Goal: Task Accomplishment & Management: Use online tool/utility

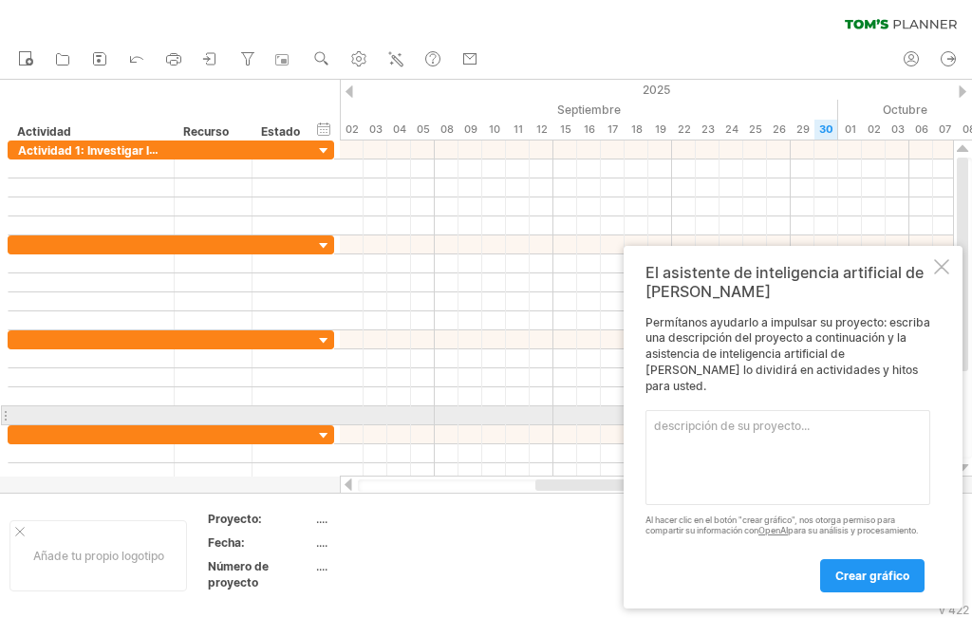
click at [725, 424] on textarea at bounding box center [788, 457] width 285 height 95
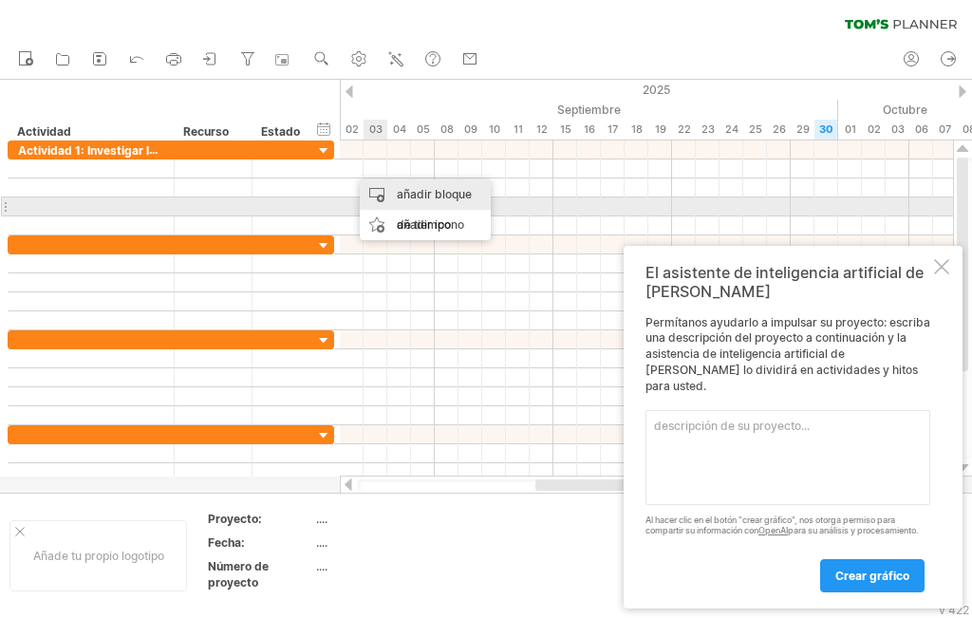
click at [410, 201] on div "añadir bloque de tiempo" at bounding box center [425, 209] width 131 height 61
click at [652, 205] on div at bounding box center [646, 207] width 613 height 19
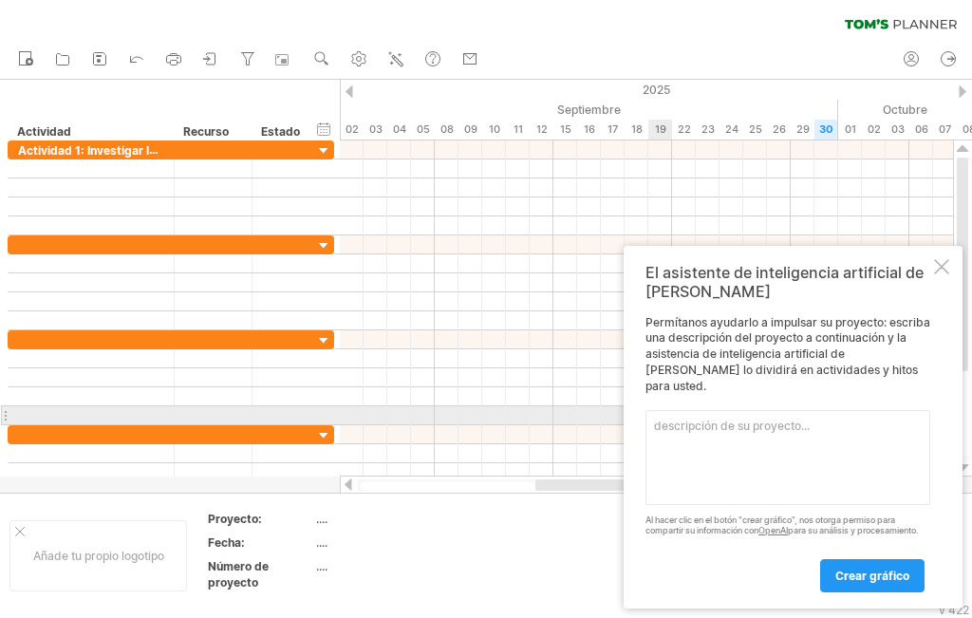
click at [735, 419] on textarea at bounding box center [788, 457] width 285 height 95
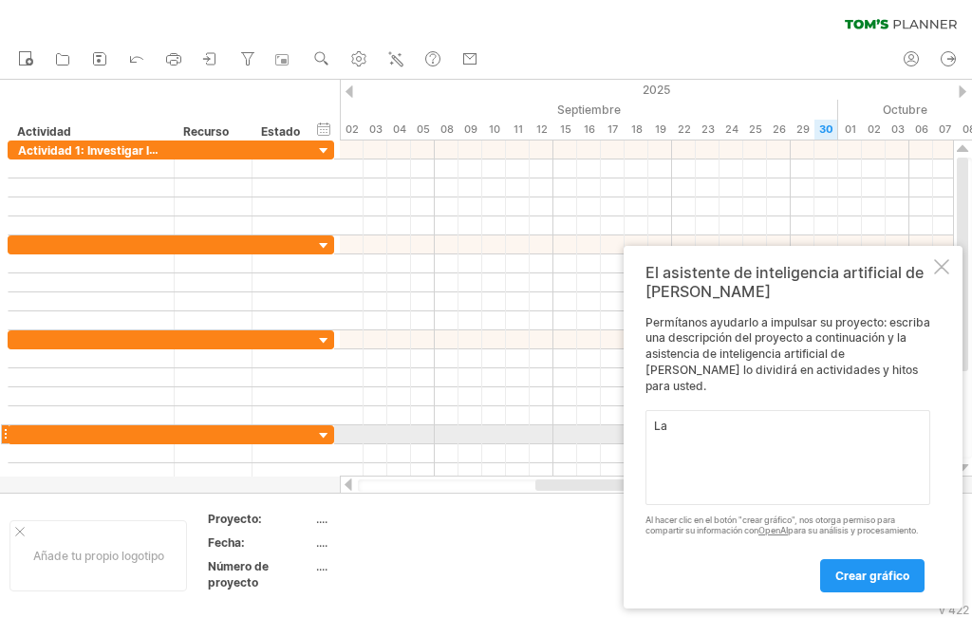
paste textarea "Actividad 1: Investigar la situación de la zona afectada."
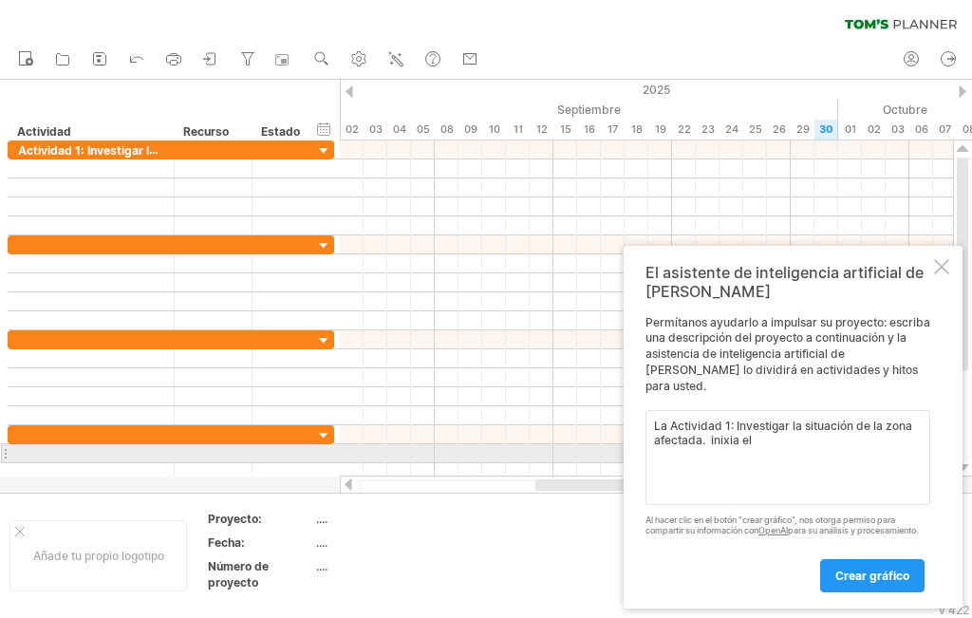
paste textarea "[DATE] [DATE]"
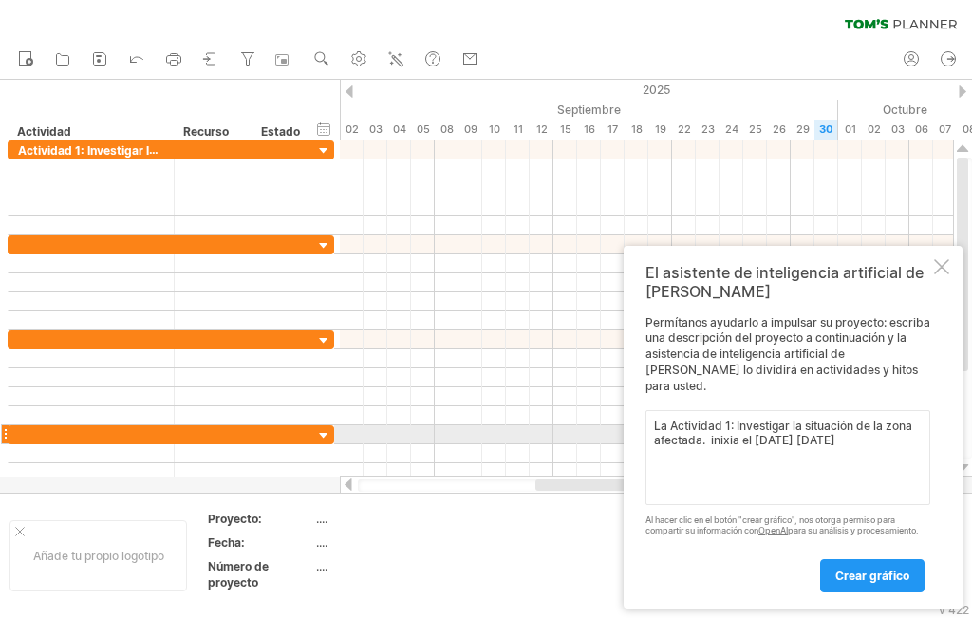
click at [724, 430] on textarea "La Actividad 1: Investigar la situación de la zona afectada. inixia el [DATE] […" at bounding box center [788, 457] width 285 height 95
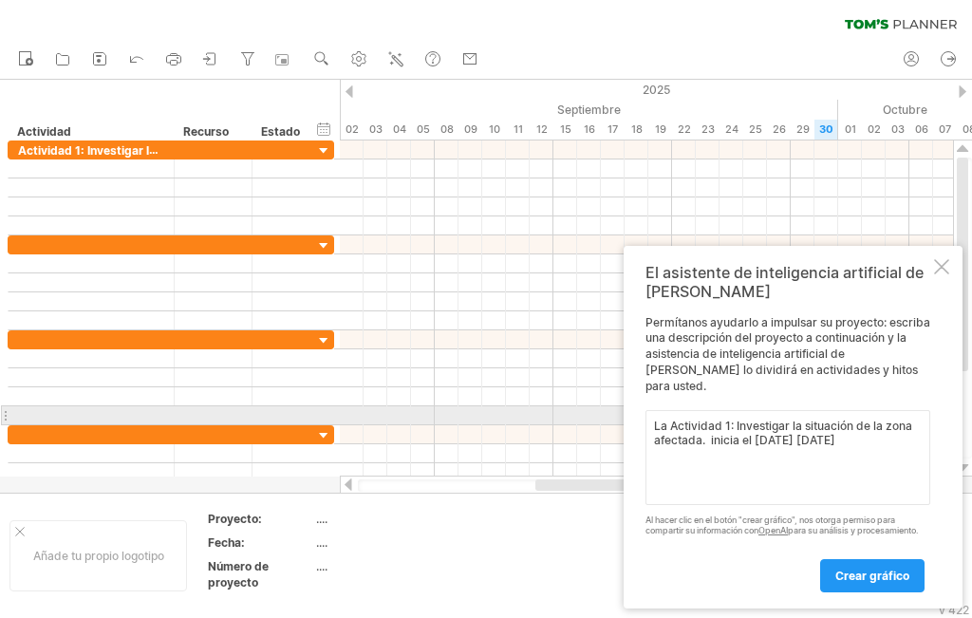
click at [818, 423] on textarea "La Actividad 1: Investigar la situación de la zona afectada. inicia el [DATE] […" at bounding box center [788, 457] width 285 height 95
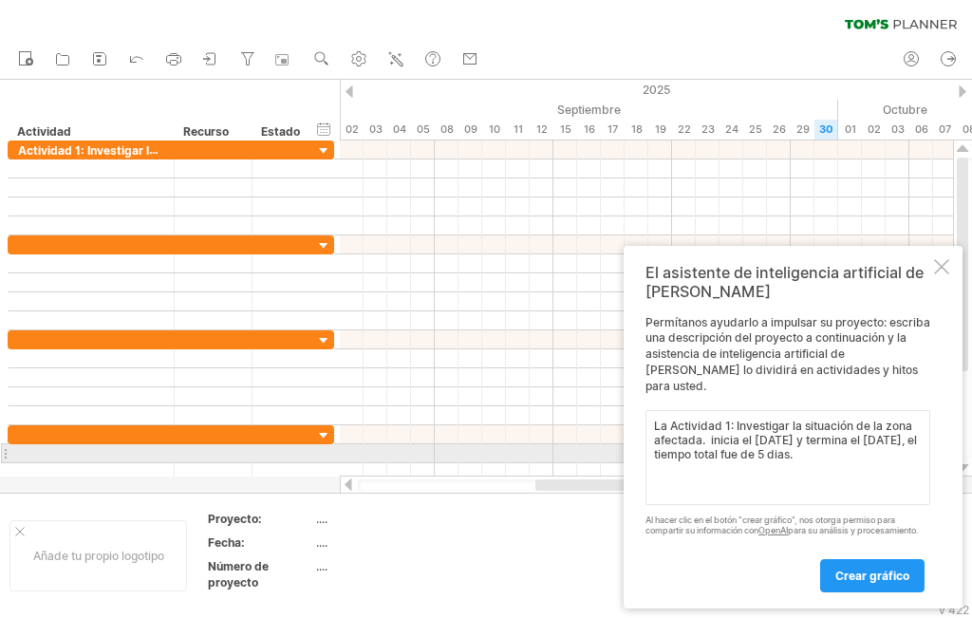
drag, startPoint x: 855, startPoint y: 445, endPoint x: 885, endPoint y: 453, distance: 31.3
click at [885, 453] on textarea "La Actividad 1: Investigar la situación de la zona afectada. inicia el [DATE] y…" at bounding box center [788, 457] width 285 height 95
drag, startPoint x: 874, startPoint y: 446, endPoint x: 894, endPoint y: 452, distance: 21.7
click at [892, 452] on textarea "La Actividad 1: Investigar la situación de la zona afectada. inicia el [DATE] y…" at bounding box center [788, 457] width 285 height 95
click at [894, 452] on textarea "La Actividad 1: Investigar la situación de la zona afectada. inicia el [DATE] y…" at bounding box center [788, 457] width 285 height 95
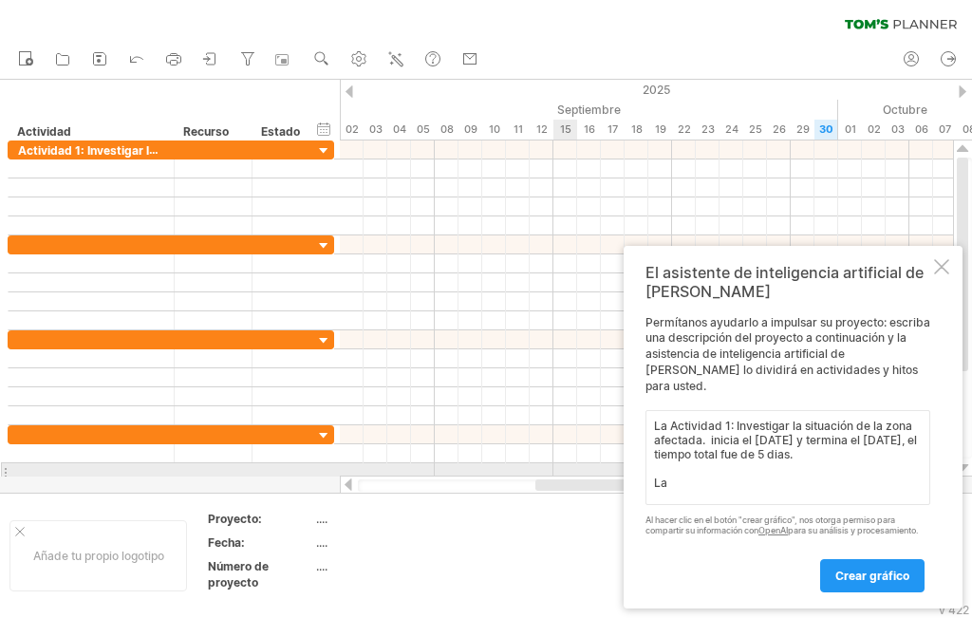
paste textarea "Actividad 2: Búsqueda de información similar"
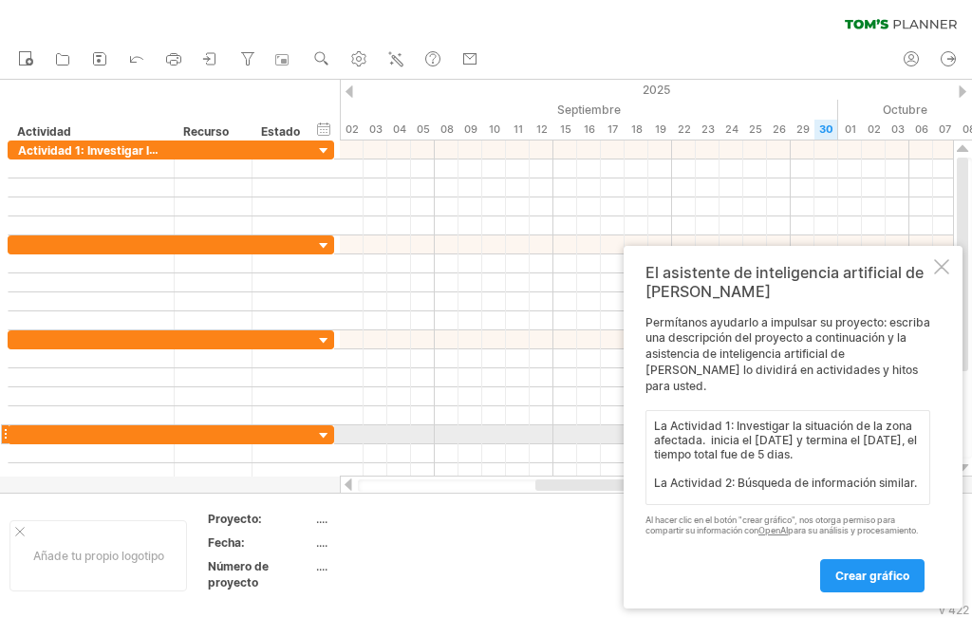
click at [708, 430] on textarea "La Actividad 1: Investigar la situación de la zona afectada. inicia el [DATE] y…" at bounding box center [788, 457] width 285 height 95
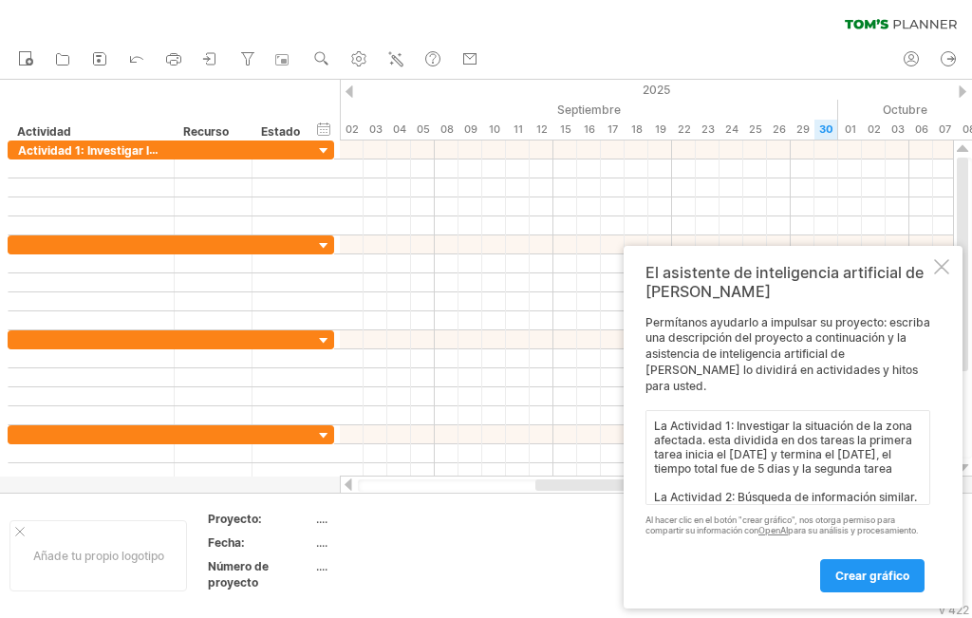
paste textarea "[DATE] [DATE]"
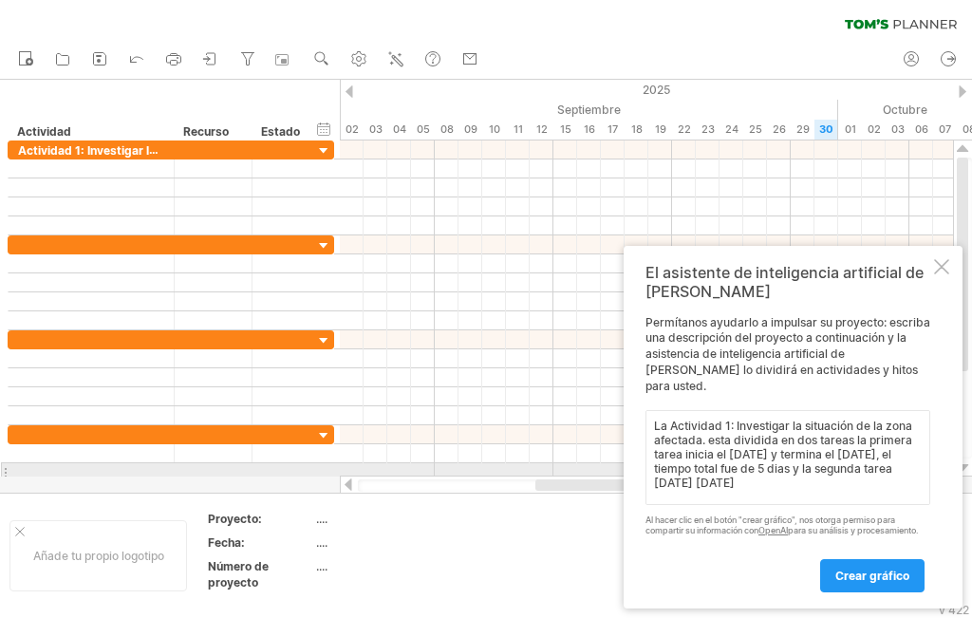
click at [737, 476] on textarea "La Actividad 1: Investigar la situación de la zona afectada. esta dividida en d…" at bounding box center [788, 457] width 285 height 95
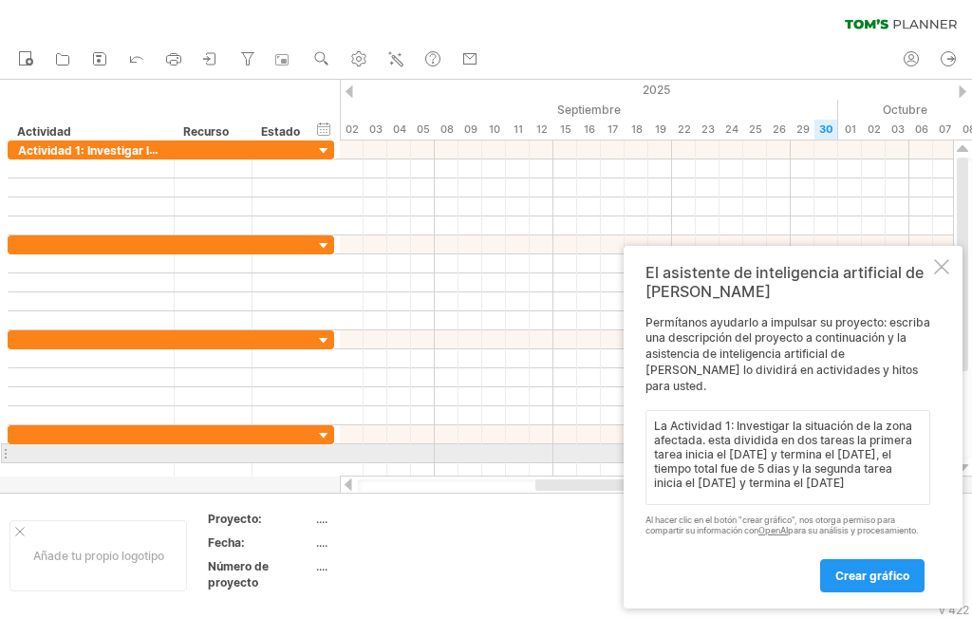
click at [873, 457] on textarea "La Actividad 1: Investigar la situación de la zona afectada. esta dividida en d…" at bounding box center [788, 457] width 285 height 95
paste textarea "días"
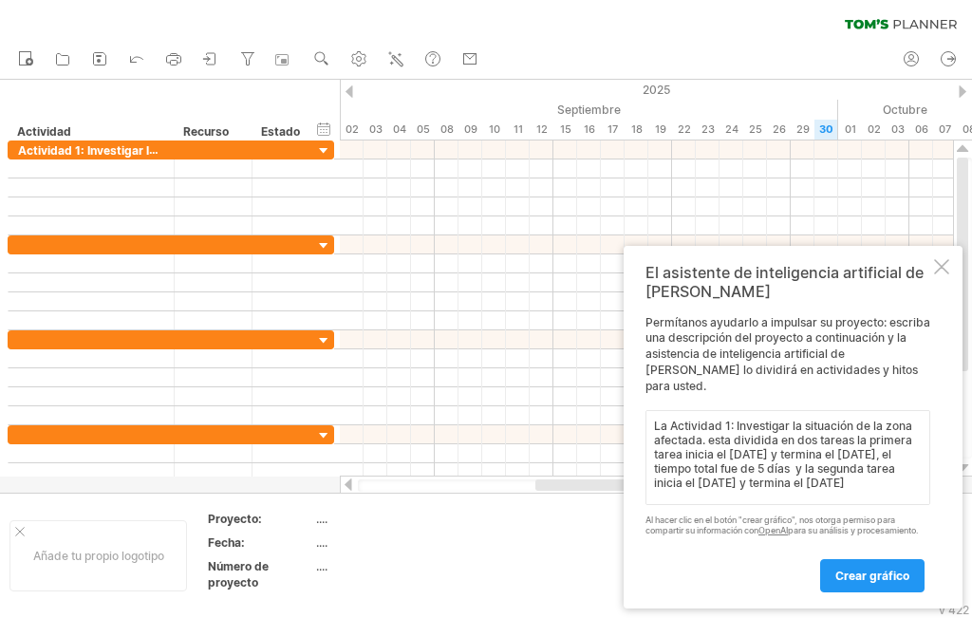
click at [791, 493] on textarea "La Actividad 1: Investigar la situación de la zona afectada. esta dividida en d…" at bounding box center [788, 457] width 285 height 95
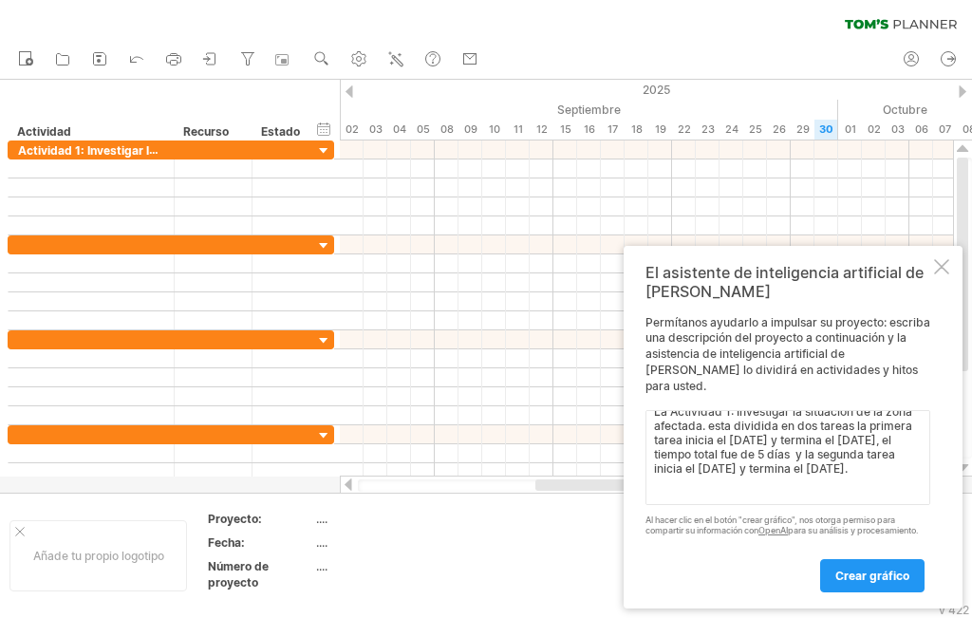
scroll to position [28, 0]
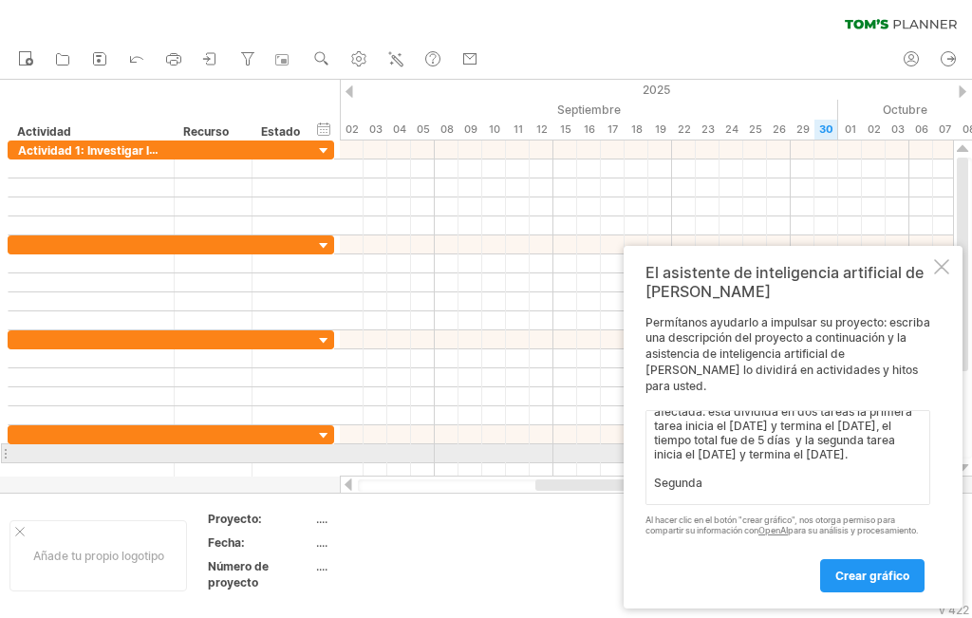
click at [720, 451] on textarea "La Actividad 1: Investigar la situación de la zona afectada. esta dividida en d…" at bounding box center [788, 457] width 285 height 95
click at [747, 461] on textarea "La Actividad 1: Investigar la situación de la zona afectada. esta dividida en d…" at bounding box center [788, 457] width 285 height 95
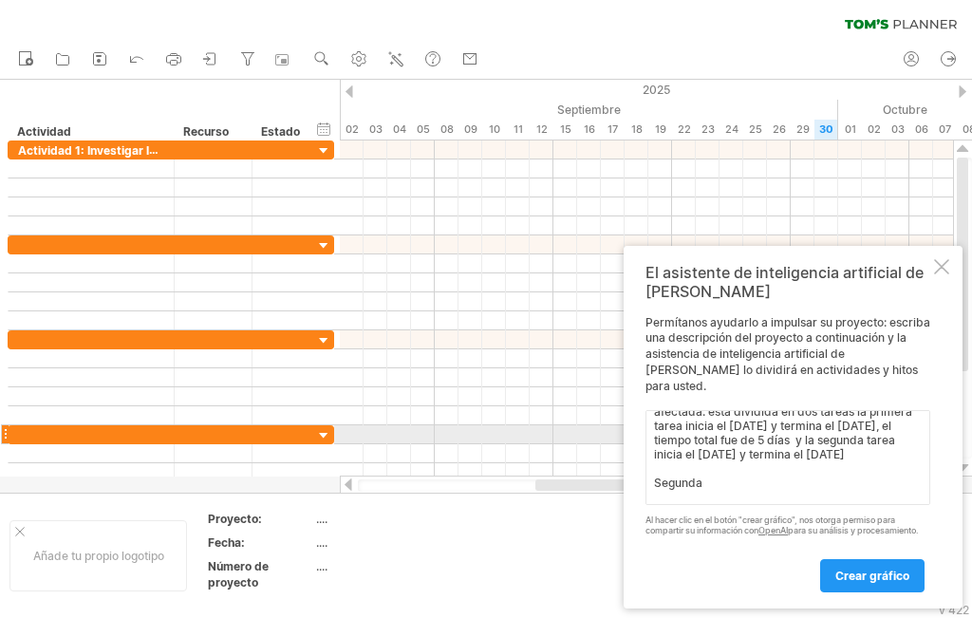
click at [874, 433] on textarea "La Actividad 1: Investigar la situación de la zona afectada. esta dividida en d…" at bounding box center [788, 457] width 285 height 95
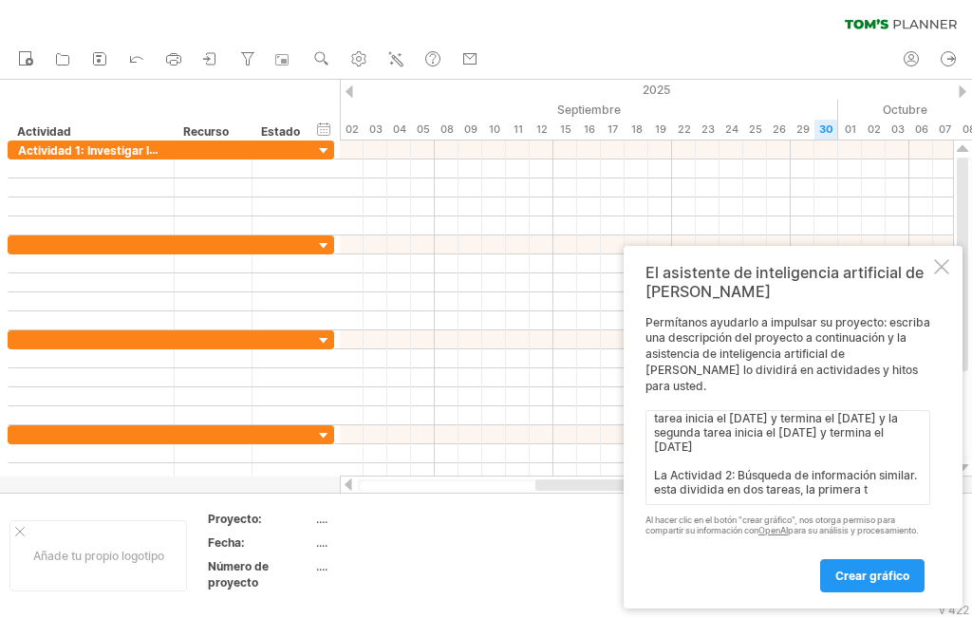
scroll to position [43, 0]
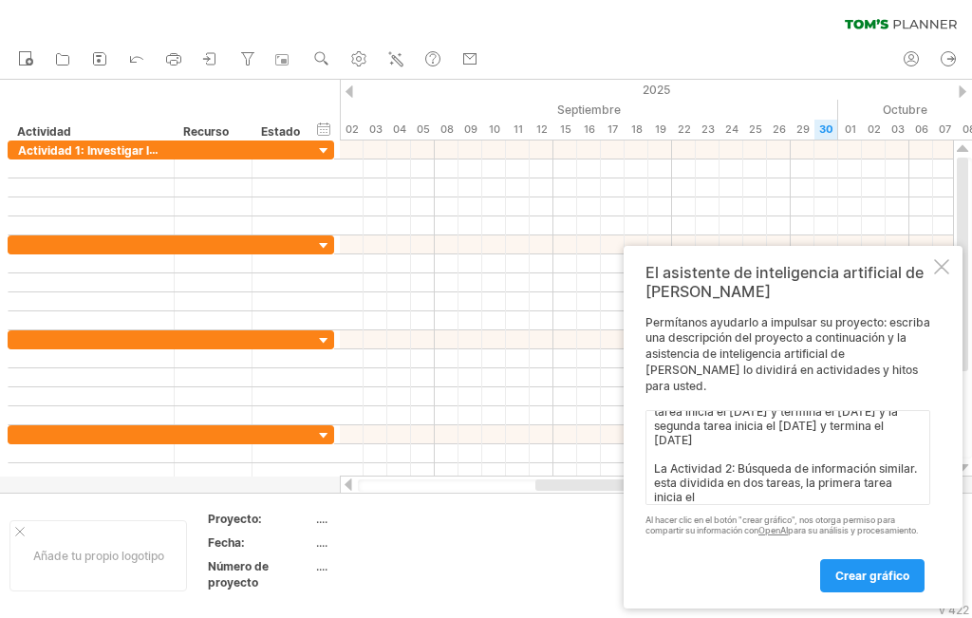
paste textarea "[DATE] [DATE]"
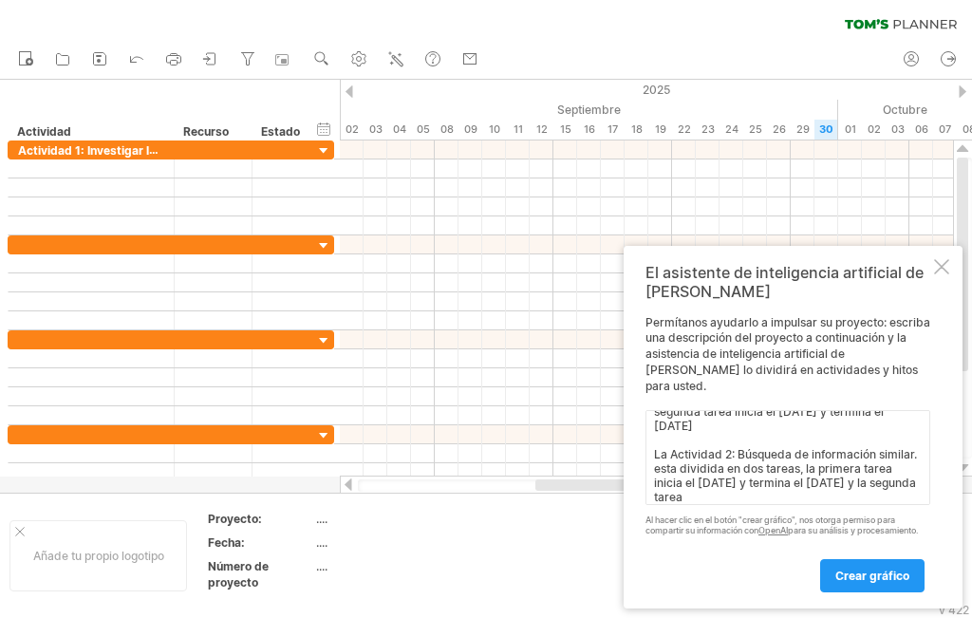
scroll to position [65, 0]
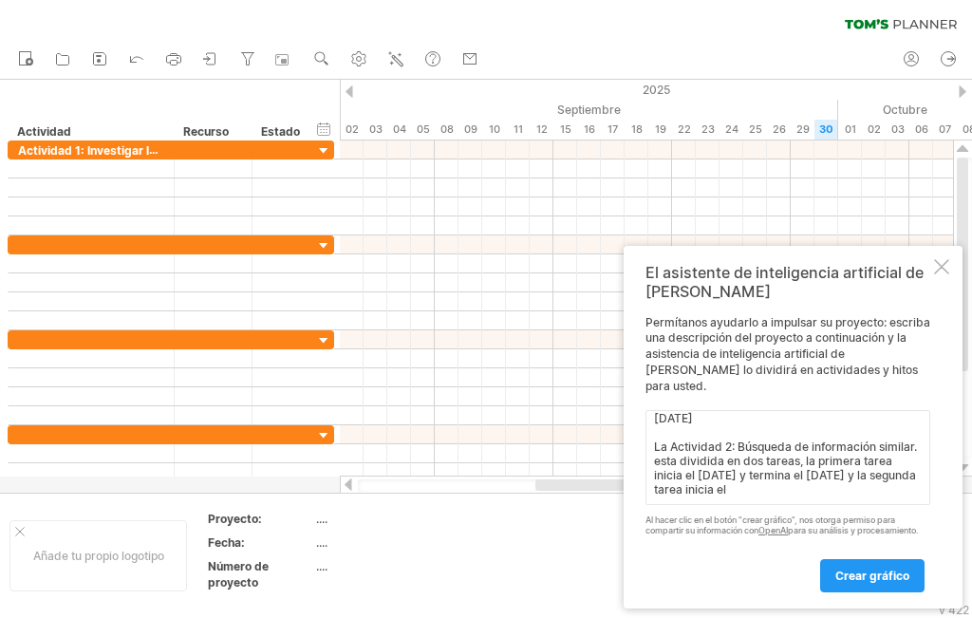
paste textarea "[DATE] [DATE]"
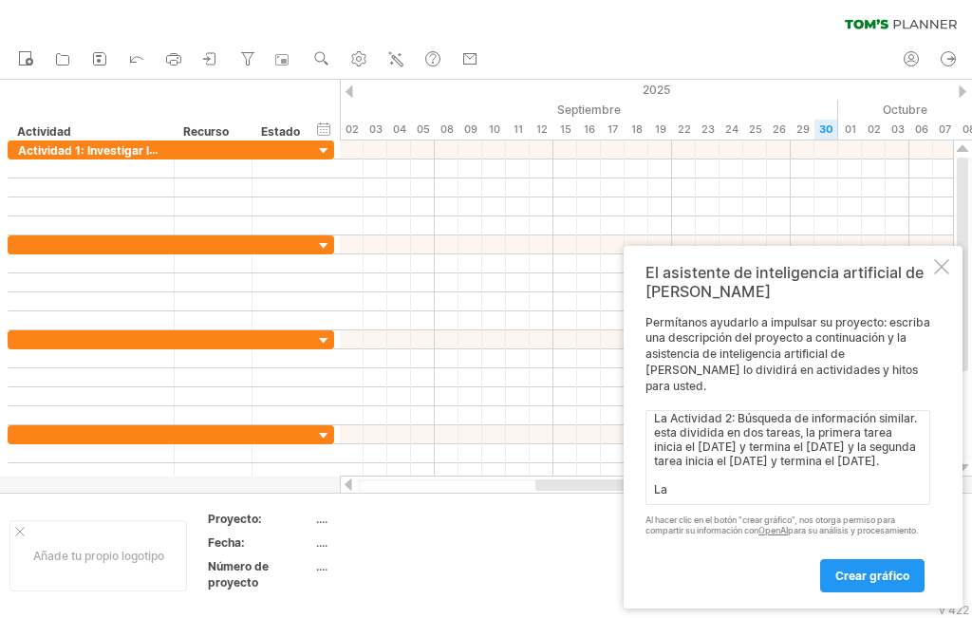
paste textarea "Actividad 3: Realizar una presentación para exponer el proyecto"
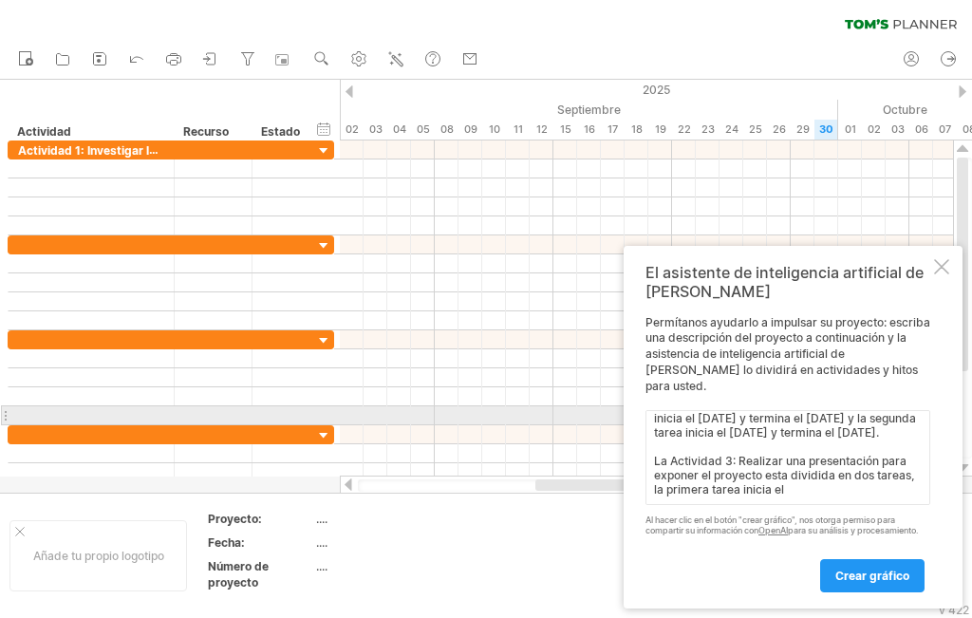
scroll to position [136, 0]
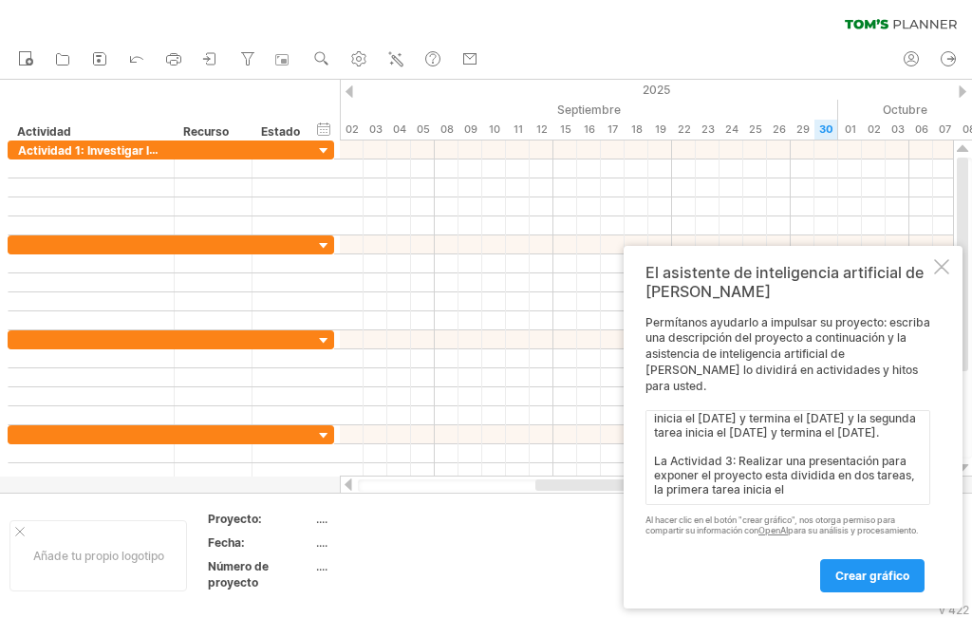
click at [692, 478] on textarea "La Actividad 1: Investigar la situación de la zona afectada. esta dividida en d…" at bounding box center [788, 457] width 285 height 95
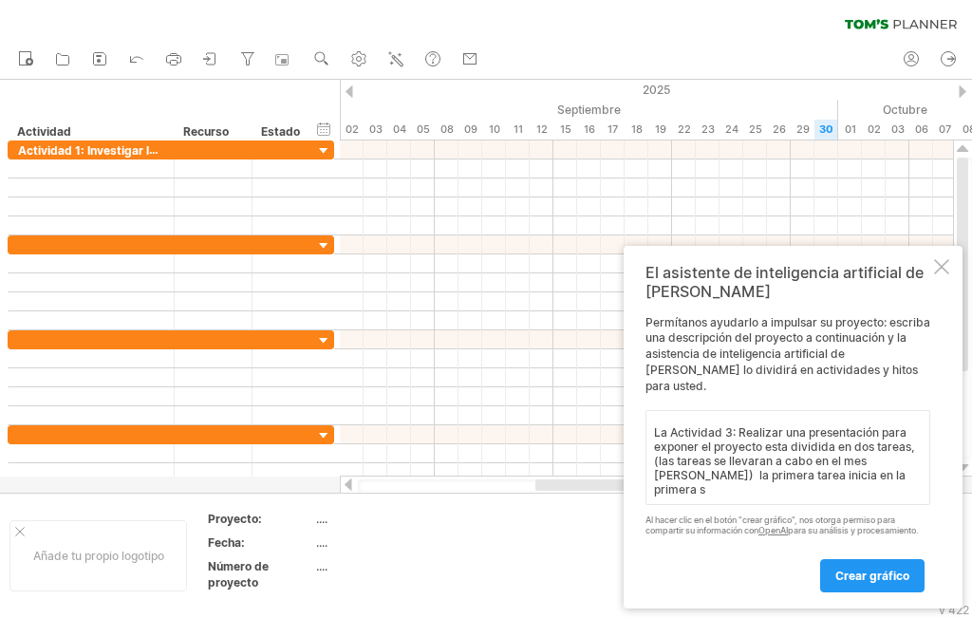
scroll to position [157, 0]
paste textarea "[DATE]"
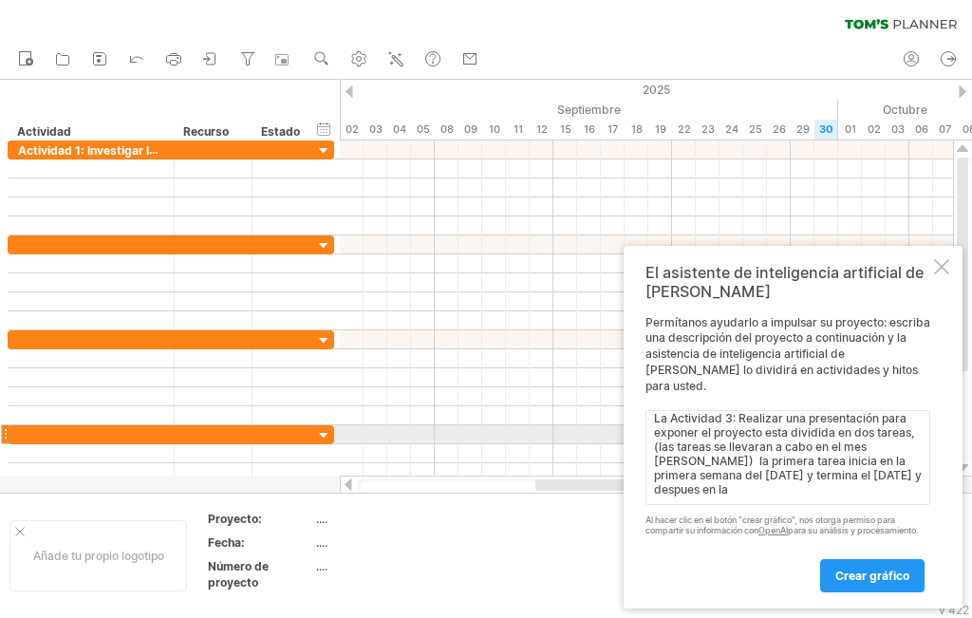
scroll to position [179, 0]
drag, startPoint x: 776, startPoint y: 481, endPoint x: 731, endPoint y: 483, distance: 44.7
click at [731, 483] on textarea "La Actividad 1: Investigar la situación de la zona afectada. esta dividida en d…" at bounding box center [788, 457] width 285 height 95
drag, startPoint x: 779, startPoint y: 484, endPoint x: 732, endPoint y: 490, distance: 46.9
click at [732, 490] on textarea "La Actividad 1: Investigar la situación de la zona afectada. esta dividida en d…" at bounding box center [788, 457] width 285 height 95
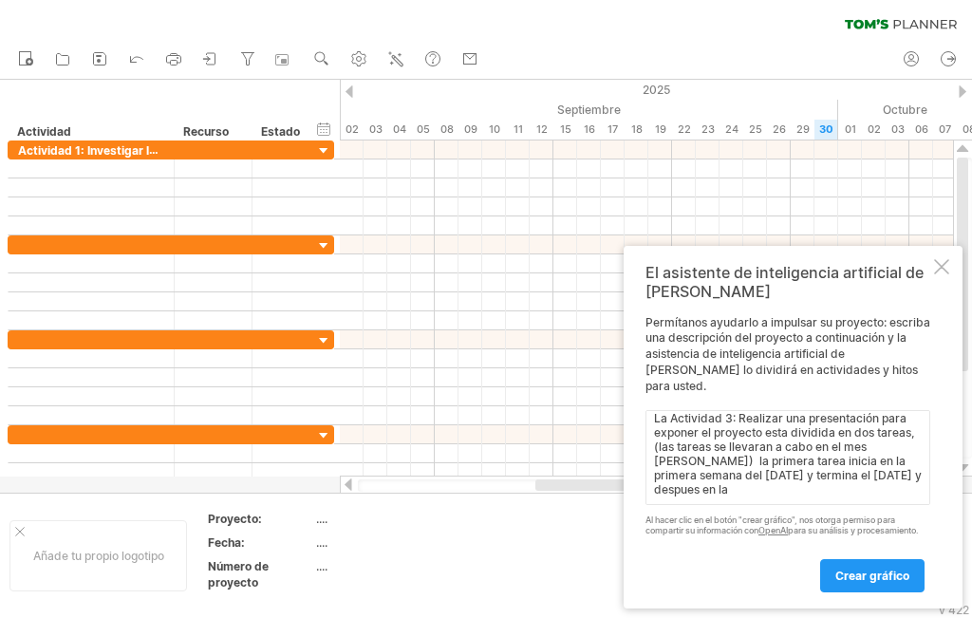
paste textarea "és"
click at [832, 481] on textarea "La Actividad 1: Investigar la situación de la zona afectada. esta dividida en d…" at bounding box center [788, 457] width 285 height 95
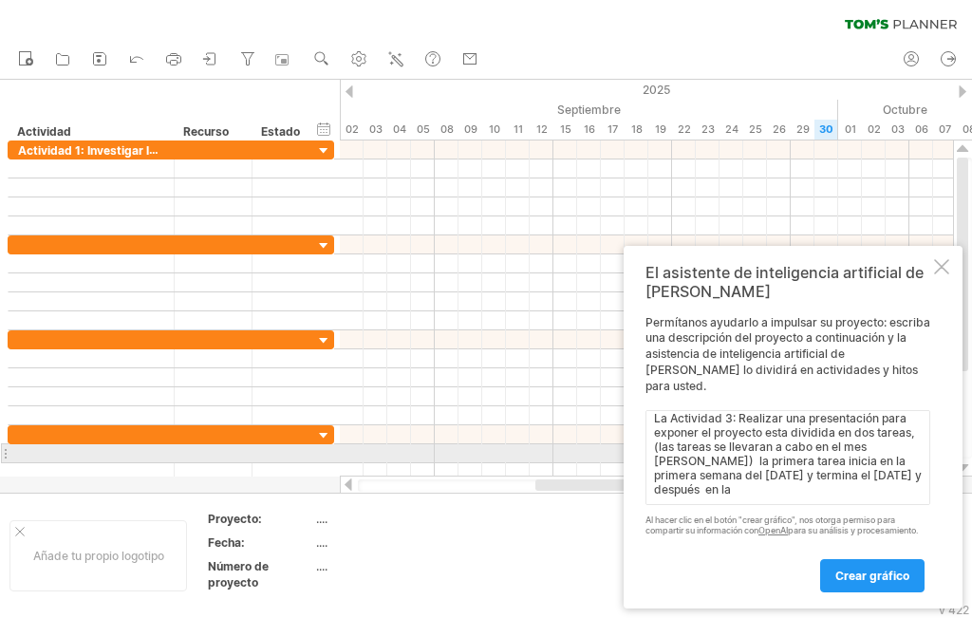
click at [697, 463] on textarea "La Actividad 1: Investigar la situación de la zona afectada. esta dividida en d…" at bounding box center [788, 457] width 285 height 95
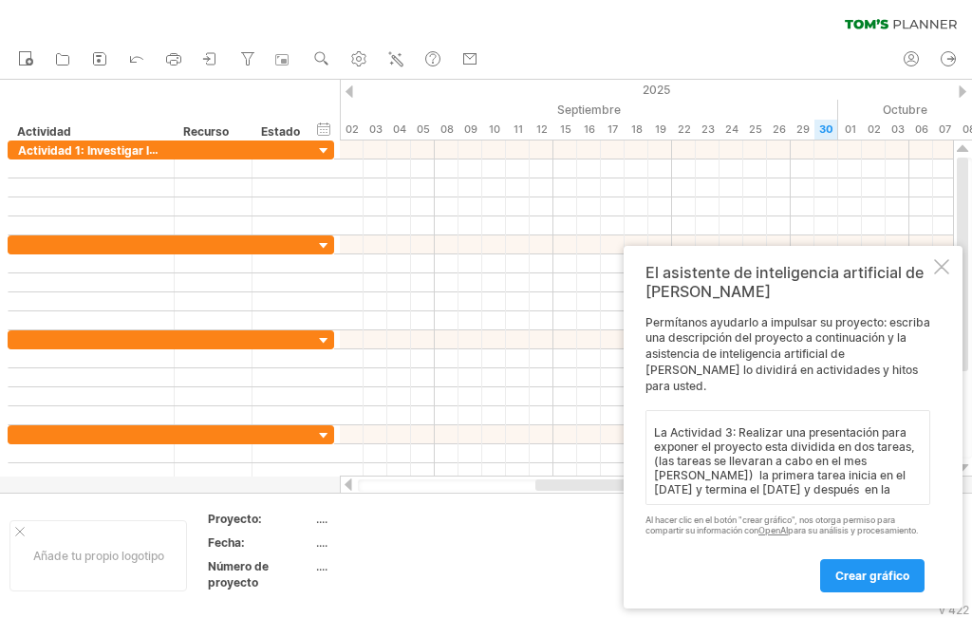
click at [762, 480] on textarea "La Actividad 1: Investigar la situación de la zona afectada. esta dividida en d…" at bounding box center [788, 457] width 285 height 95
paste textarea "[DATE]"
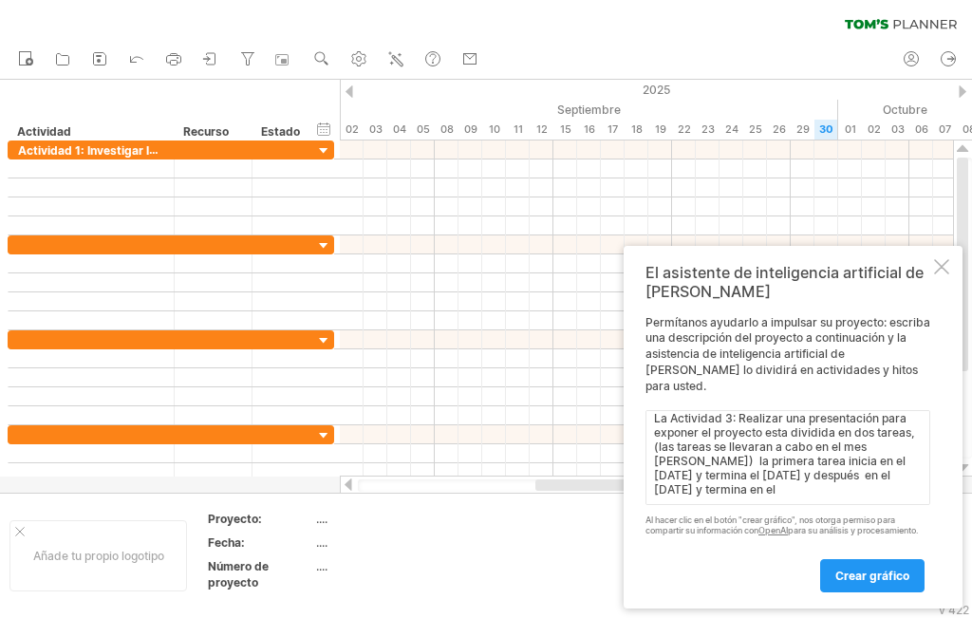
paste textarea "[DATE]"
paste textarea "[DATE] [DATE]"
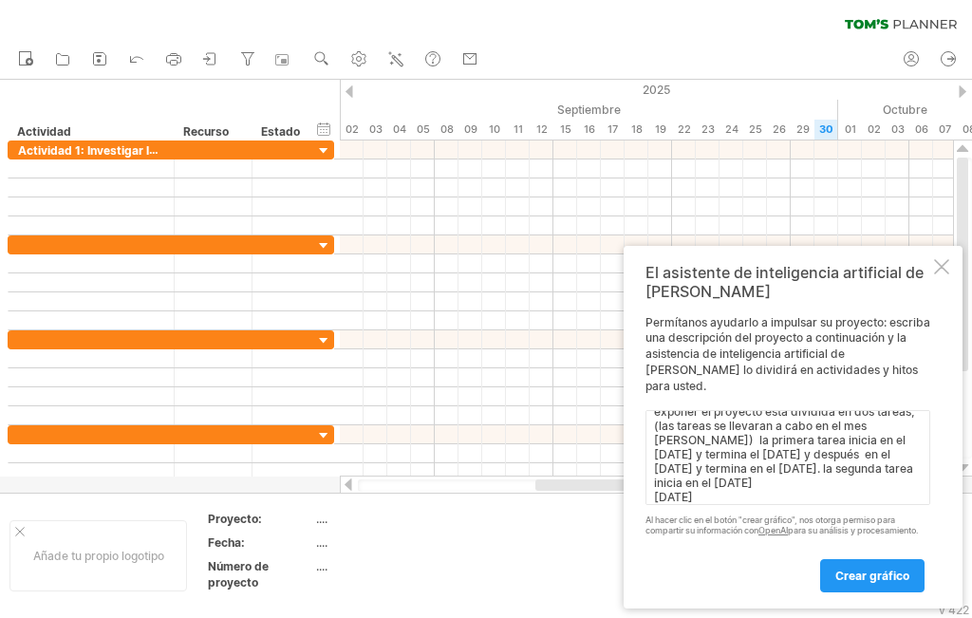
scroll to position [228, 0]
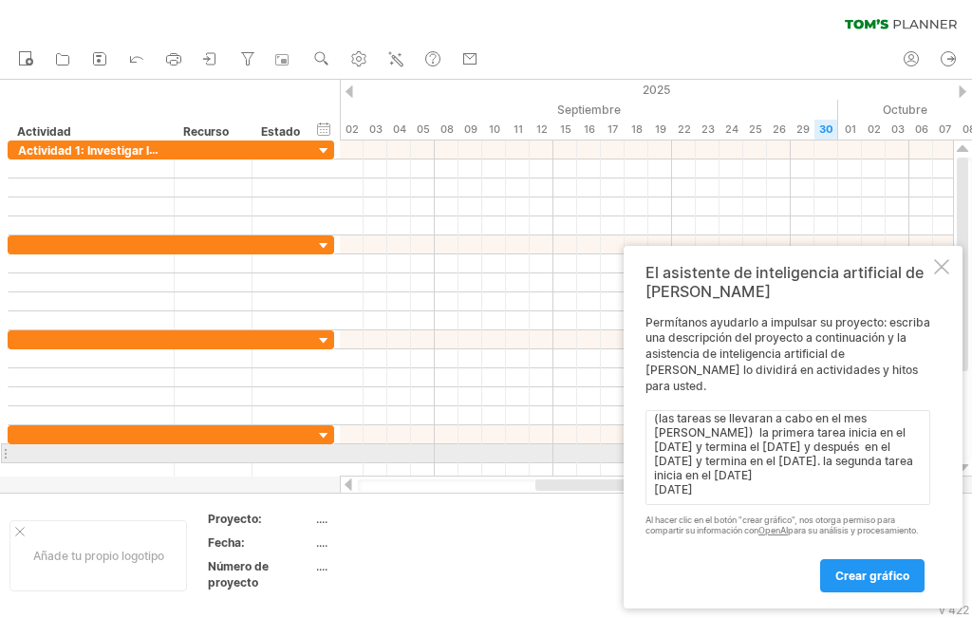
click at [743, 457] on textarea "La Actividad 1: Investigar la situación de la zona afectada. esta dividida en d…" at bounding box center [788, 457] width 285 height 95
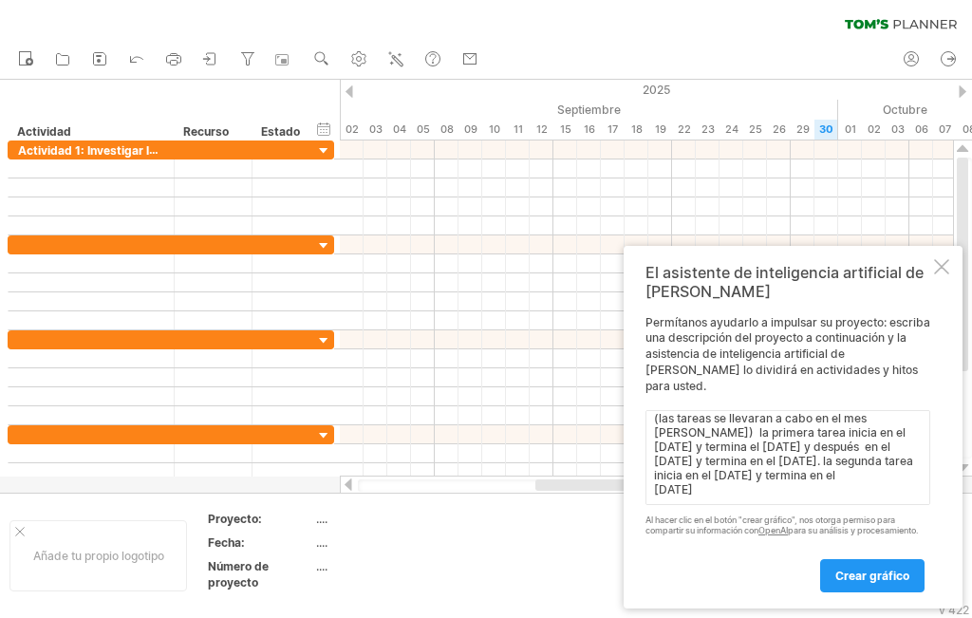
click at [743, 480] on textarea "La Actividad 1: Investigar la situación de la zona afectada. esta dividida en d…" at bounding box center [788, 457] width 285 height 95
click at [830, 469] on textarea "La Actividad 1: Investigar la situación de la zona afectada. esta dividida en d…" at bounding box center [788, 457] width 285 height 95
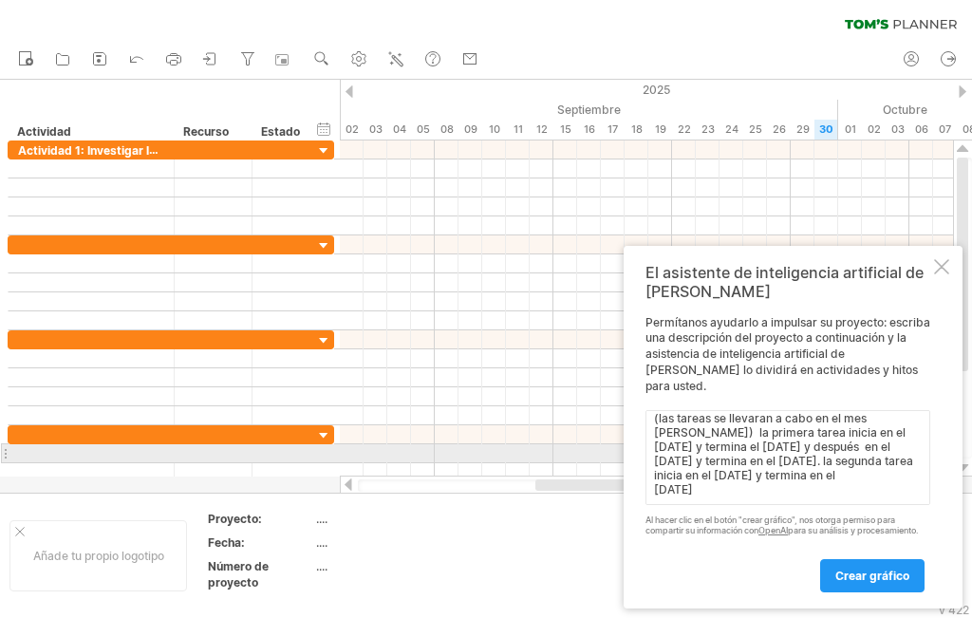
click at [833, 453] on textarea "La Actividad 1: Investigar la situación de la zona afectada. esta dividida en d…" at bounding box center [788, 457] width 285 height 95
paste textarea "[DATE]"
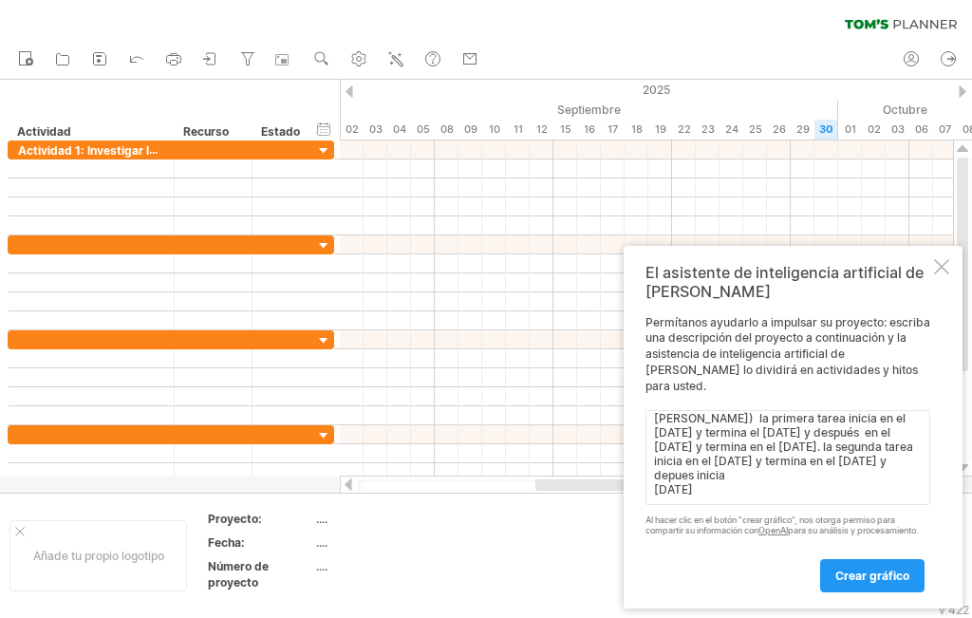
click at [681, 477] on textarea "La Actividad 1: Investigar la situación de la zona afectada. esta dividida en d…" at bounding box center [788, 457] width 285 height 95
click at [746, 473] on textarea "La Actividad 1: Investigar la situación de la zona afectada. esta dividida en d…" at bounding box center [788, 457] width 285 height 95
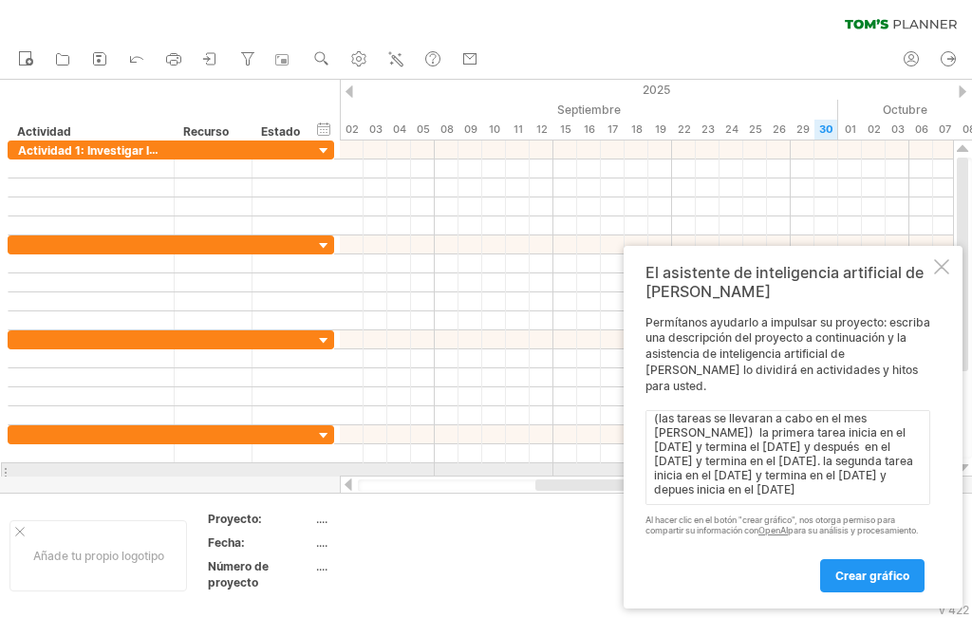
click at [861, 469] on textarea "La Actividad 1: Investigar la situación de la zona afectada. esta dividida en d…" at bounding box center [788, 457] width 285 height 95
paste textarea "[DATE]"
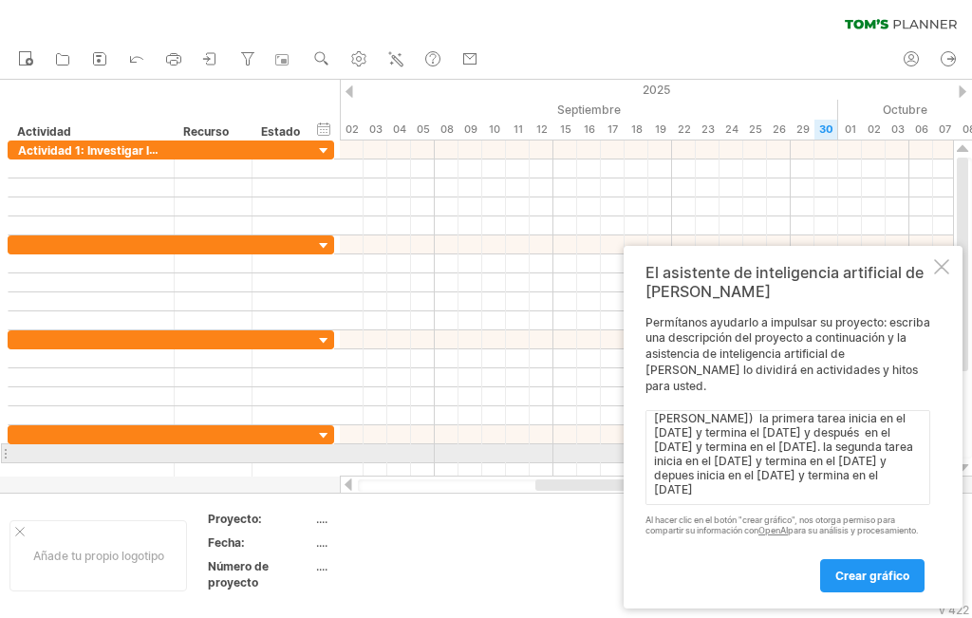
drag, startPoint x: 701, startPoint y: 448, endPoint x: 657, endPoint y: 456, distance: 44.3
click at [657, 456] on textarea "La Actividad 1: Investigar la situación de la zona afectada. esta dividida en d…" at bounding box center [788, 457] width 285 height 95
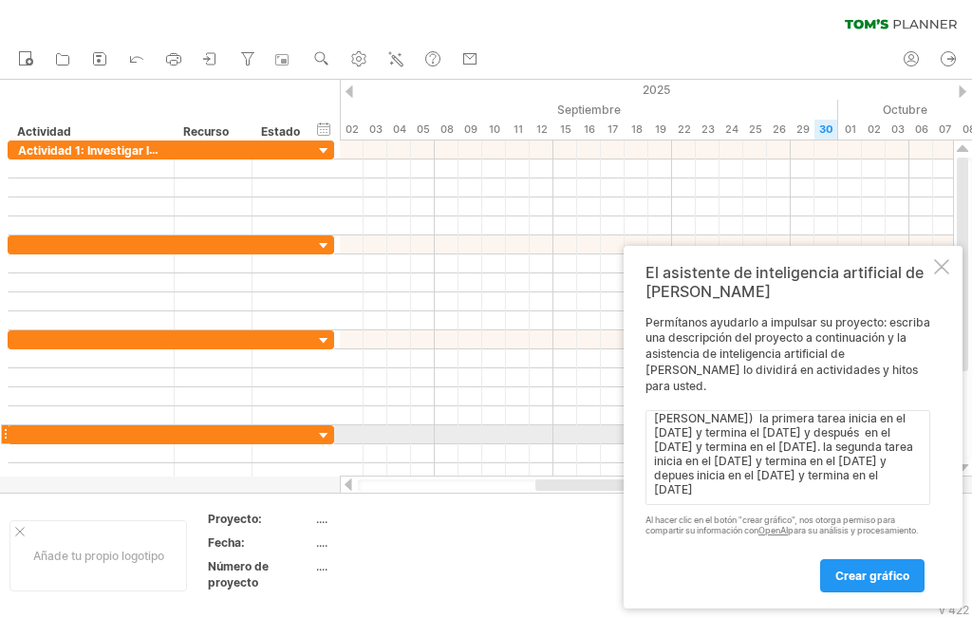
scroll to position [250, 0]
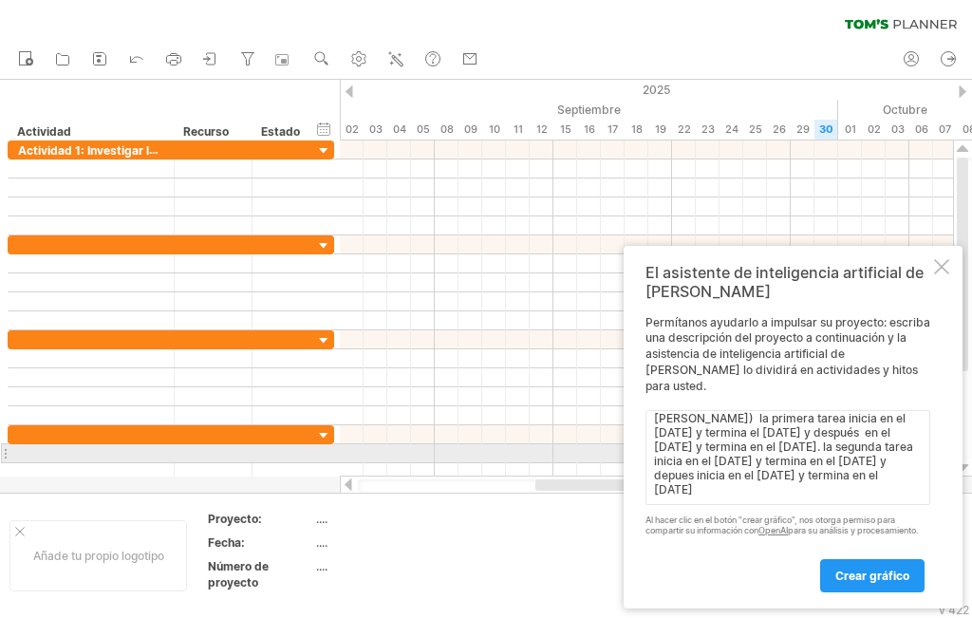
drag, startPoint x: 693, startPoint y: 452, endPoint x: 657, endPoint y: 457, distance: 36.4
click at [657, 457] on textarea "La Actividad 1: Investigar la situación de la zona afectada. esta dividida en d…" at bounding box center [788, 457] width 285 height 95
paste textarea "spué"
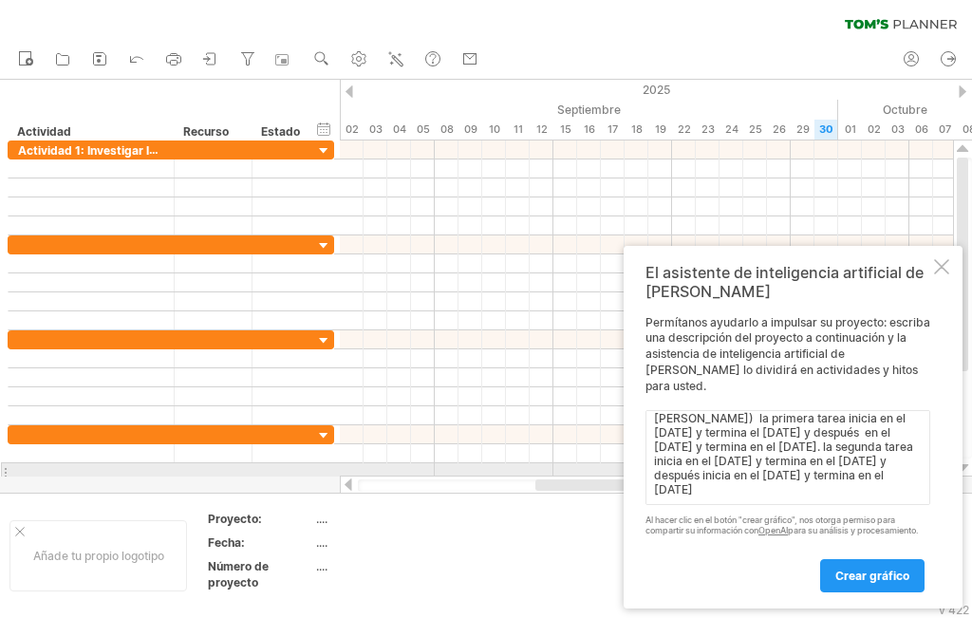
click at [771, 476] on textarea "La Actividad 1: Investigar la situación de la zona afectada. esta dividida en d…" at bounding box center [788, 457] width 285 height 95
click at [772, 472] on textarea "La Actividad 1: Investigar la situación de la zona afectada. esta dividida en d…" at bounding box center [788, 457] width 285 height 95
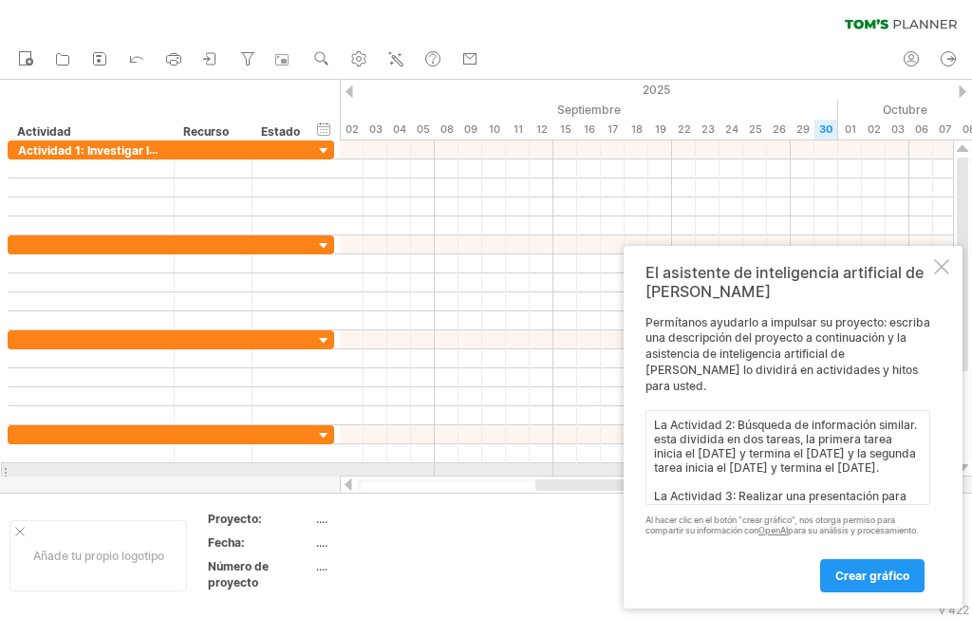
scroll to position [264, 0]
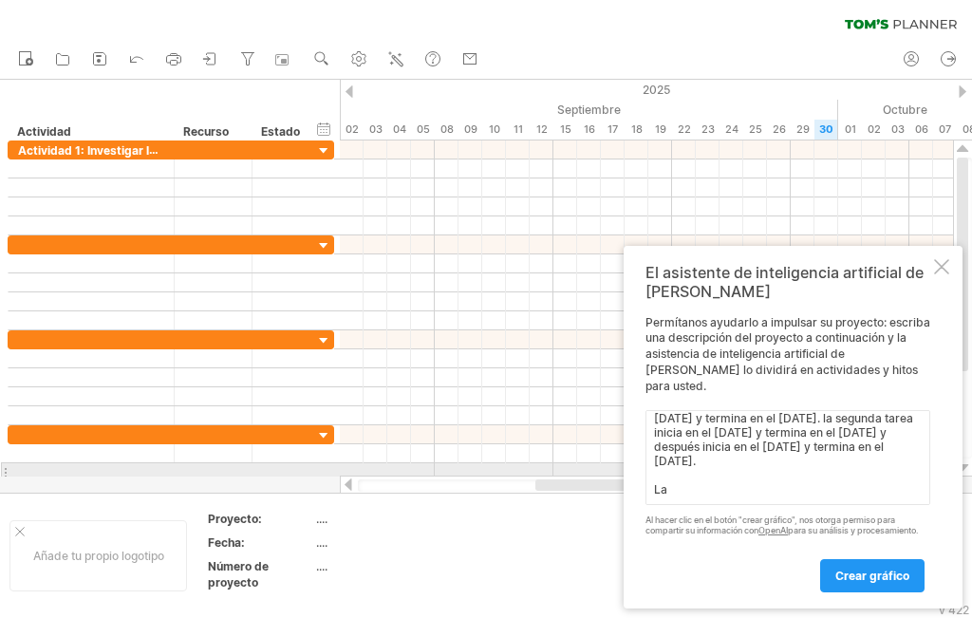
paste textarea "Actividad 4: Identificación y planificación del proyecto"
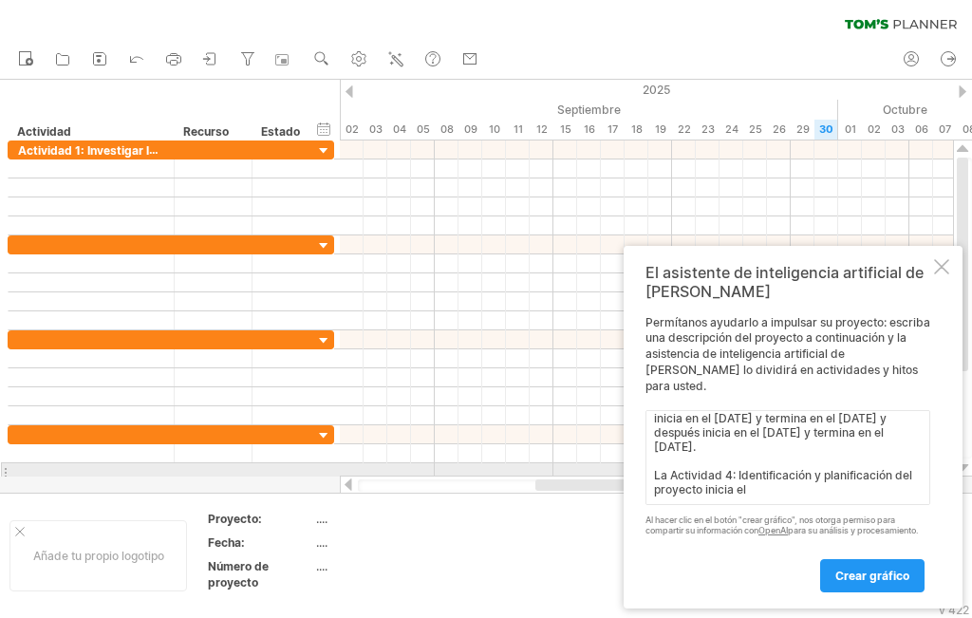
scroll to position [292, 0]
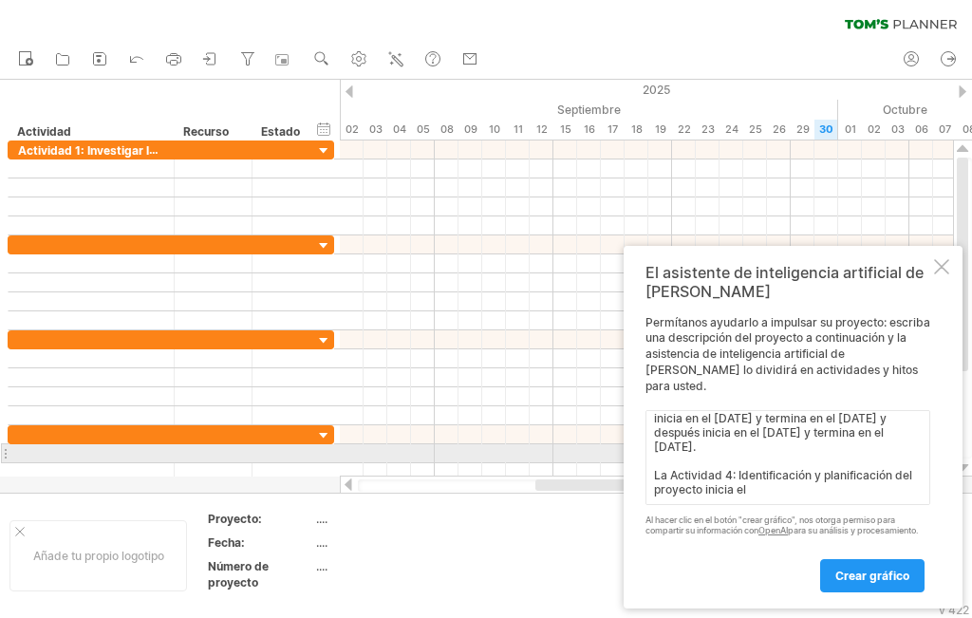
drag, startPoint x: 722, startPoint y: 461, endPoint x: 756, endPoint y: 464, distance: 34.3
click at [724, 461] on textarea "La Actividad 1: Investigar la situación de la zona afectada. esta dividida en d…" at bounding box center [788, 457] width 285 height 95
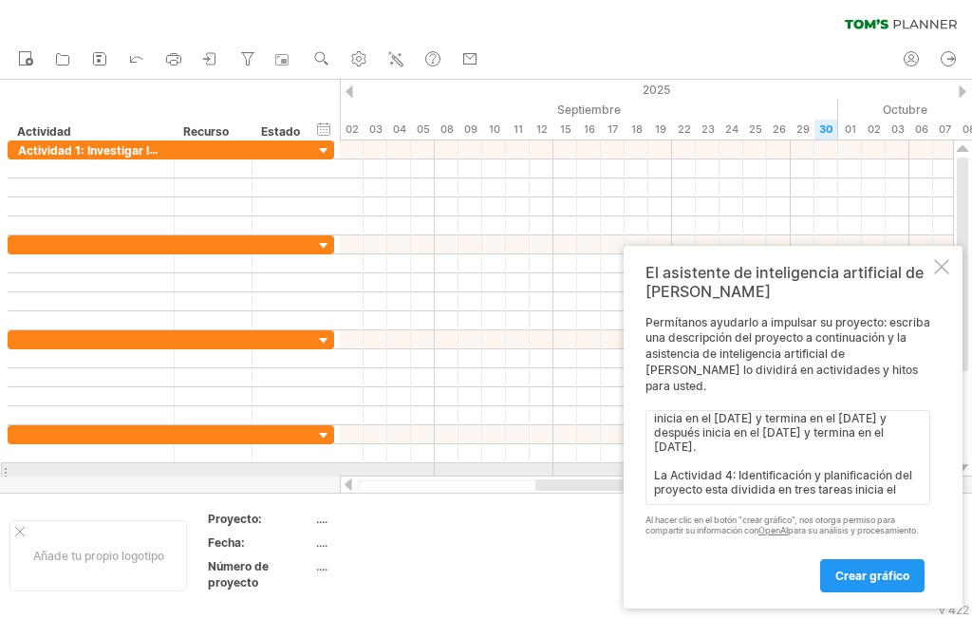
scroll to position [307, 0]
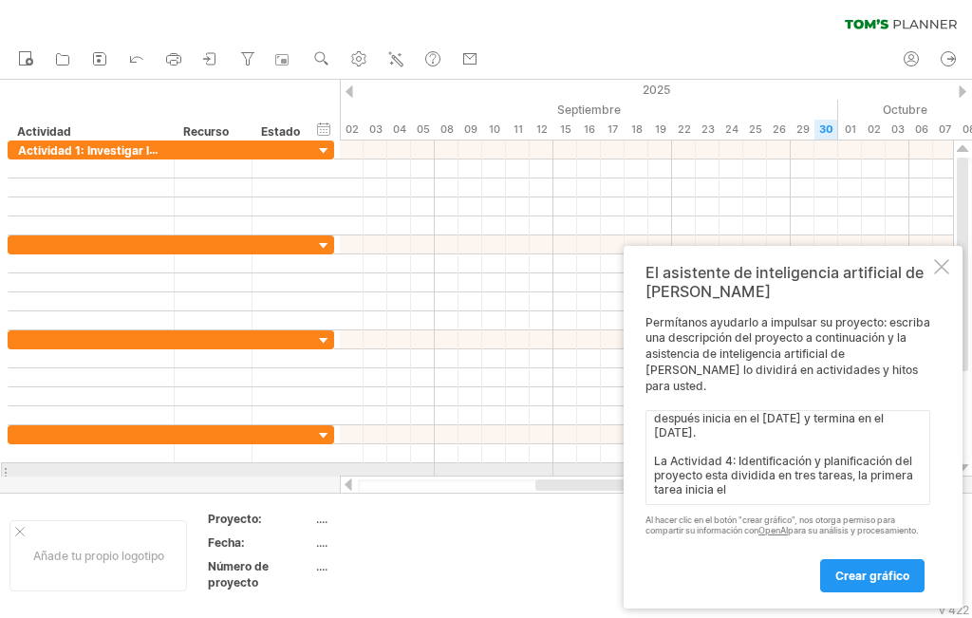
paste textarea "[DATE] [DATE]"
click at [857, 463] on textarea "La Actividad 1: Investigar la situación de la zona afectada. esta dividida en d…" at bounding box center [788, 457] width 285 height 95
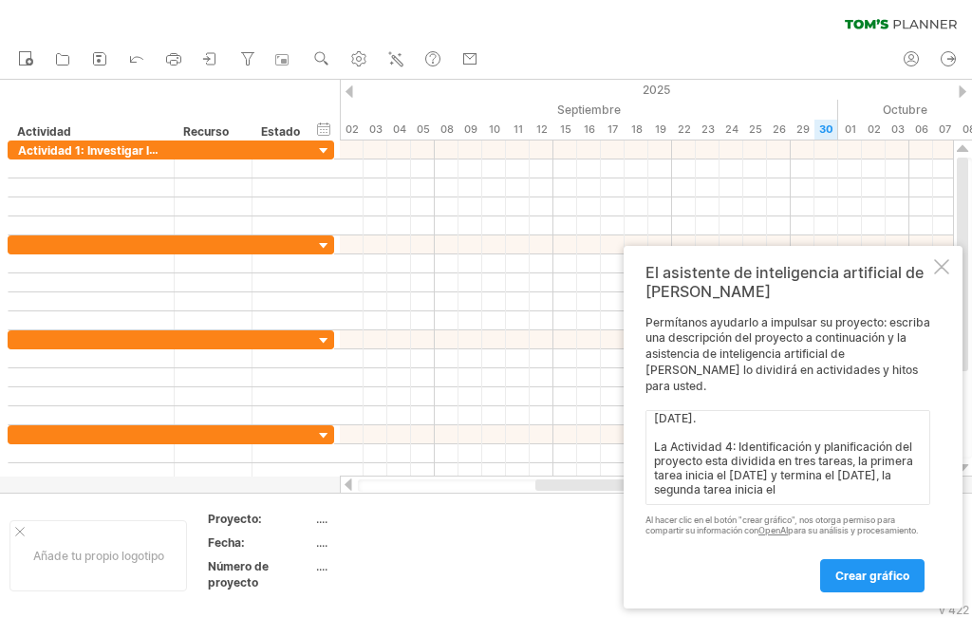
paste textarea "[DATE] [DATE]"
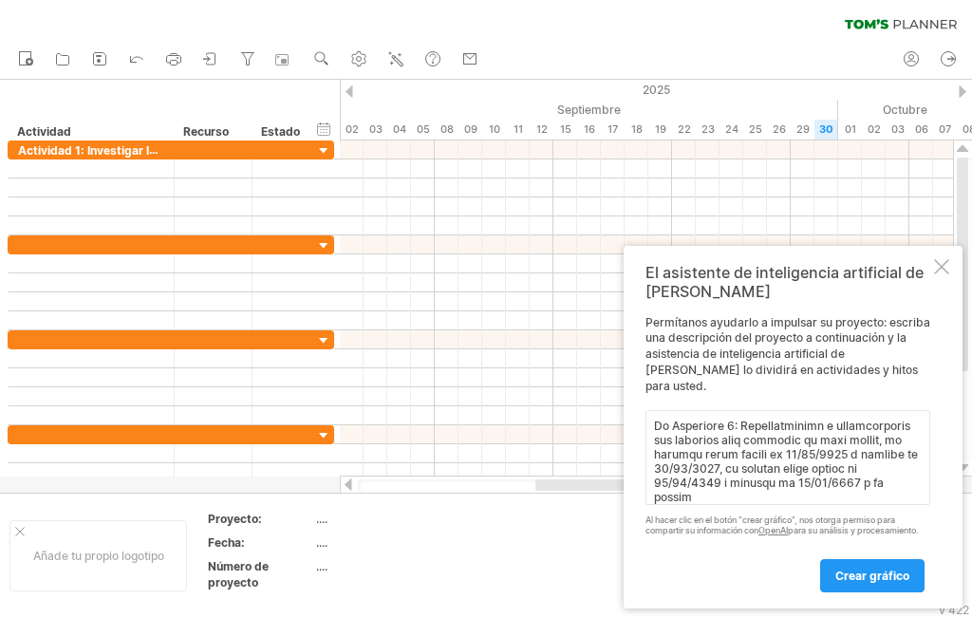
scroll to position [328, 0]
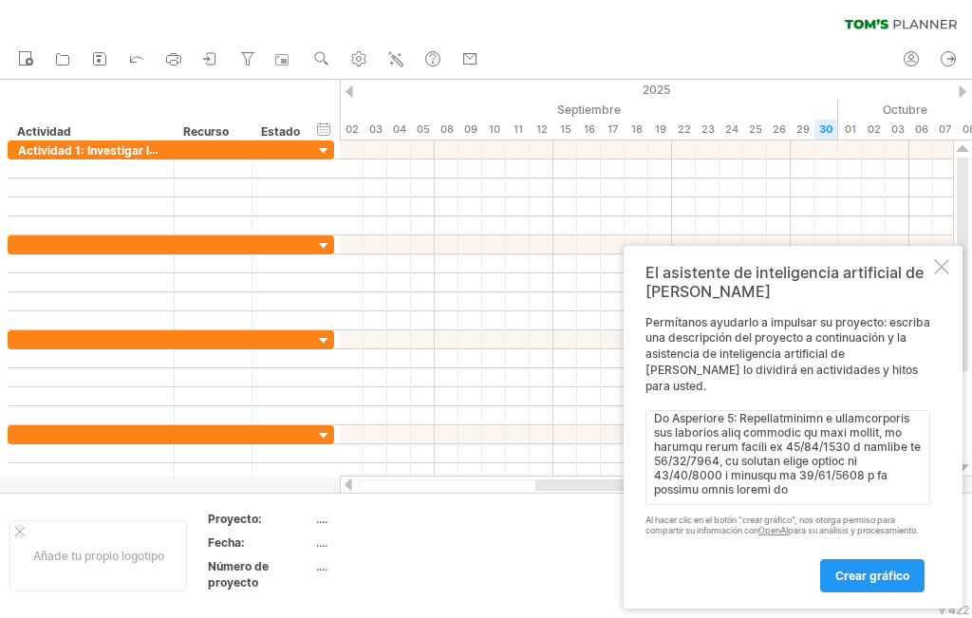
paste textarea "[DATE] [DATE]"
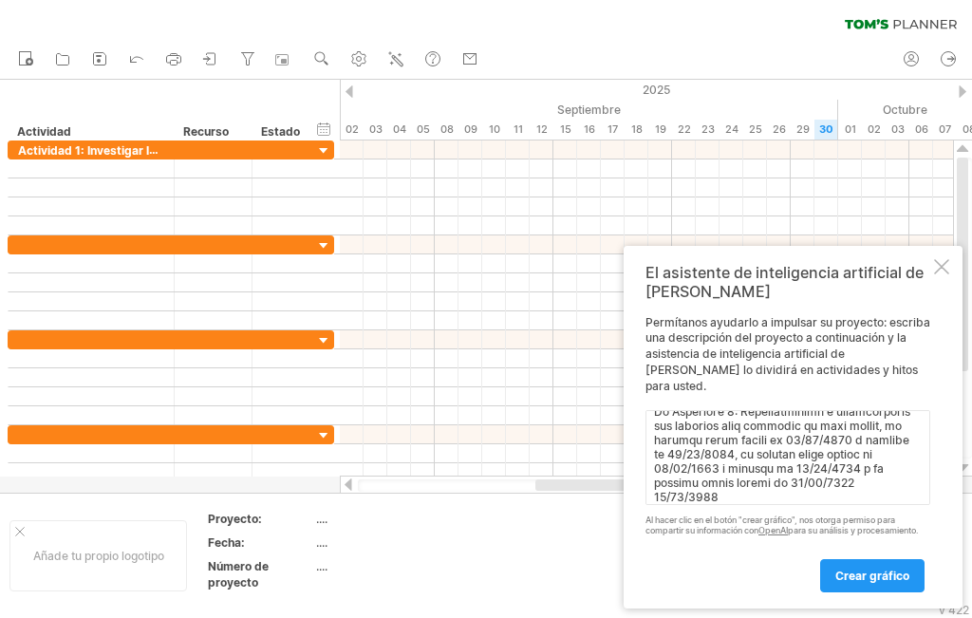
scroll to position [342, 0]
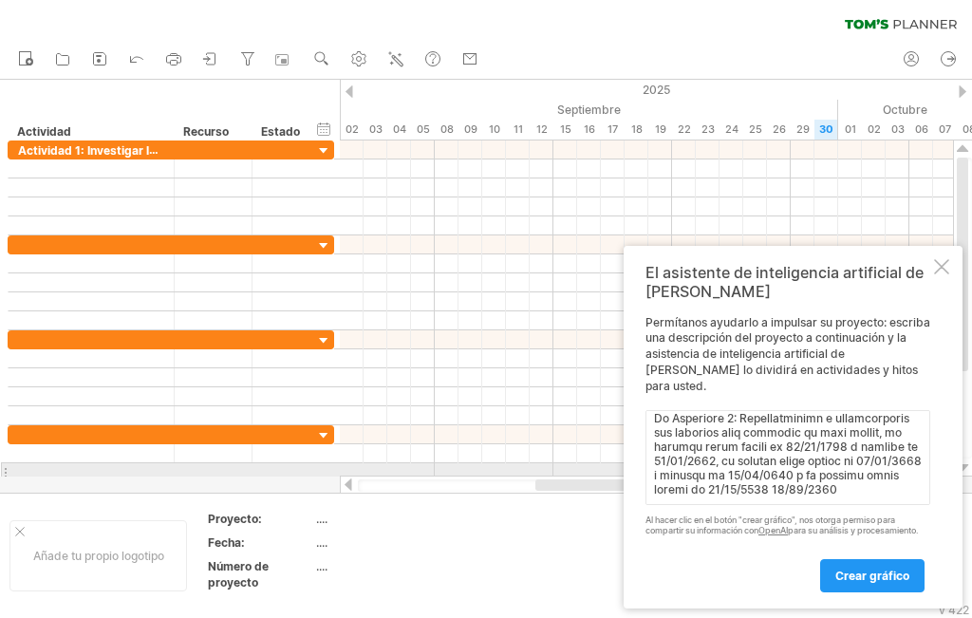
click at [837, 474] on textarea at bounding box center [788, 457] width 285 height 95
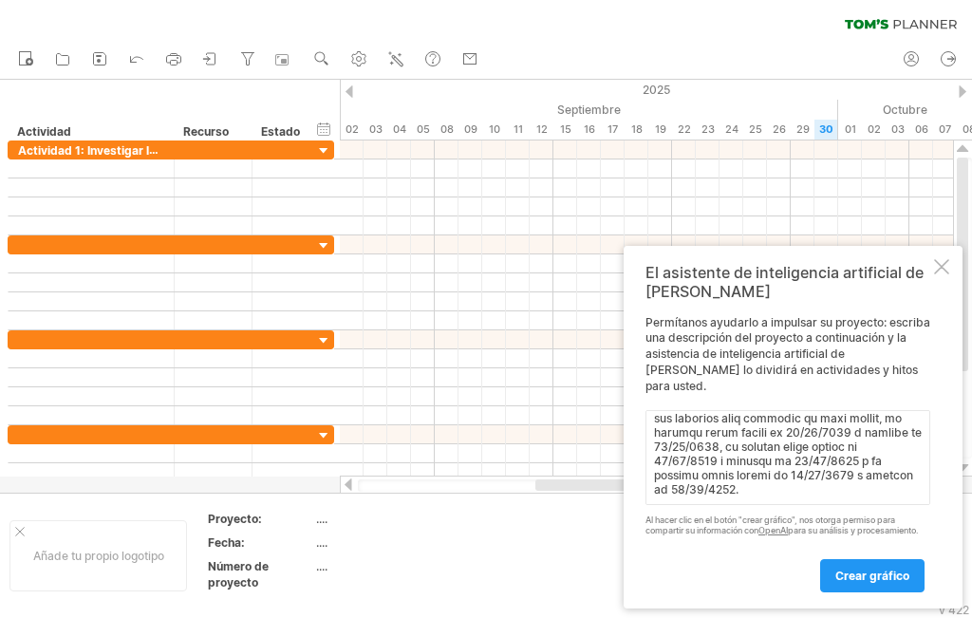
scroll to position [378, 0]
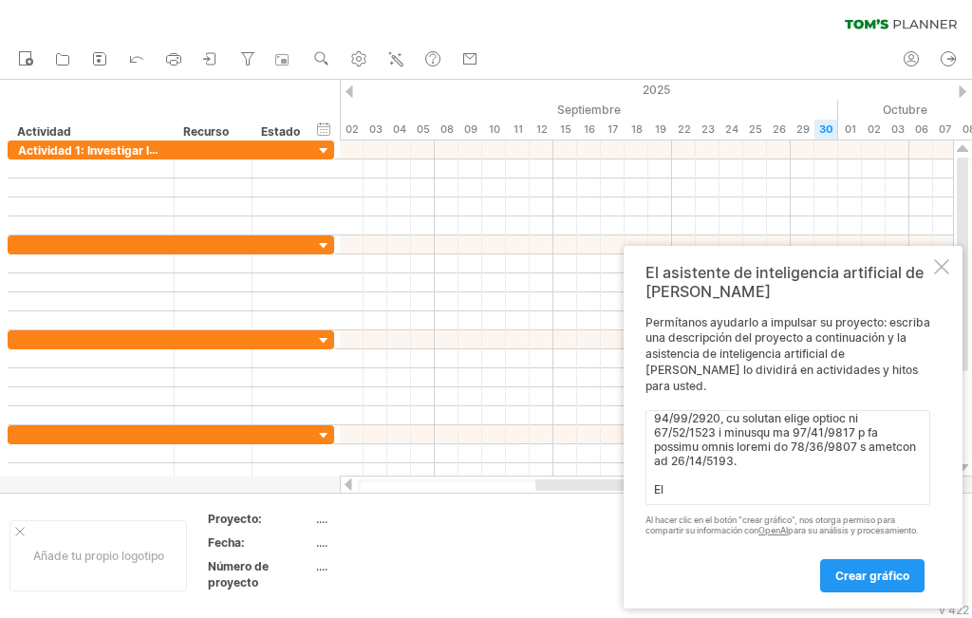
paste textarea "Actividad 5: Inicio y proceso del proyecto"
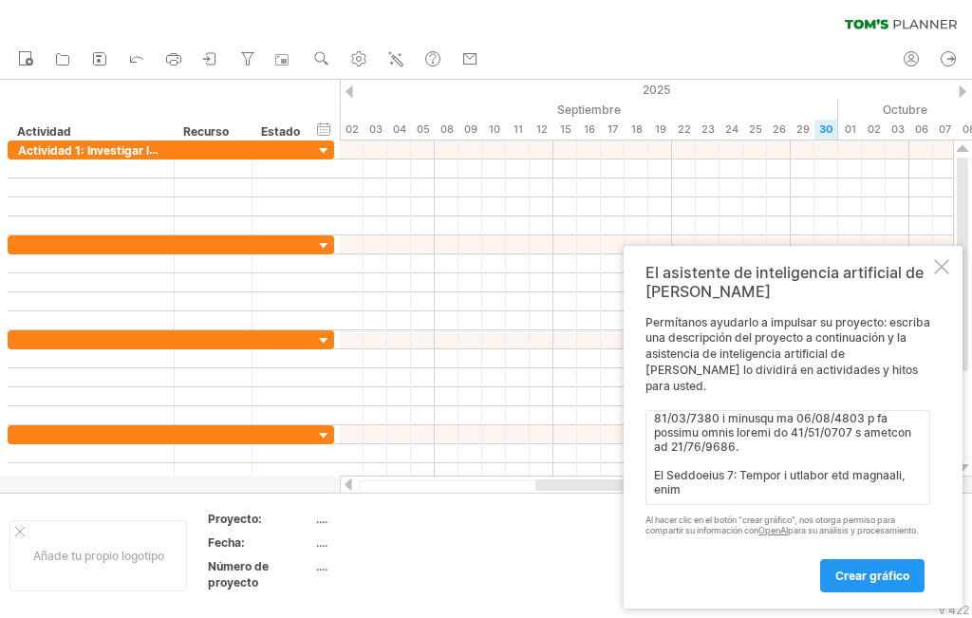
scroll to position [399, 0]
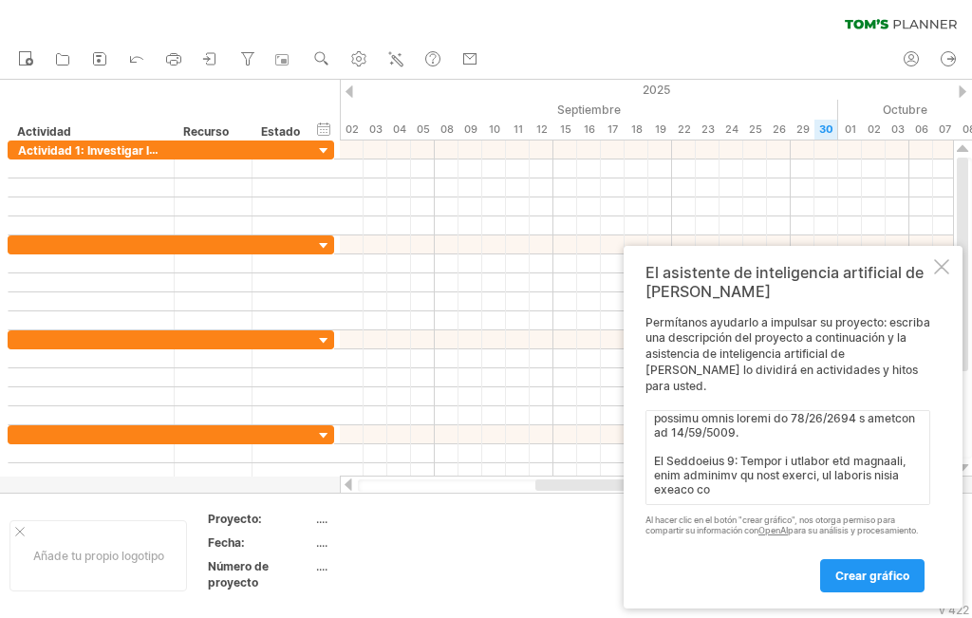
paste textarea "[DATE] [DATE]"
click at [770, 487] on textarea at bounding box center [788, 457] width 285 height 95
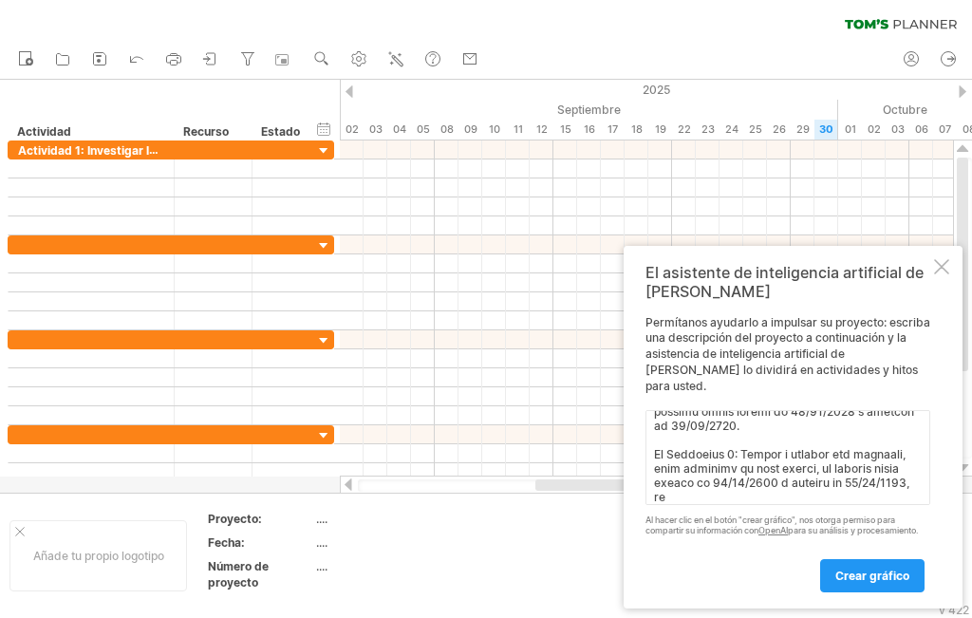
scroll to position [413, 0]
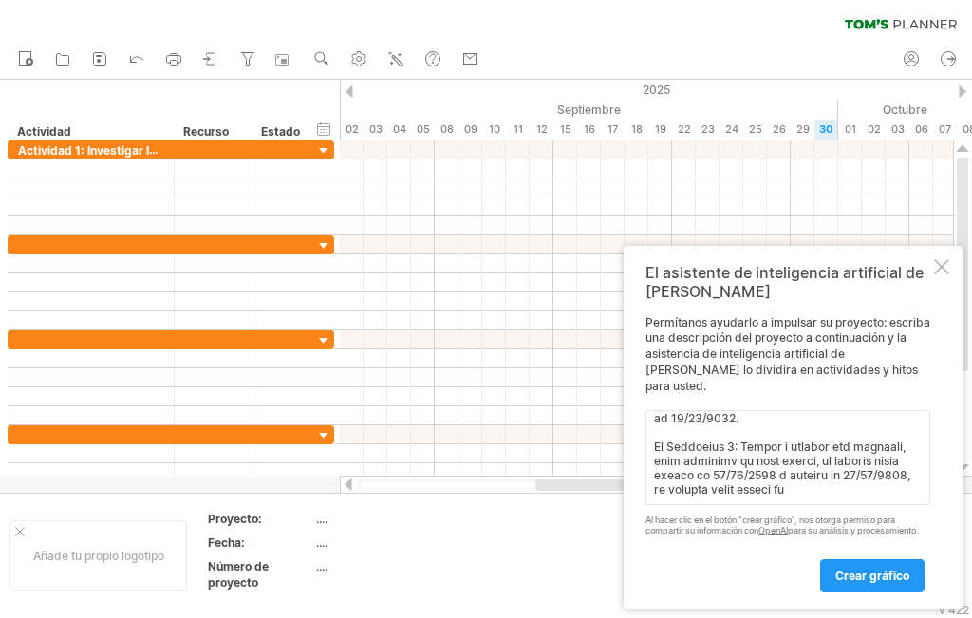
paste textarea "[DATE] [DATE]"
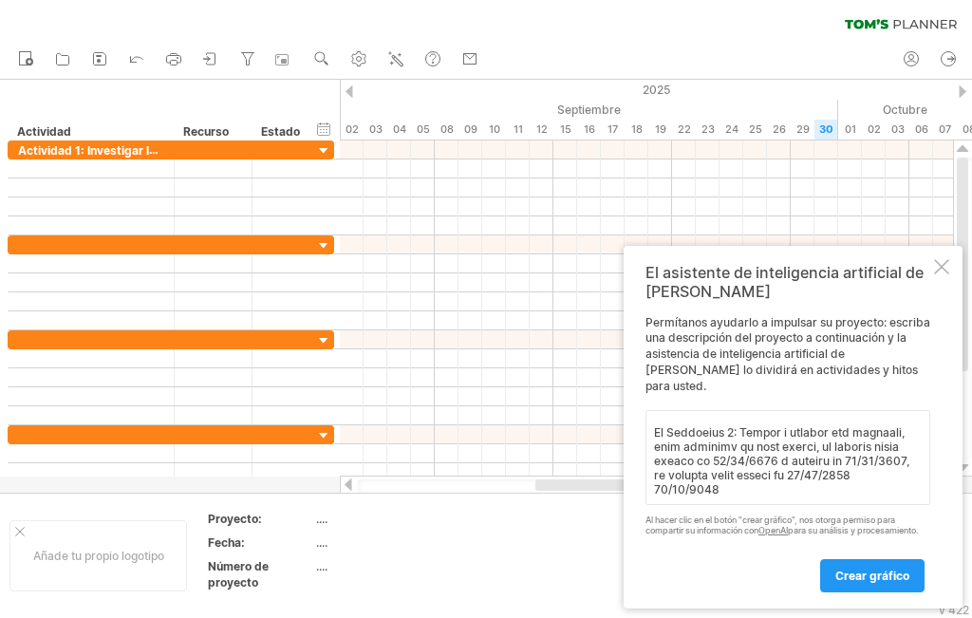
scroll to position [427, 0]
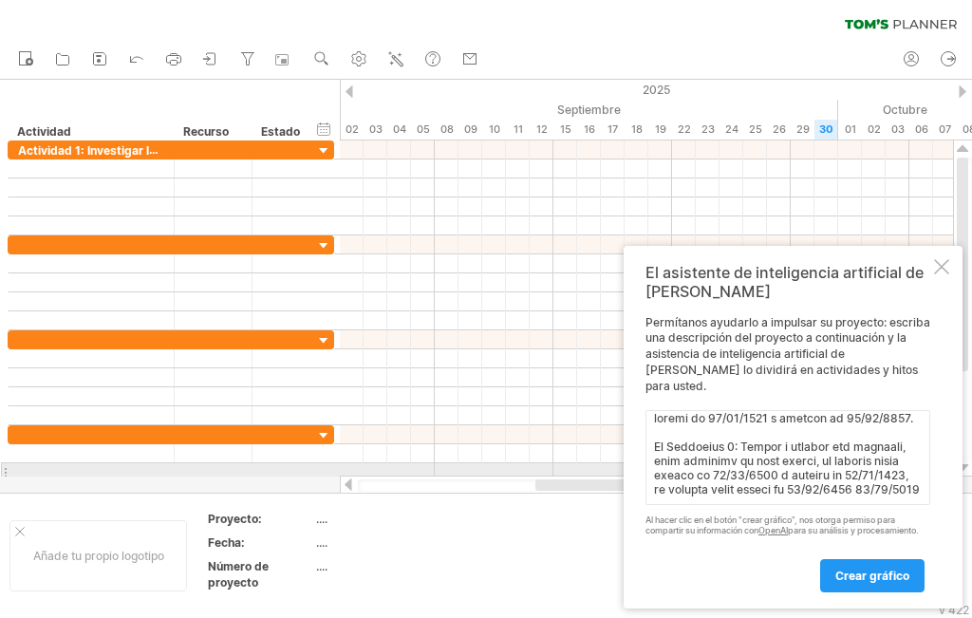
click at [874, 472] on textarea at bounding box center [788, 457] width 285 height 95
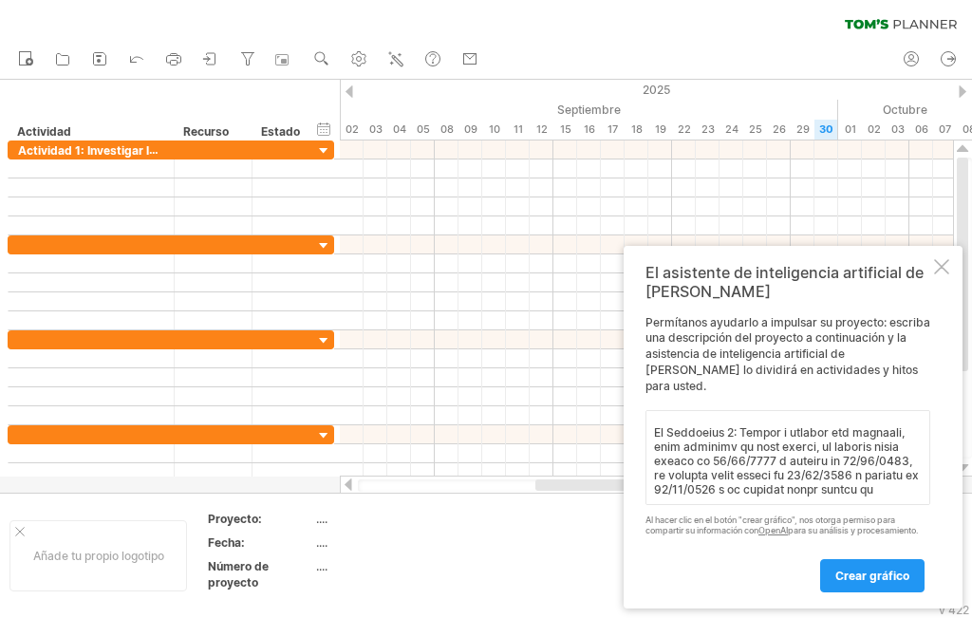
paste textarea "[DATE] [DATE]"
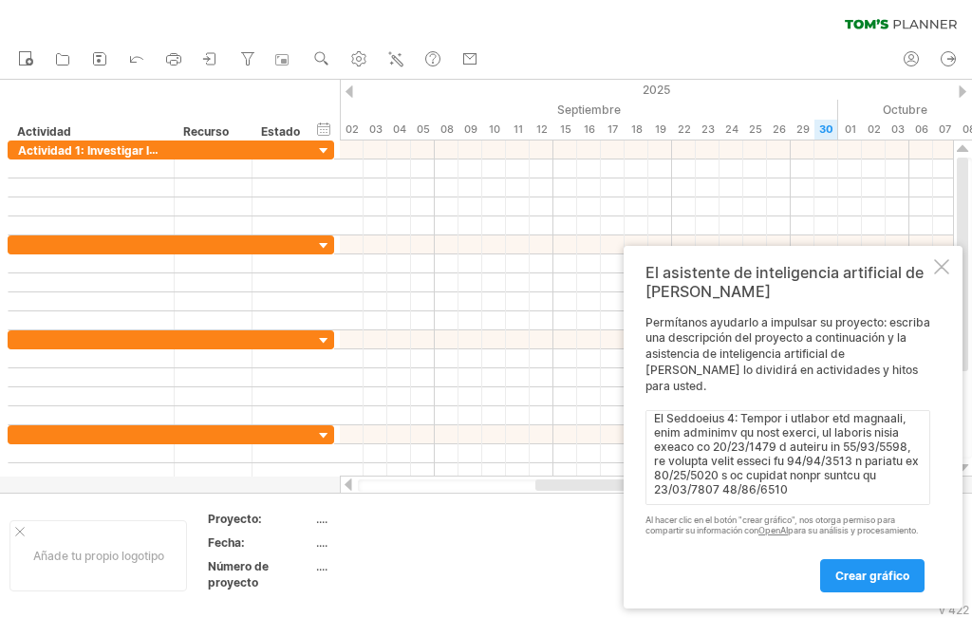
click at [721, 490] on textarea at bounding box center [788, 457] width 285 height 95
click at [862, 484] on textarea at bounding box center [788, 457] width 285 height 95
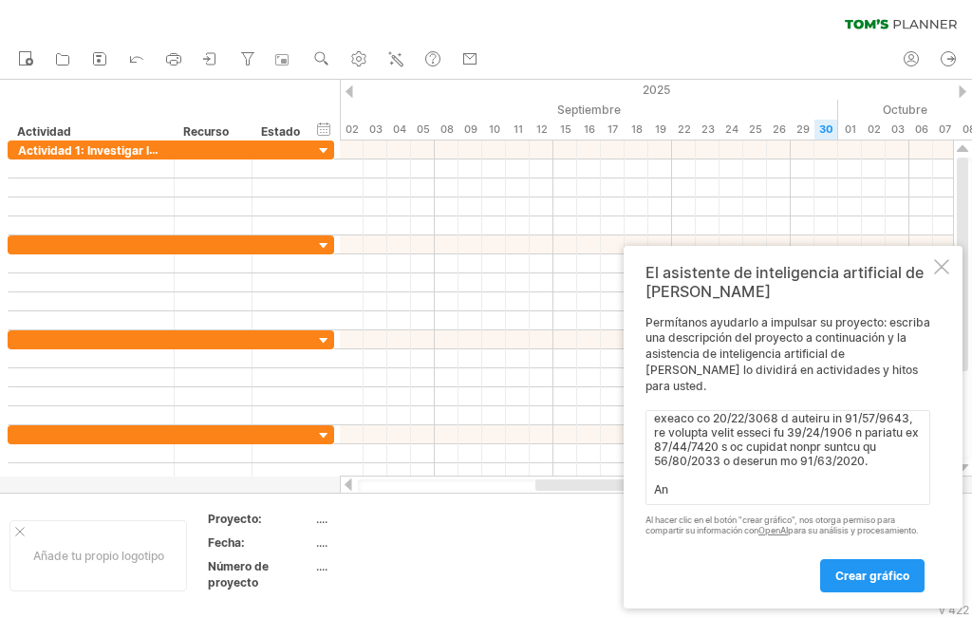
paste textarea "Actividad 6: Observación y evaluación del proyecto"
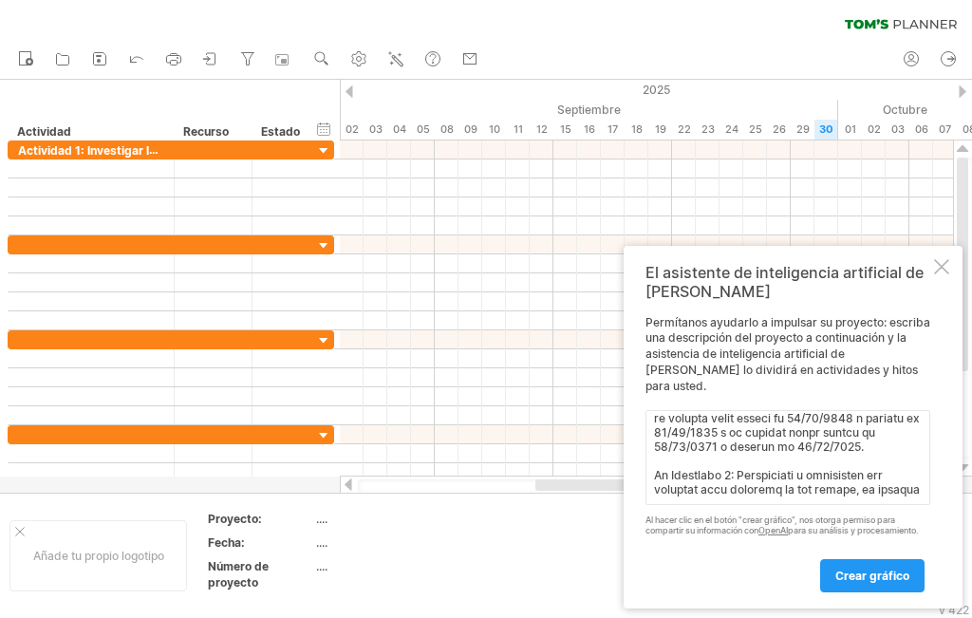
scroll to position [499, 0]
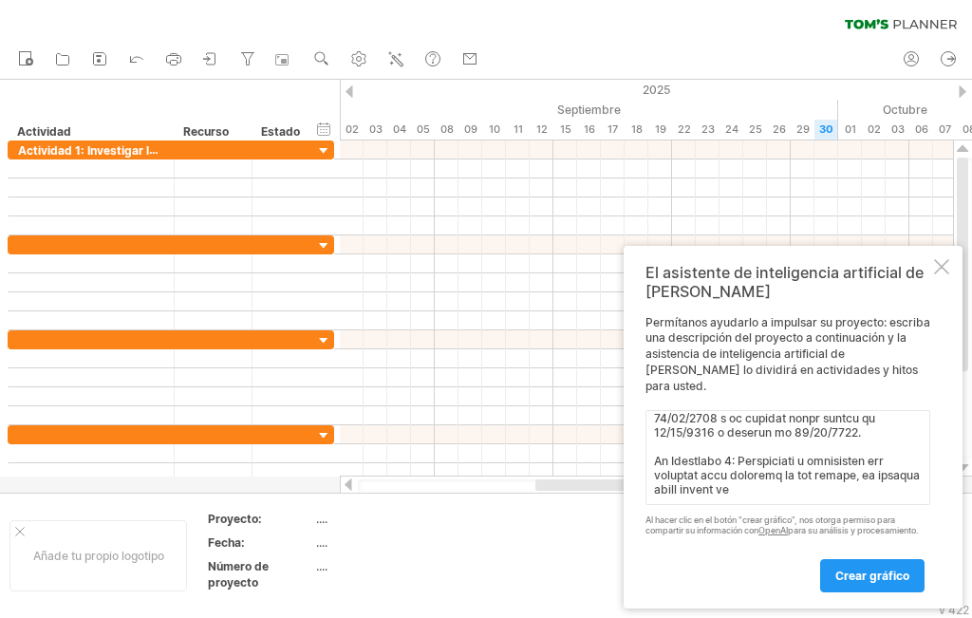
paste textarea "[DATE] [DATE]"
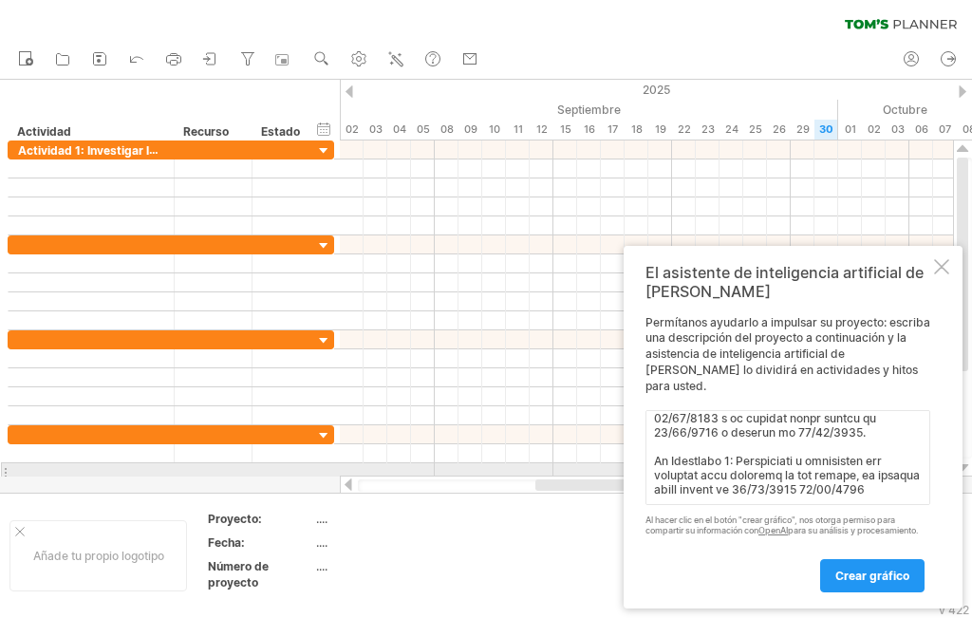
drag, startPoint x: 836, startPoint y: 474, endPoint x: 885, endPoint y: 482, distance: 50.1
click at [840, 473] on textarea at bounding box center [788, 457] width 285 height 95
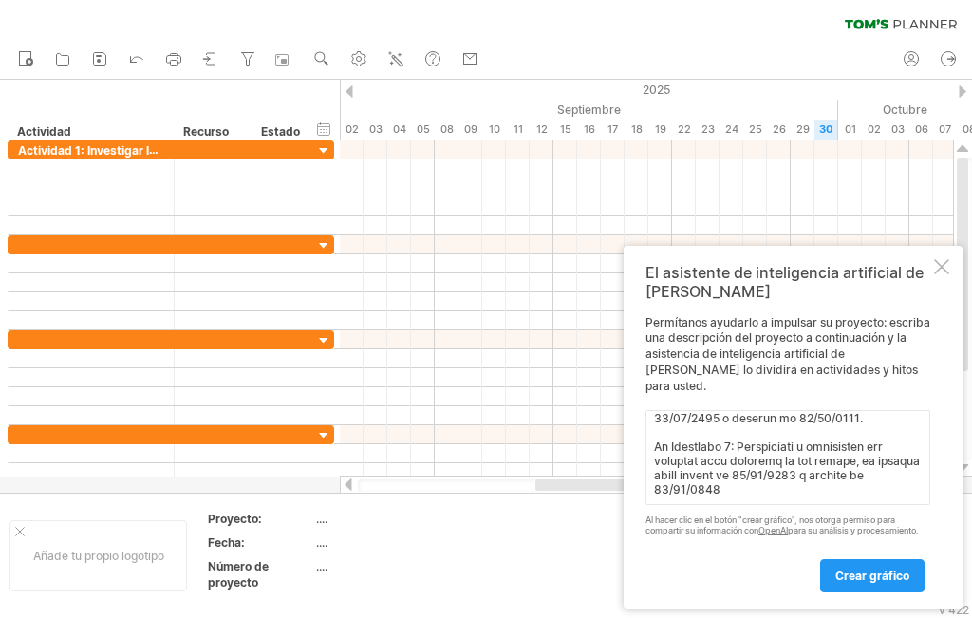
scroll to position [527, 0]
paste textarea "[DATE] [DATE]"
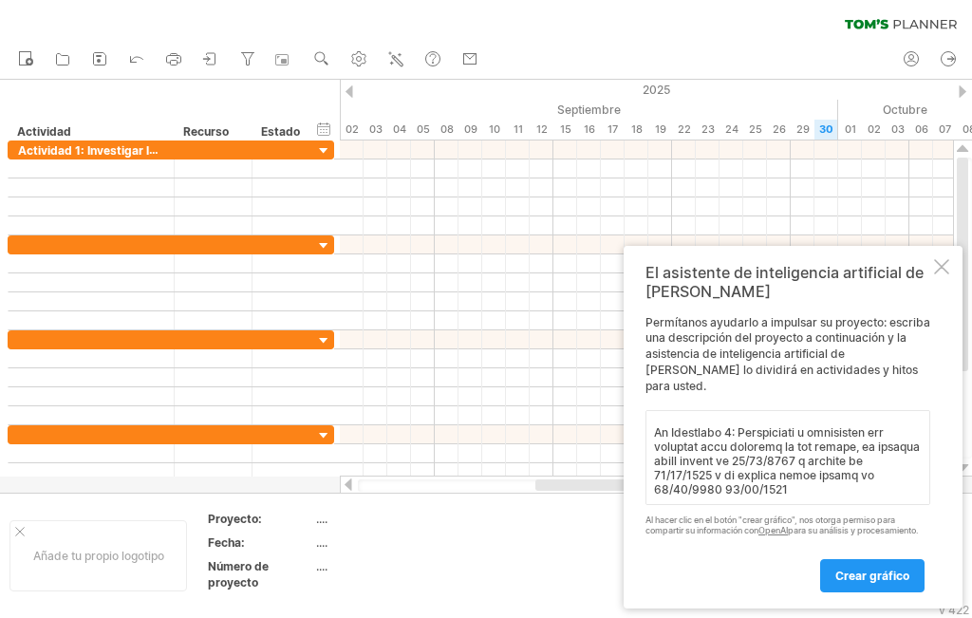
click at [721, 489] on textarea at bounding box center [788, 457] width 285 height 95
type textarea "Lo Ipsumdolo 5: Sitametcon ad elitseddo ei te inci utlabore. etdo magnaali en a…"
click at [886, 581] on font "crear gráfico" at bounding box center [873, 576] width 74 height 14
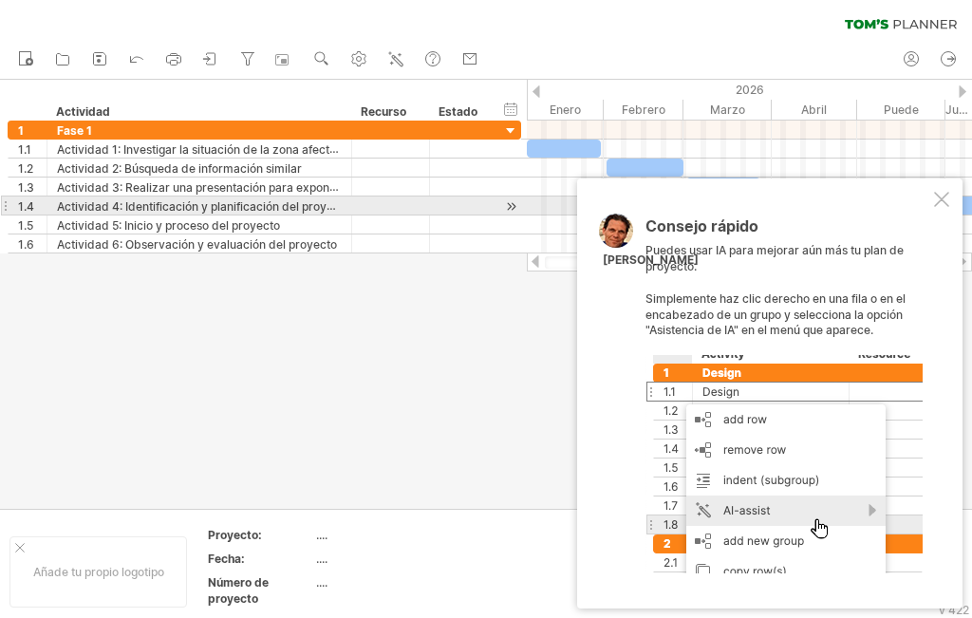
click at [940, 198] on div at bounding box center [941, 199] width 15 height 15
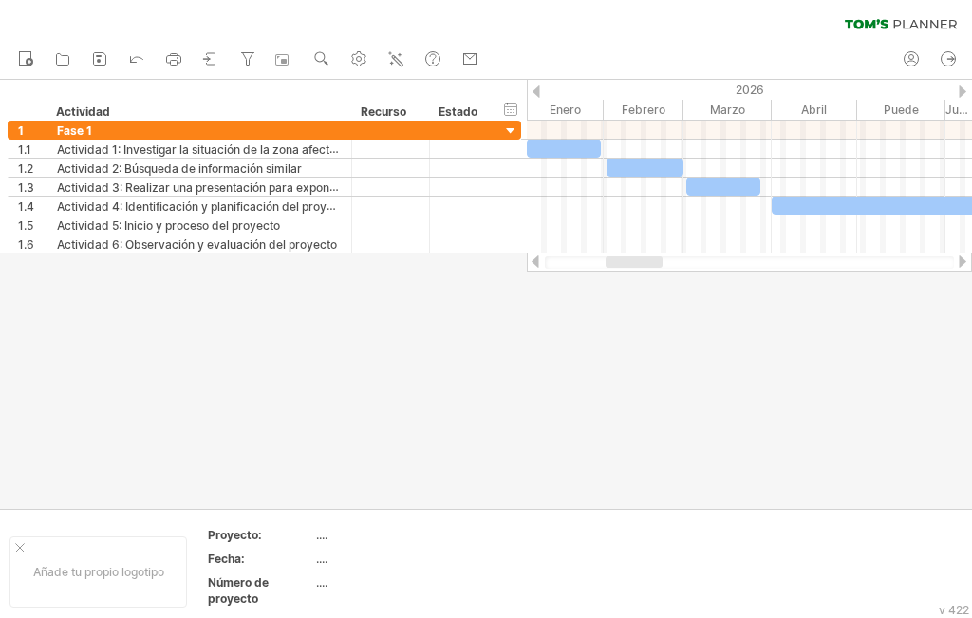
drag, startPoint x: 611, startPoint y: 263, endPoint x: 678, endPoint y: 262, distance: 66.5
click at [678, 262] on div at bounding box center [749, 262] width 409 height 12
click at [961, 259] on div at bounding box center [962, 261] width 15 height 12
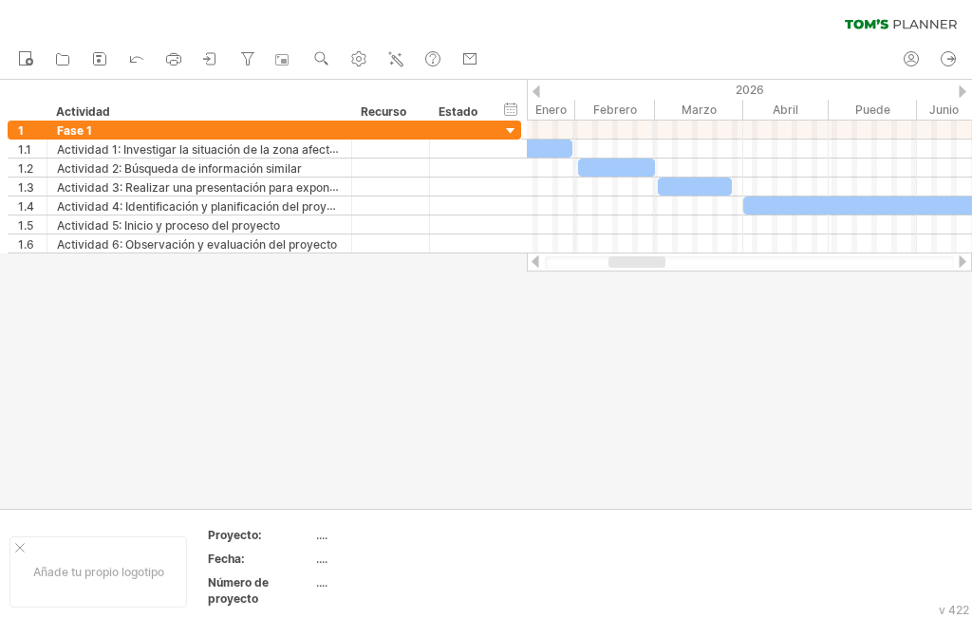
click at [969, 261] on div at bounding box center [962, 261] width 15 height 12
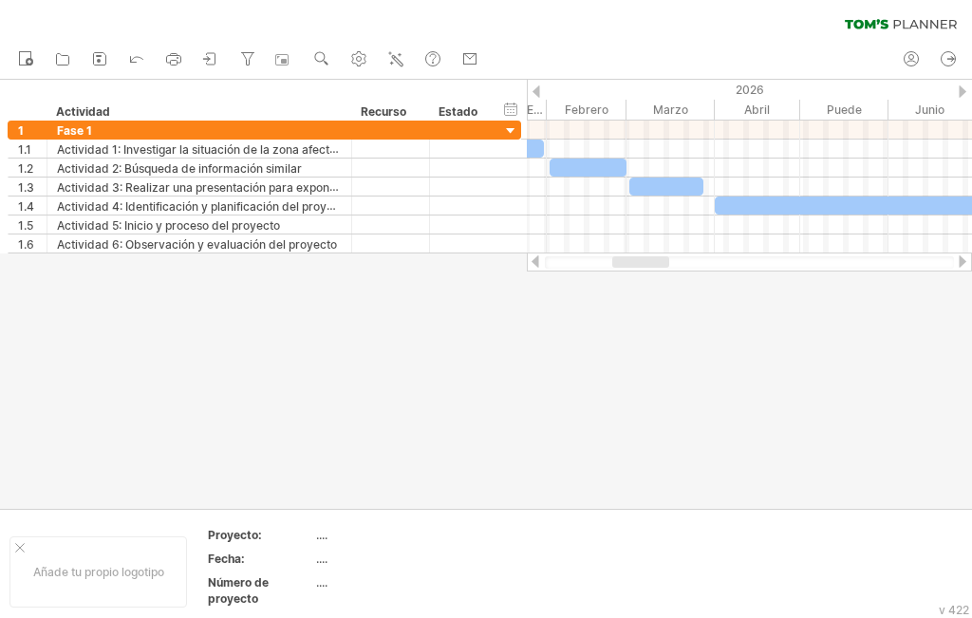
click at [969, 261] on div at bounding box center [962, 261] width 15 height 12
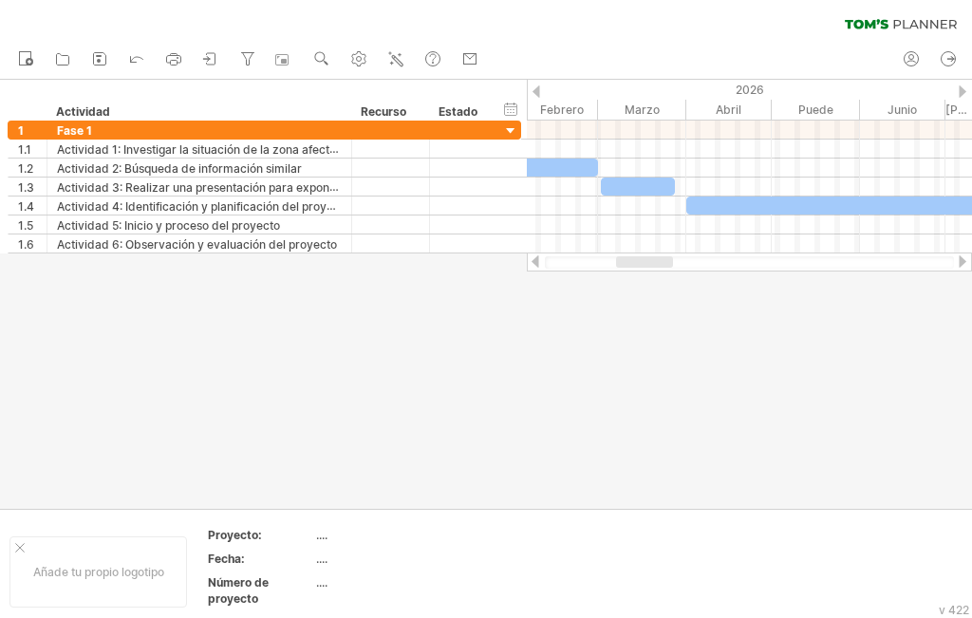
click at [969, 261] on div at bounding box center [962, 261] width 15 height 12
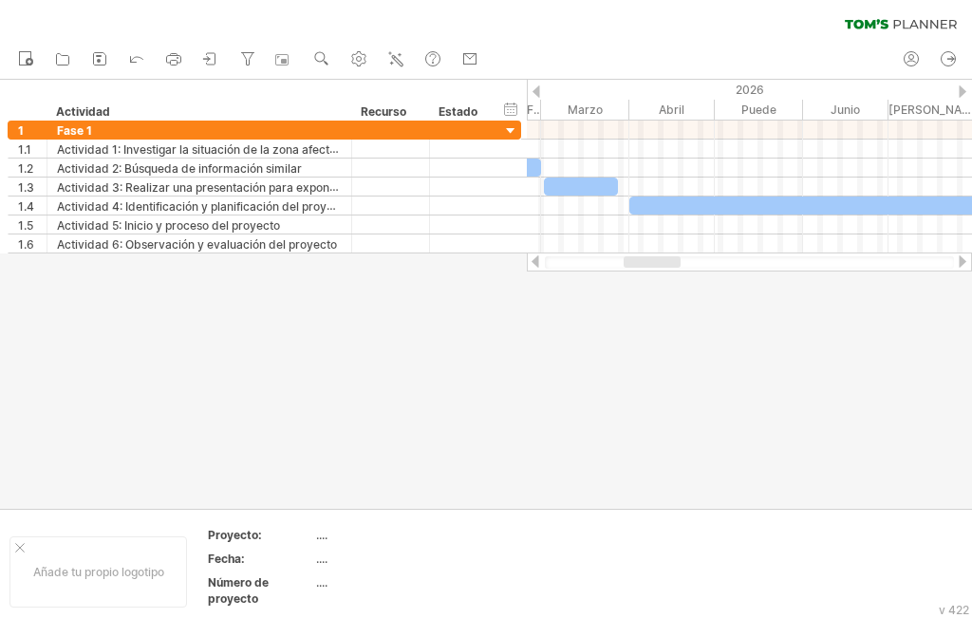
click at [969, 261] on div at bounding box center [962, 261] width 15 height 12
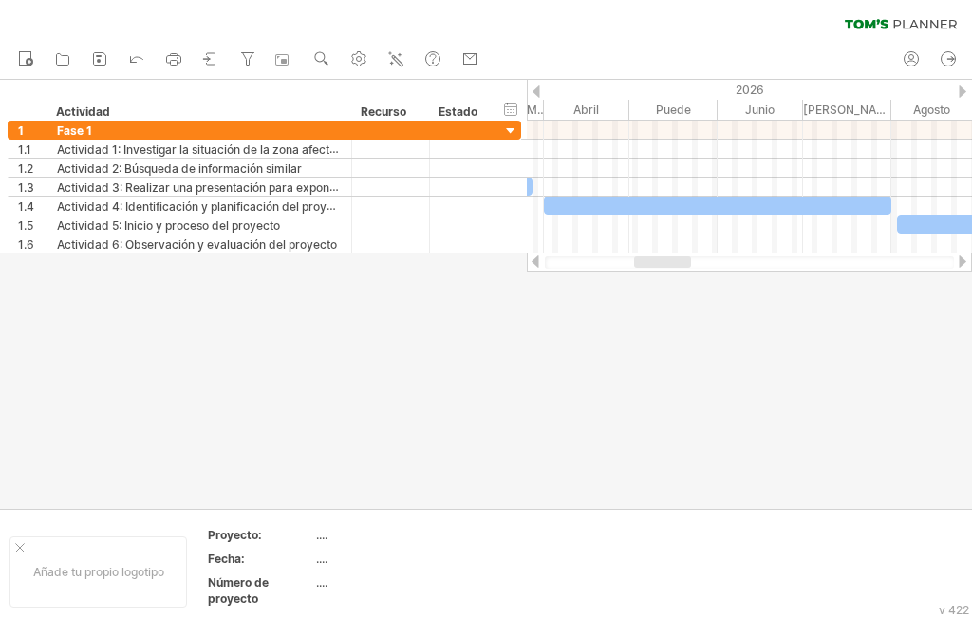
click at [969, 261] on div at bounding box center [962, 261] width 15 height 12
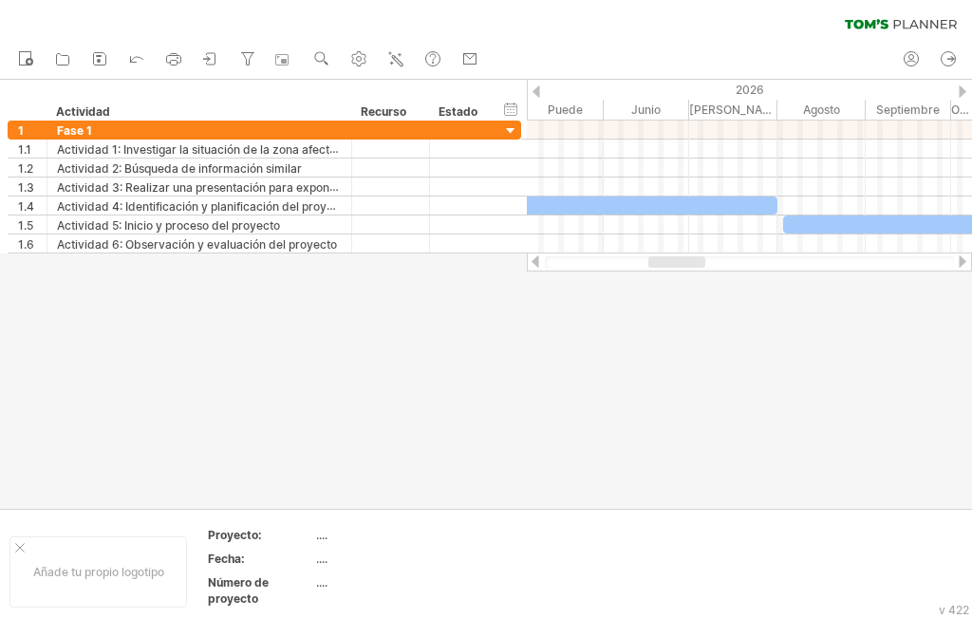
click at [969, 261] on div at bounding box center [962, 261] width 15 height 12
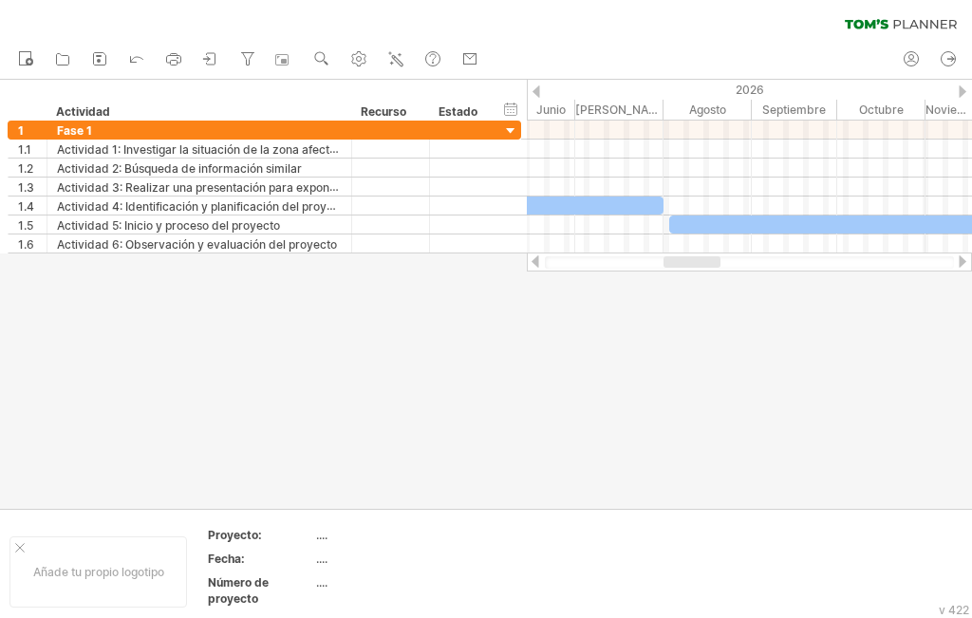
click at [969, 261] on div at bounding box center [962, 261] width 15 height 12
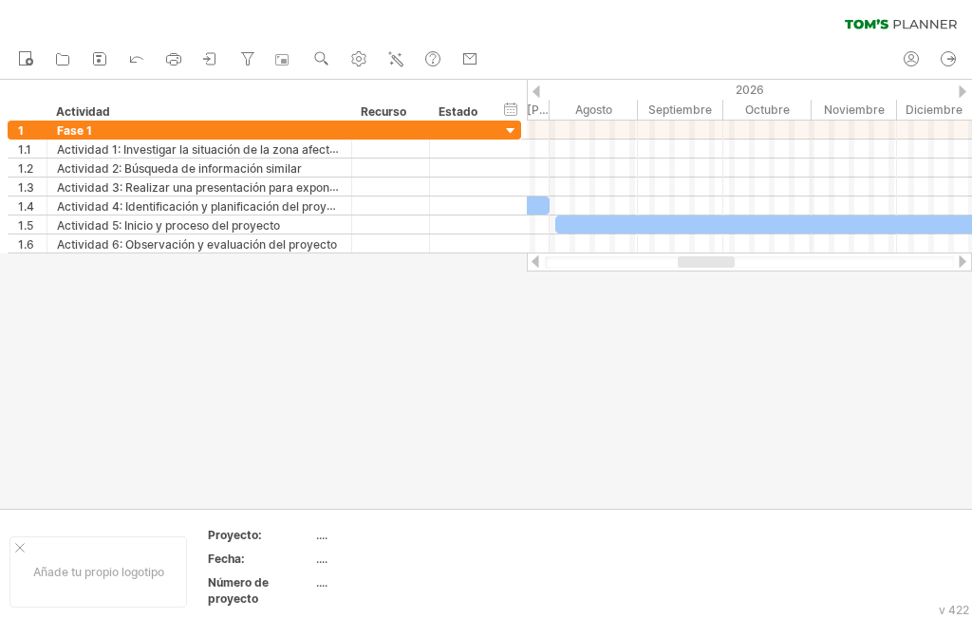
click at [959, 91] on div at bounding box center [963, 91] width 8 height 12
click at [964, 84] on font "2027" at bounding box center [971, 90] width 28 height 14
click at [534, 90] on div at bounding box center [537, 91] width 8 height 12
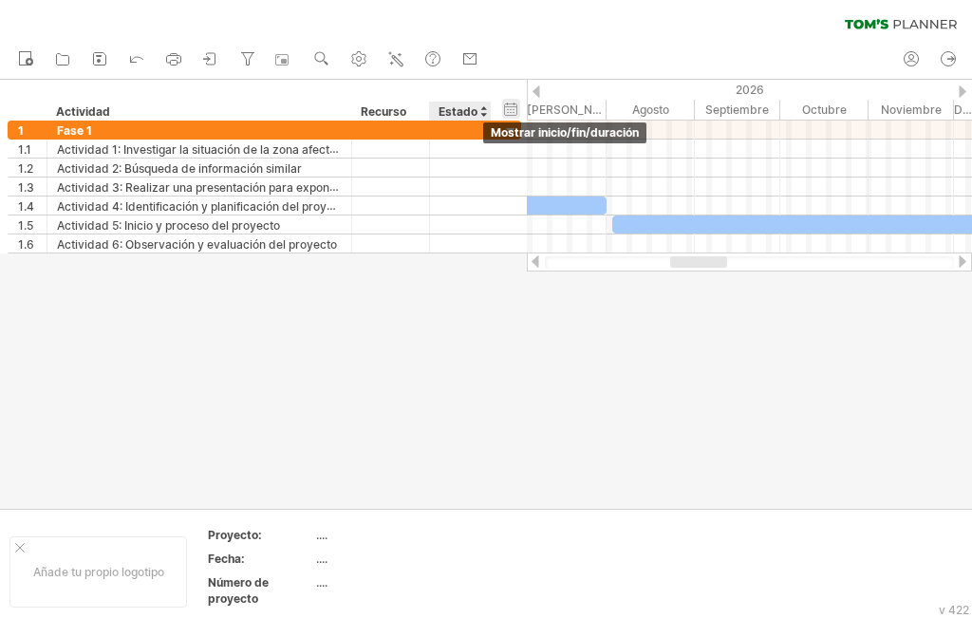
click at [513, 107] on div "ocultar inicio/fin/duración mostrar inicio/fin/duración" at bounding box center [511, 109] width 18 height 20
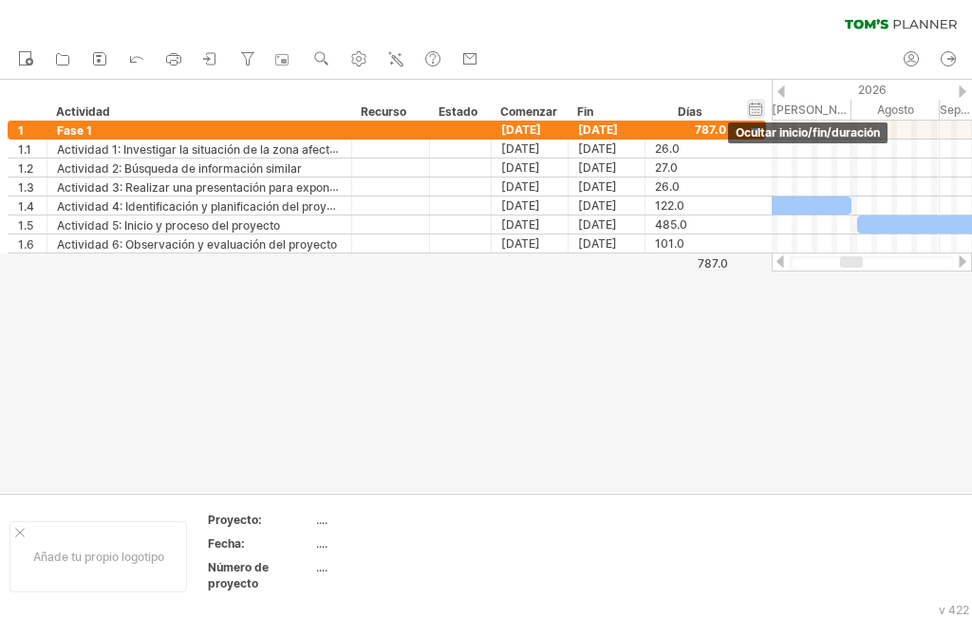
click at [759, 105] on div "ocultar inicio/fin/duración mostrar inicio/fin/duración" at bounding box center [756, 109] width 18 height 20
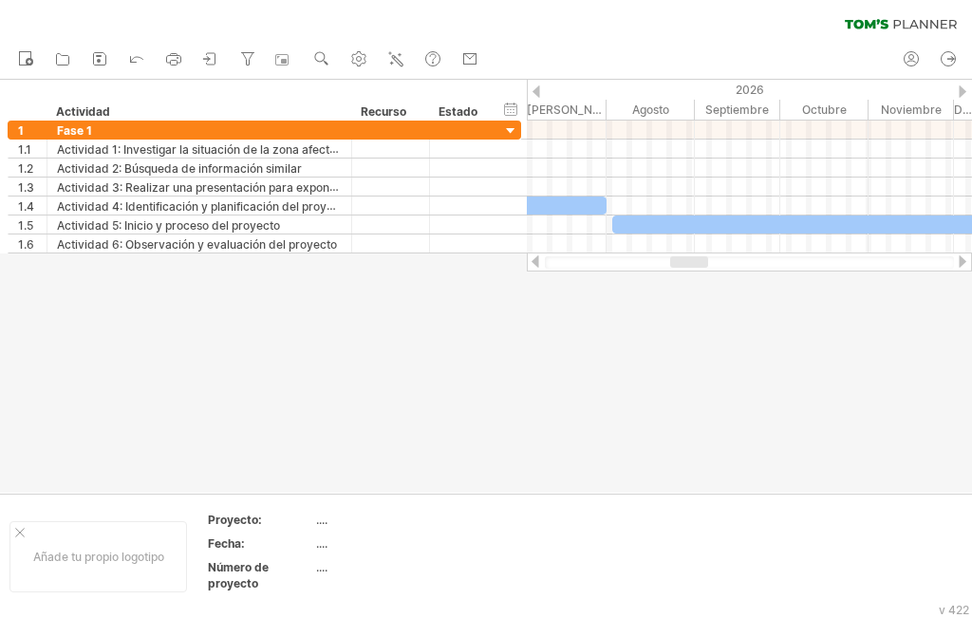
click at [540, 263] on div at bounding box center [535, 261] width 15 height 12
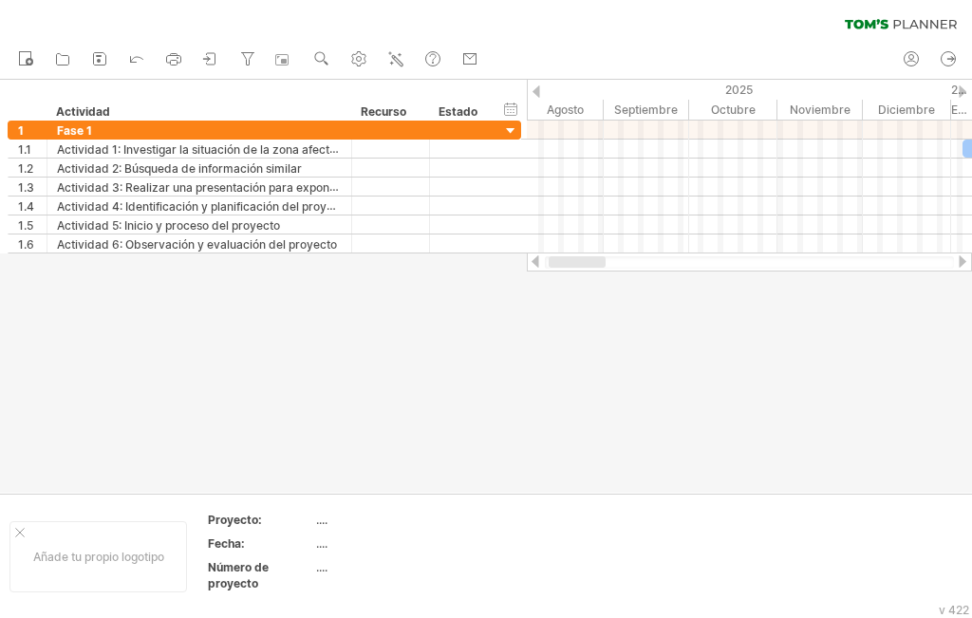
drag, startPoint x: 701, startPoint y: 265, endPoint x: 583, endPoint y: 269, distance: 117.8
click at [583, 269] on div at bounding box center [749, 262] width 445 height 19
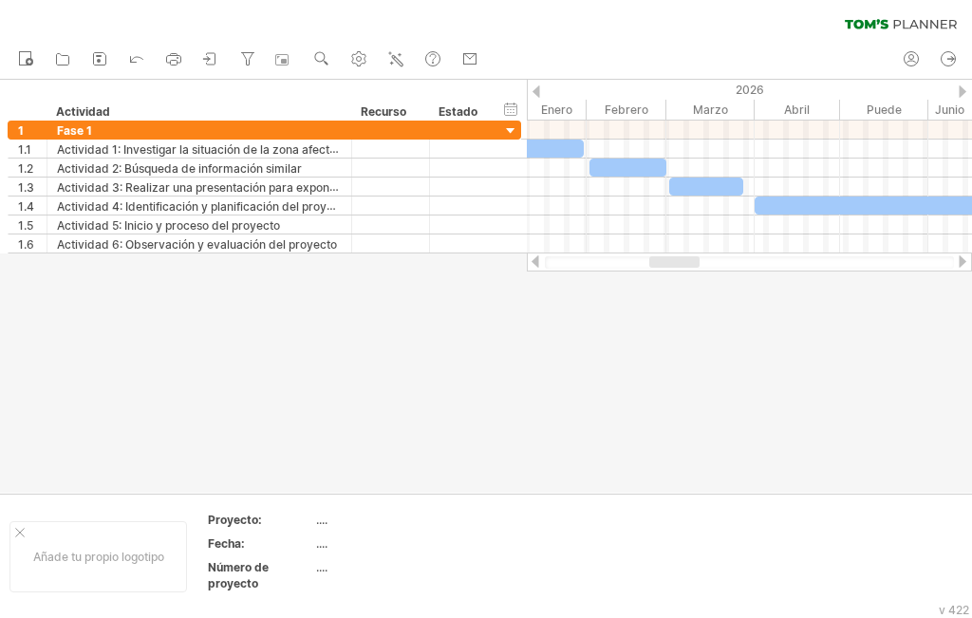
drag, startPoint x: 626, startPoint y: 265, endPoint x: 677, endPoint y: 259, distance: 51.6
click at [677, 259] on div at bounding box center [674, 261] width 50 height 11
click at [84, 110] on font "Actividad" at bounding box center [83, 111] width 54 height 14
click at [444, 398] on div at bounding box center [486, 286] width 972 height 413
click at [254, 521] on font "Proyecto:" at bounding box center [235, 520] width 54 height 14
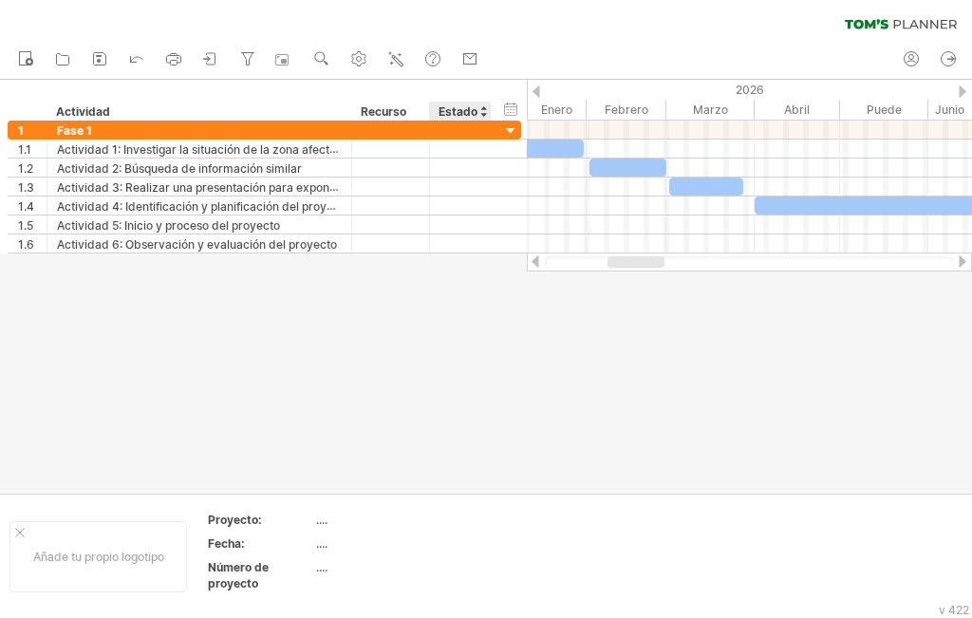
click at [465, 112] on font "Estado" at bounding box center [458, 111] width 39 height 14
click at [483, 108] on div at bounding box center [484, 111] width 8 height 19
click at [611, 335] on div at bounding box center [486, 286] width 972 height 413
click at [752, 90] on font "2026" at bounding box center [750, 90] width 28 height 14
click at [538, 259] on div at bounding box center [535, 261] width 15 height 12
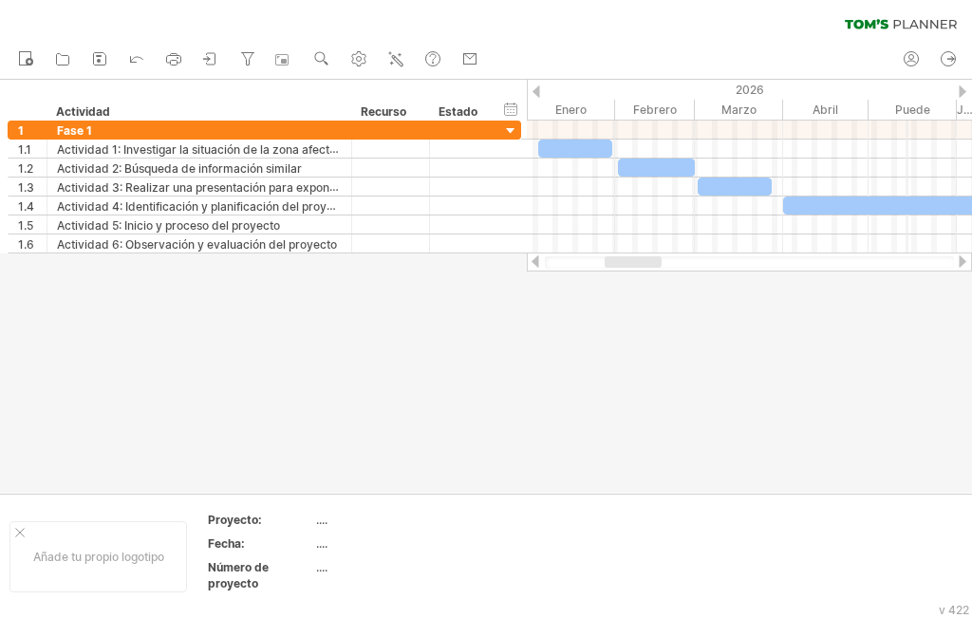
click at [907, 108] on font "Puede" at bounding box center [912, 110] width 35 height 14
click at [961, 88] on div at bounding box center [963, 91] width 8 height 12
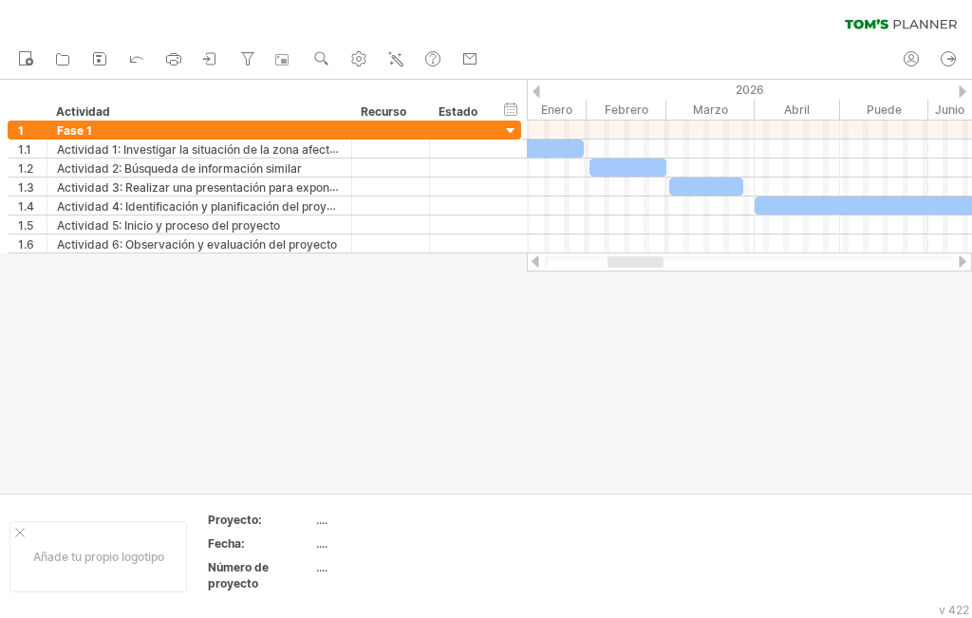
click at [961, 88] on div at bounding box center [963, 91] width 8 height 12
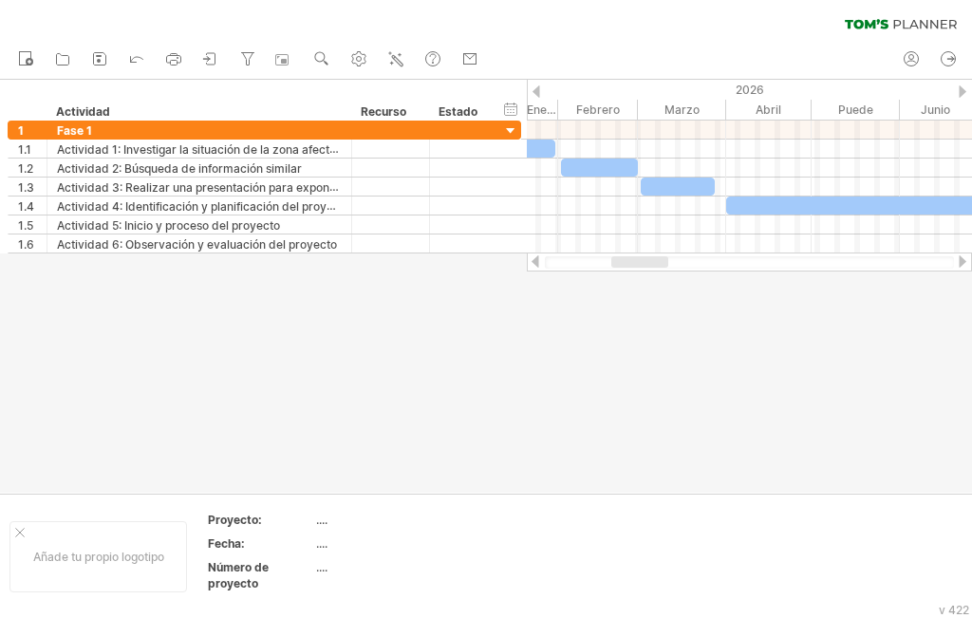
click at [961, 88] on div at bounding box center [963, 91] width 8 height 12
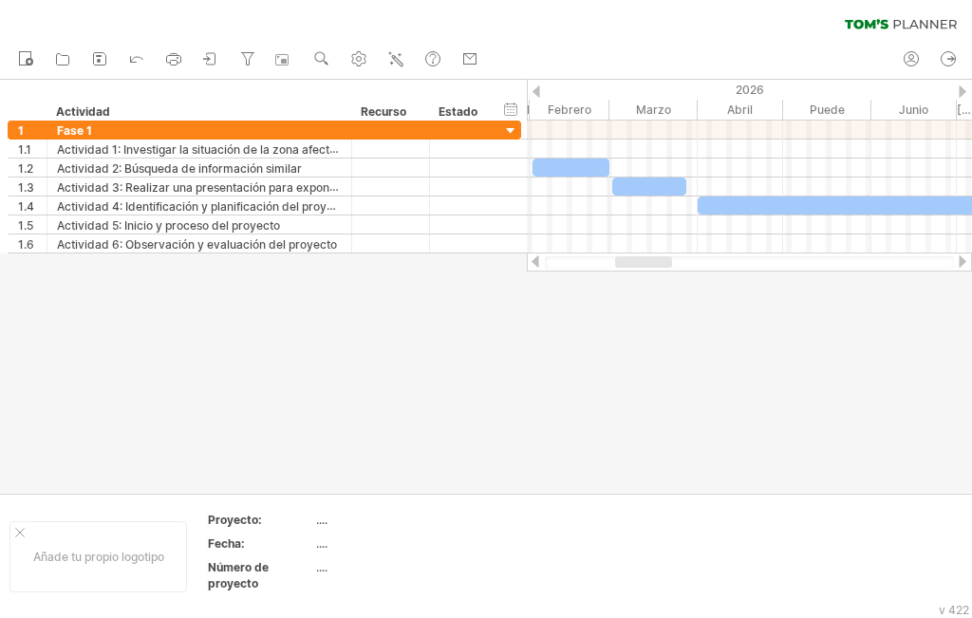
click at [961, 88] on div at bounding box center [963, 91] width 8 height 12
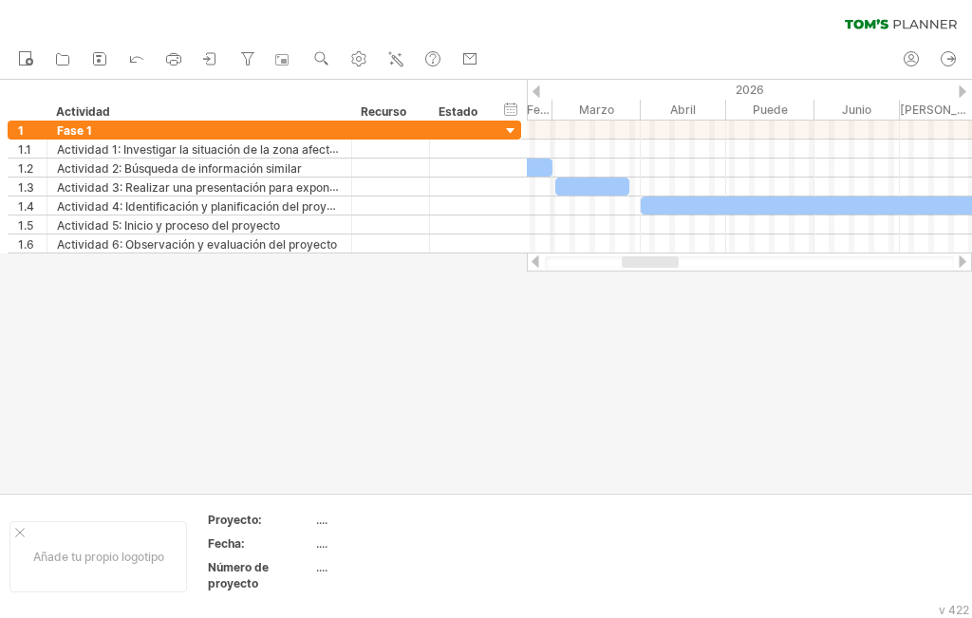
click at [961, 88] on div at bounding box center [963, 91] width 8 height 12
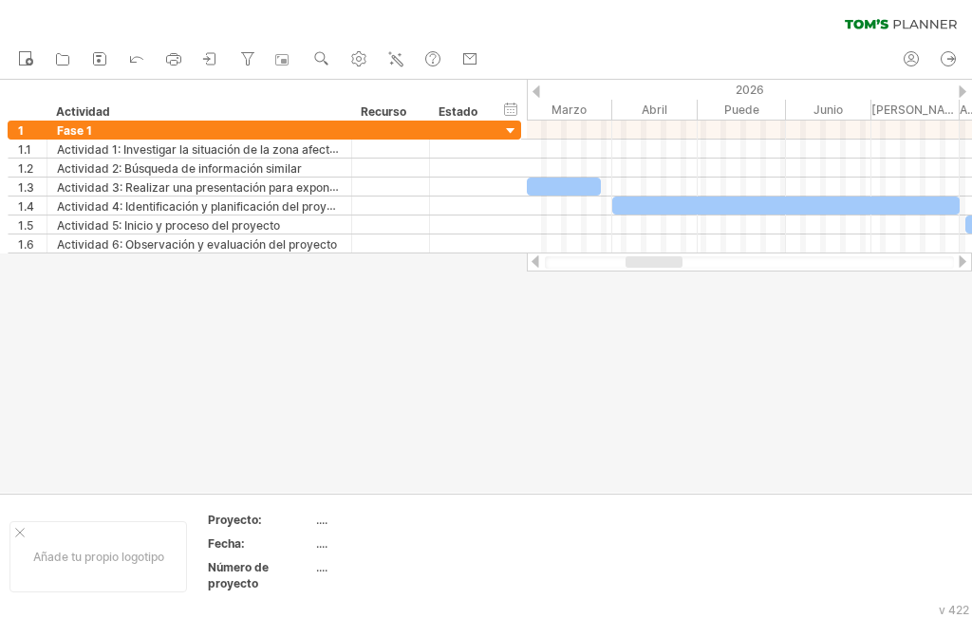
click at [961, 88] on div at bounding box center [963, 91] width 8 height 12
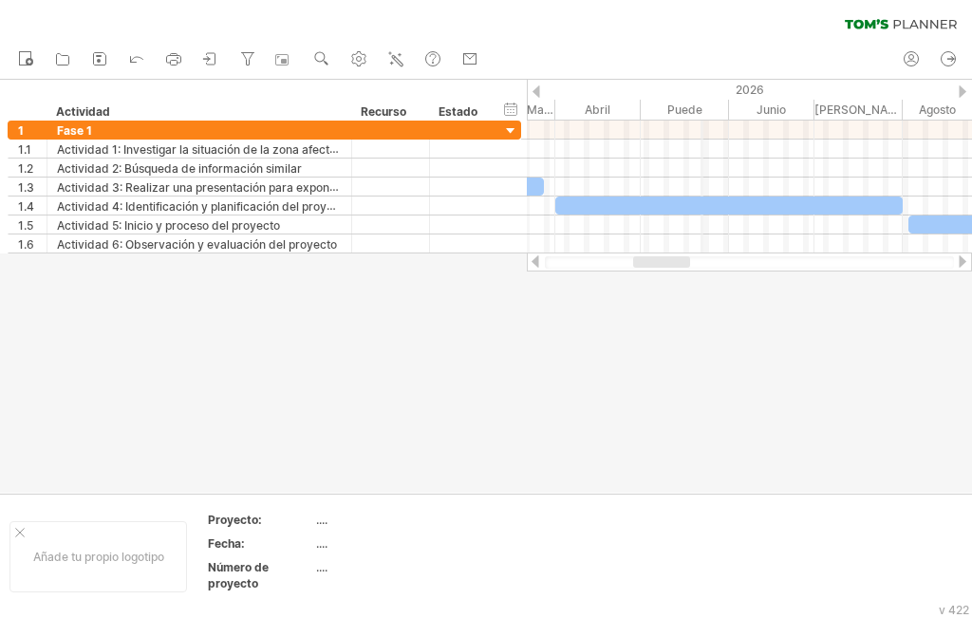
click at [701, 106] on font "Puede" at bounding box center [685, 110] width 35 height 14
click at [690, 106] on font "Puede" at bounding box center [685, 110] width 35 height 14
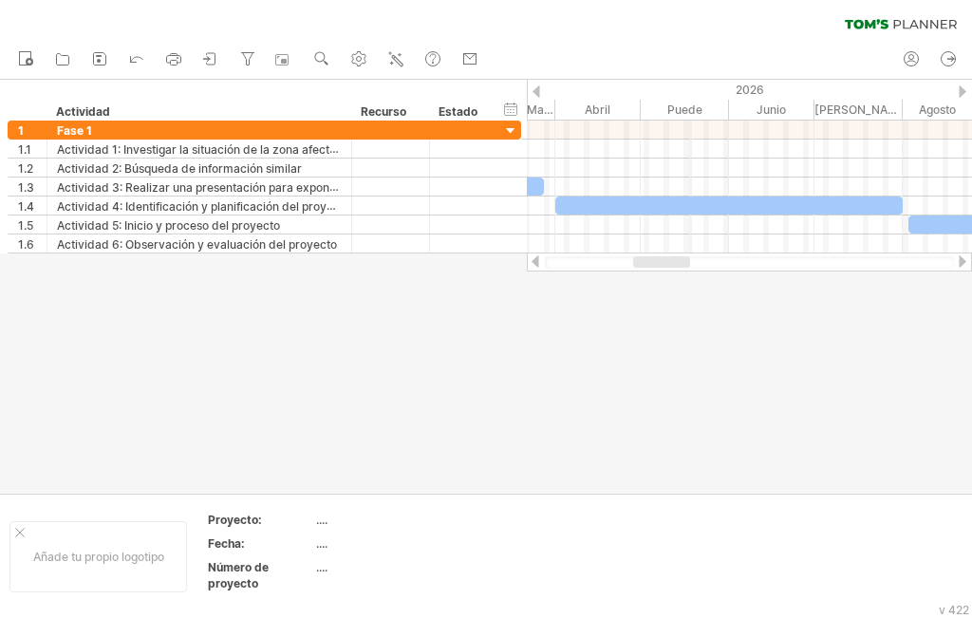
click at [690, 106] on font "Puede" at bounding box center [685, 110] width 35 height 14
click at [959, 88] on div at bounding box center [963, 91] width 8 height 12
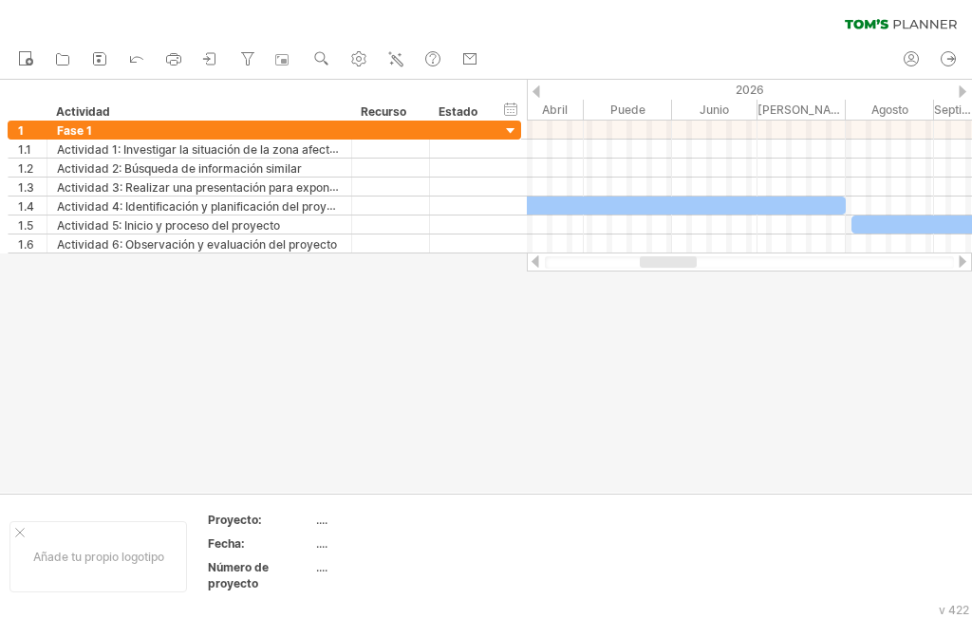
click at [959, 88] on div at bounding box center [963, 91] width 8 height 12
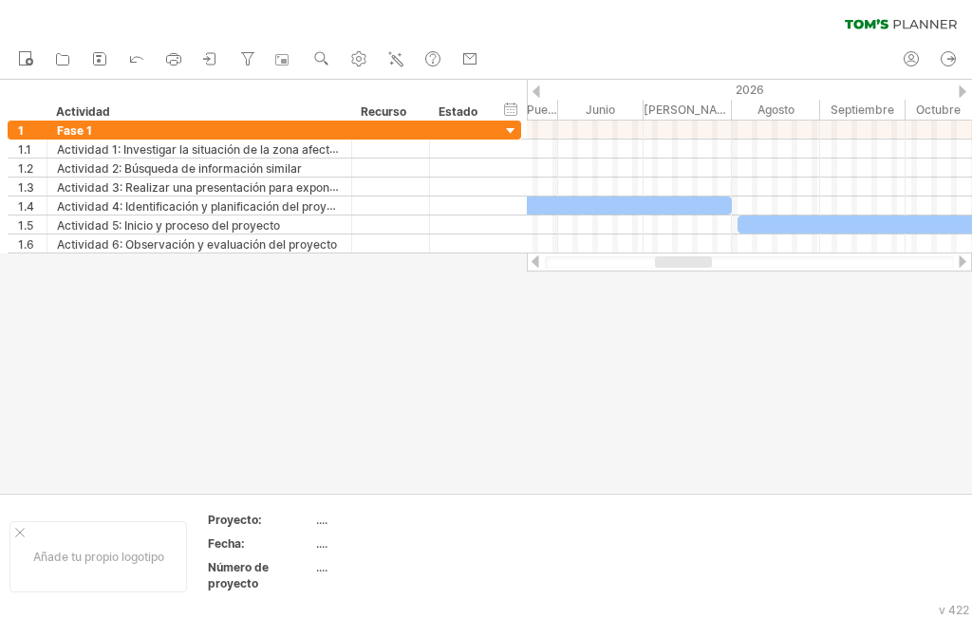
click at [959, 88] on div at bounding box center [963, 91] width 8 height 12
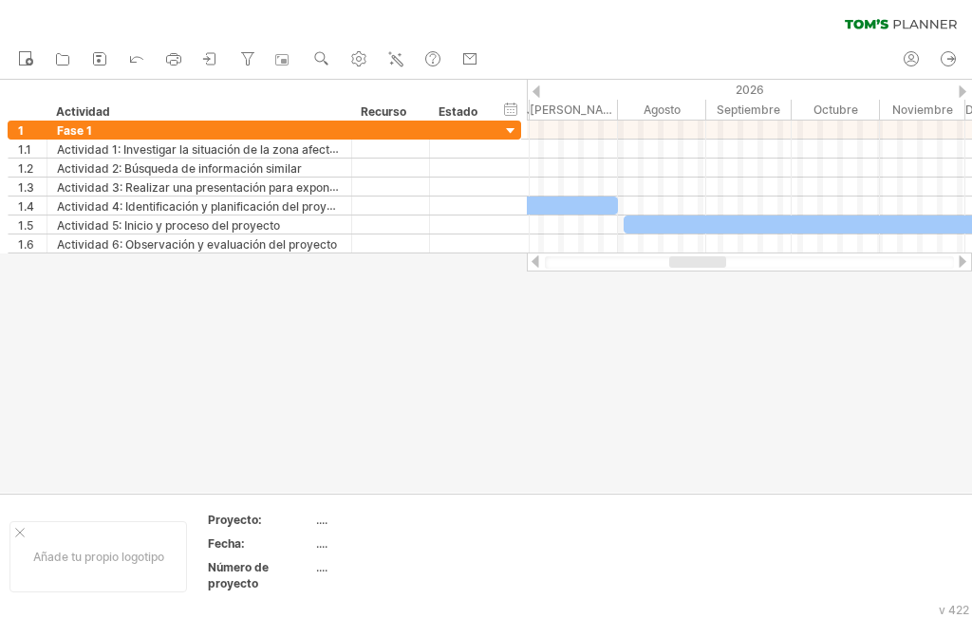
click at [959, 88] on div at bounding box center [963, 91] width 8 height 12
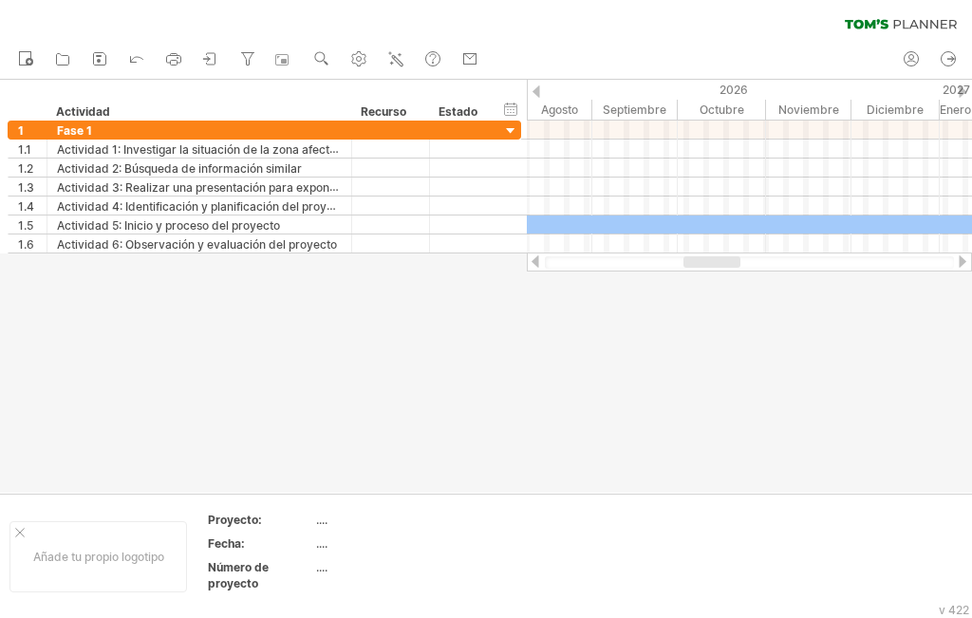
click at [959, 88] on div at bounding box center [963, 91] width 8 height 12
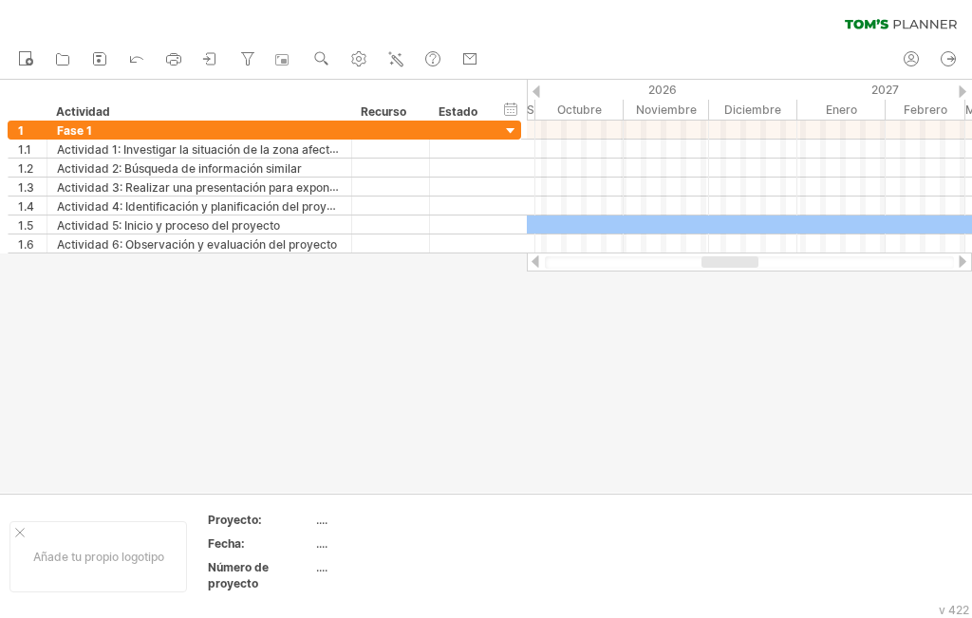
click at [959, 88] on div at bounding box center [963, 91] width 8 height 12
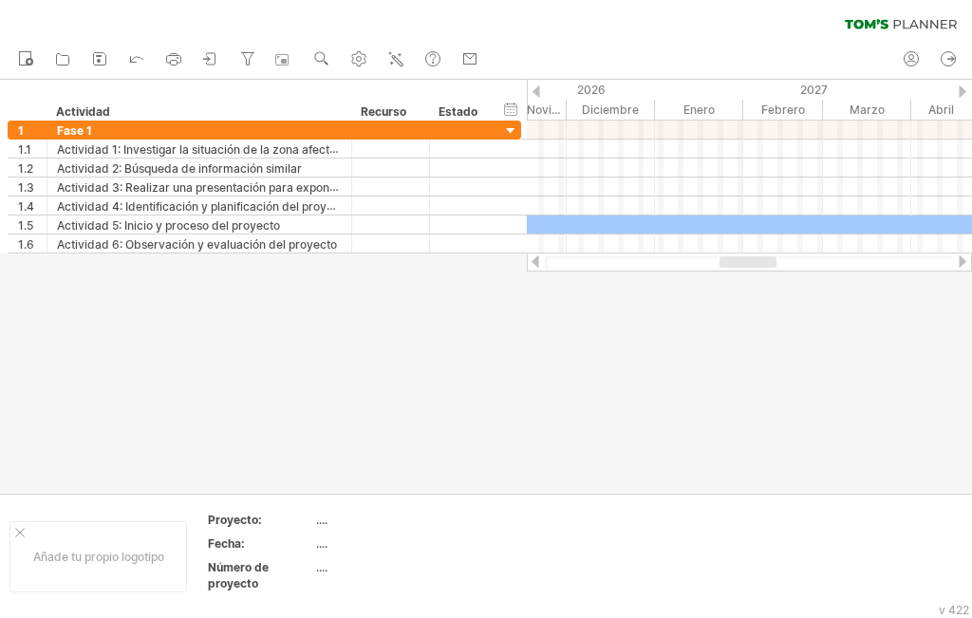
click at [959, 88] on div at bounding box center [963, 91] width 8 height 12
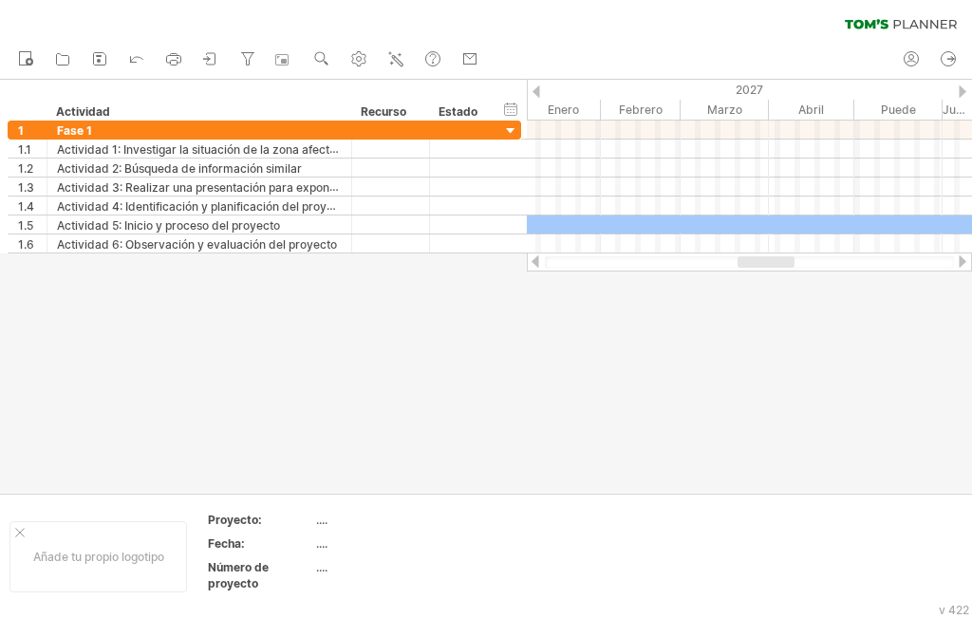
click at [959, 88] on div at bounding box center [963, 91] width 8 height 12
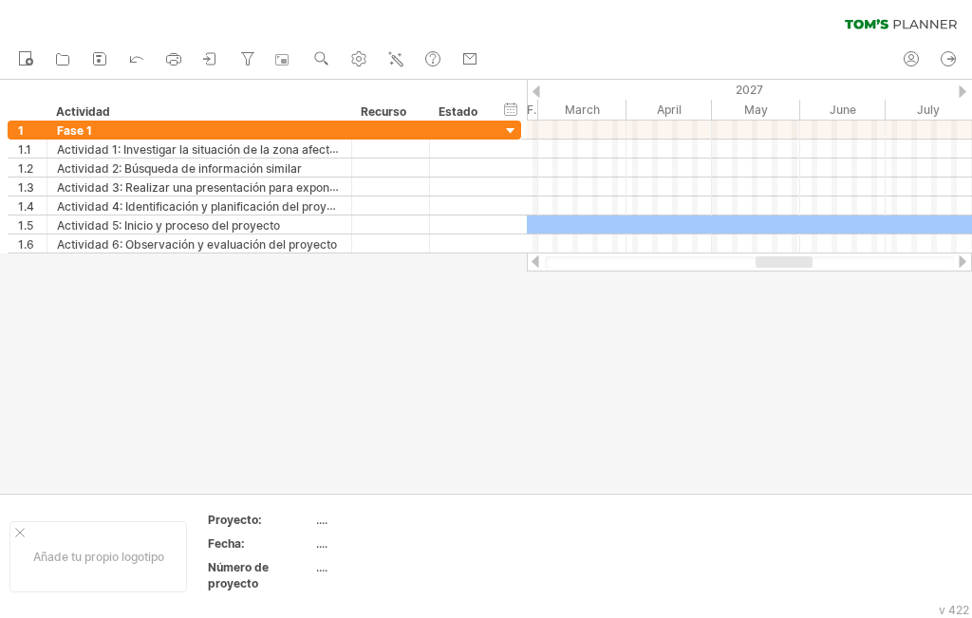
click at [959, 88] on div at bounding box center [963, 91] width 8 height 12
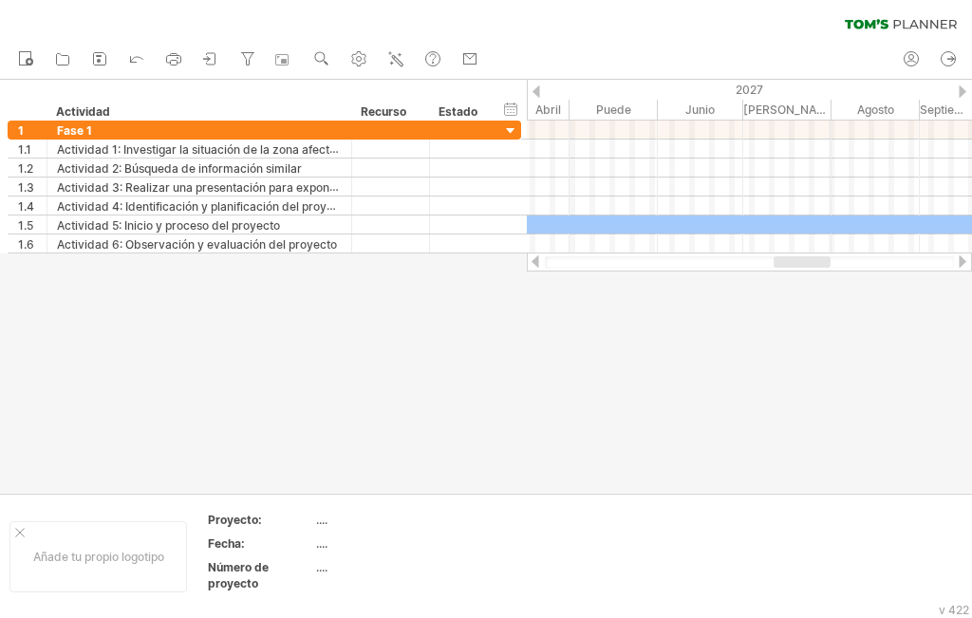
click at [959, 88] on div at bounding box center [963, 91] width 8 height 12
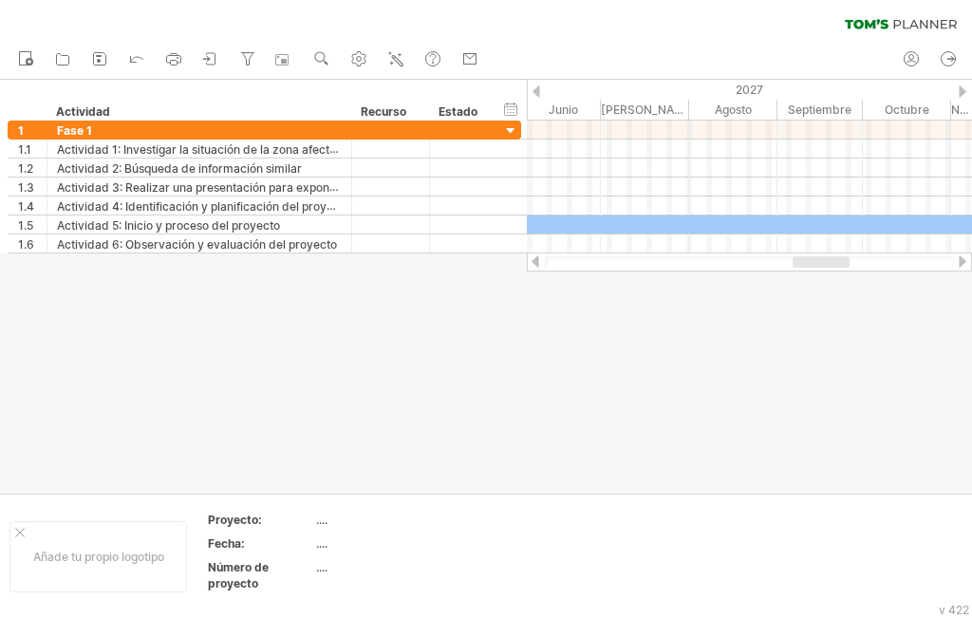
click at [959, 88] on div at bounding box center [963, 91] width 8 height 12
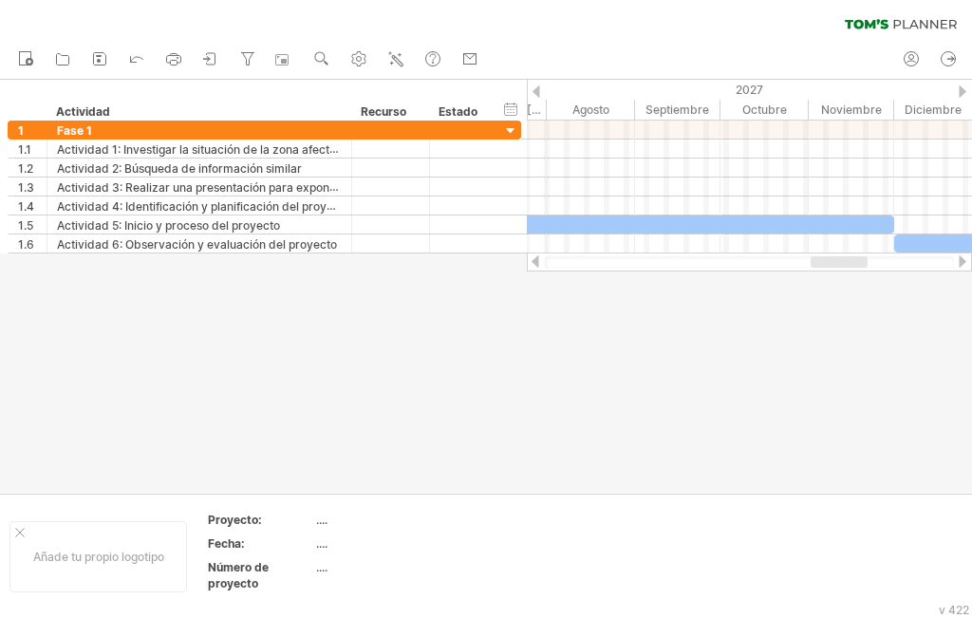
click at [959, 88] on div at bounding box center [963, 91] width 8 height 12
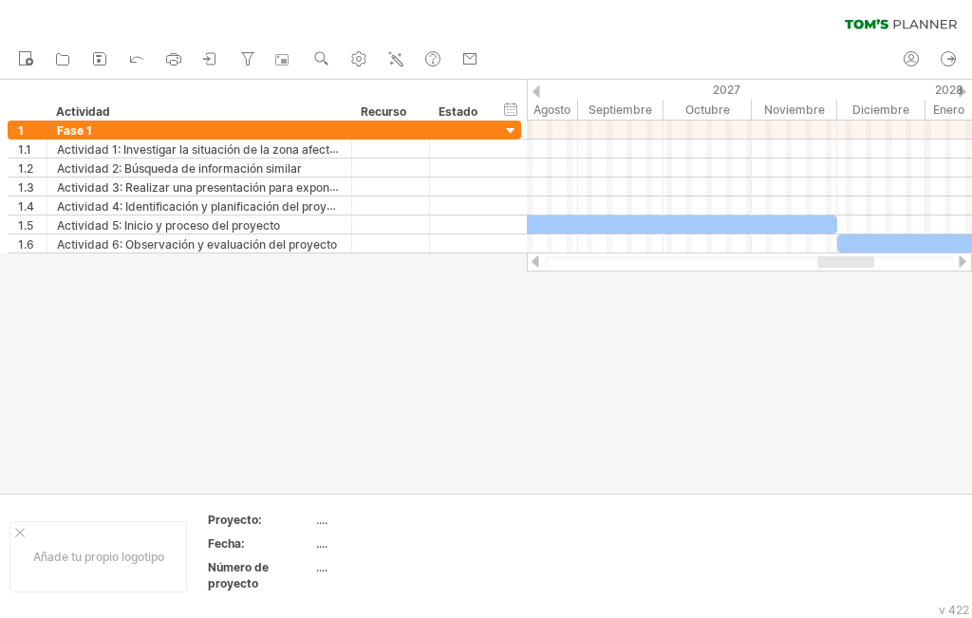
click at [959, 88] on div at bounding box center [963, 91] width 8 height 12
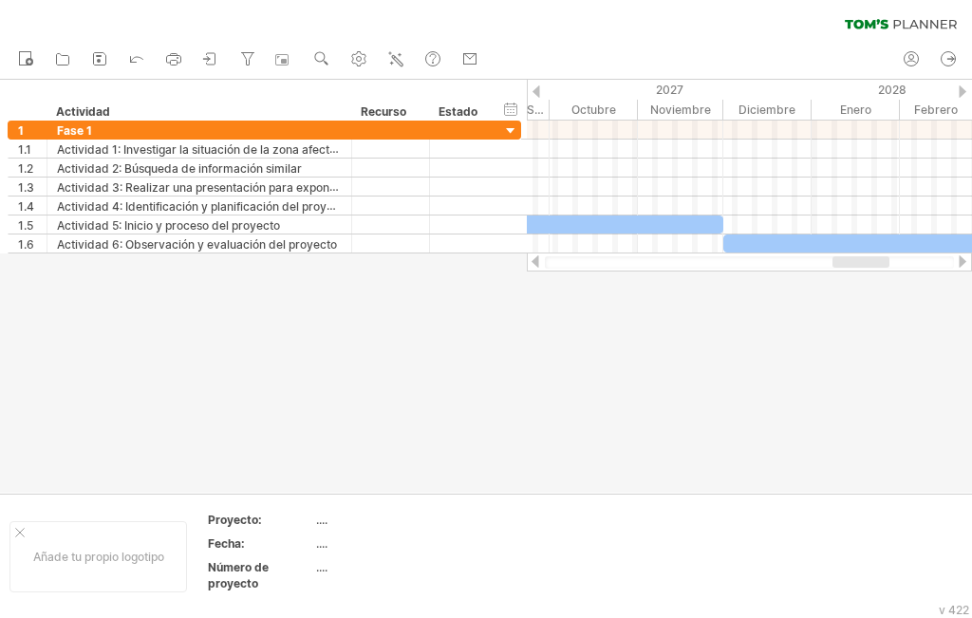
click at [959, 88] on div at bounding box center [963, 91] width 8 height 12
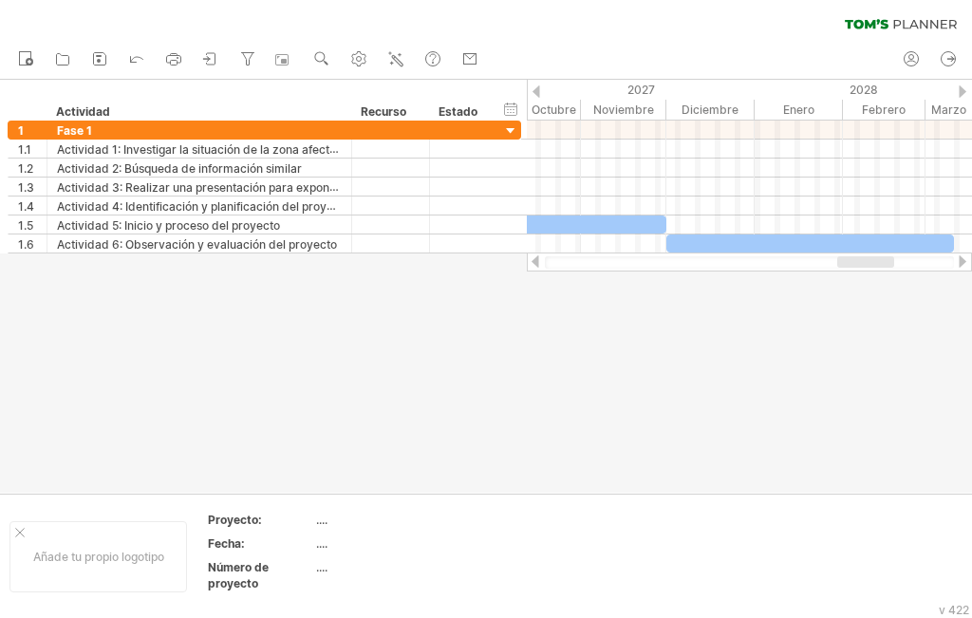
click at [959, 88] on div at bounding box center [963, 91] width 8 height 12
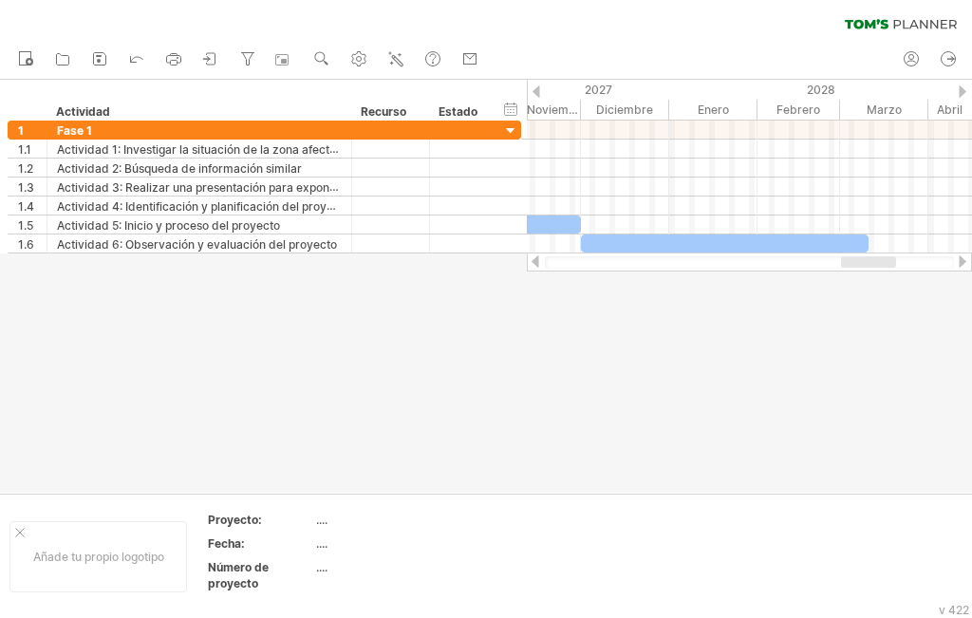
click at [959, 88] on div at bounding box center [963, 91] width 8 height 12
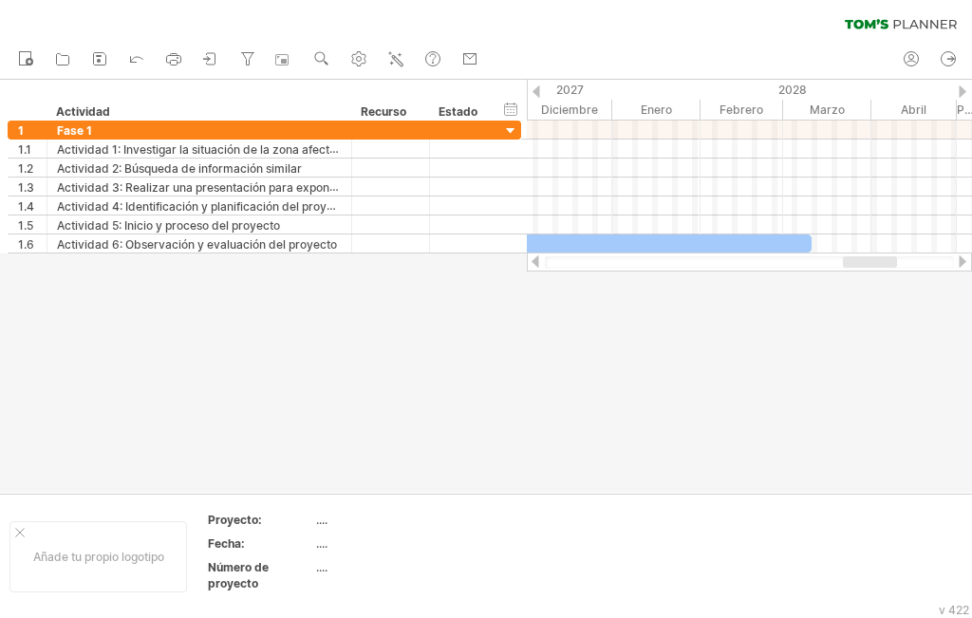
click at [536, 92] on div at bounding box center [537, 91] width 8 height 12
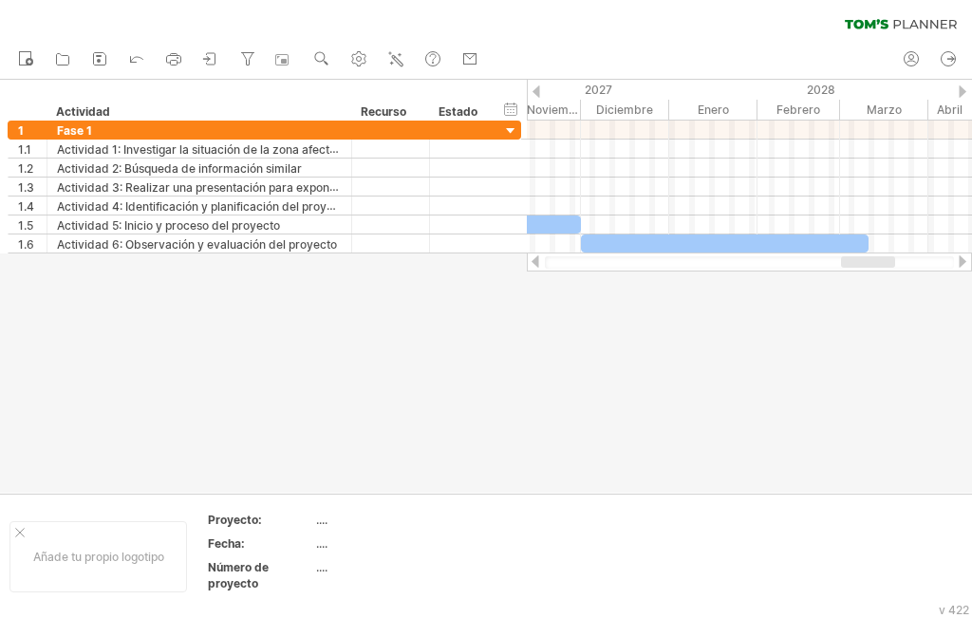
click at [536, 92] on div at bounding box center [537, 91] width 8 height 12
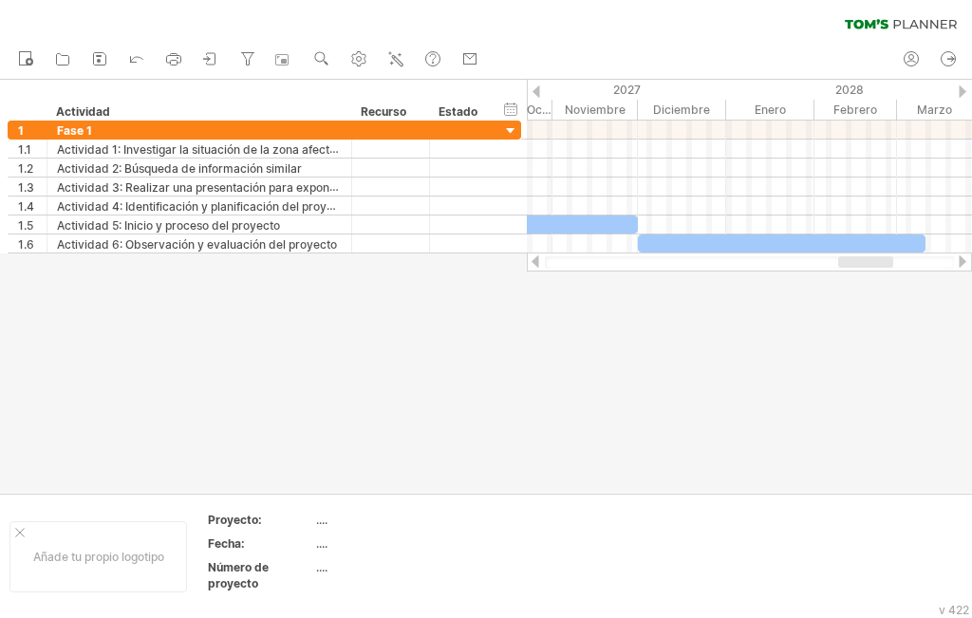
click at [536, 92] on div at bounding box center [537, 91] width 8 height 12
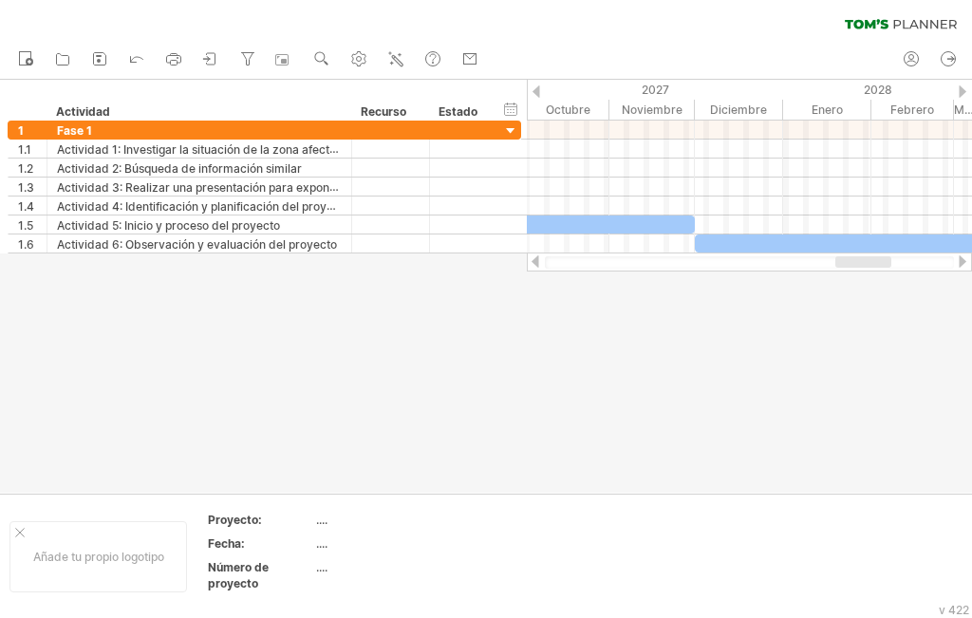
click at [536, 92] on div at bounding box center [537, 91] width 8 height 12
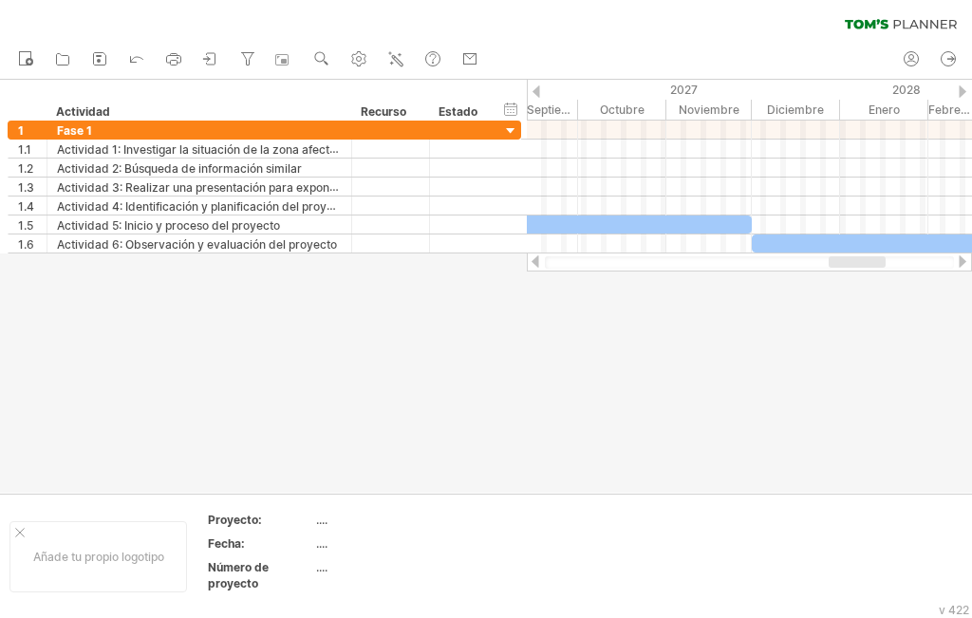
click at [536, 92] on div at bounding box center [537, 91] width 8 height 12
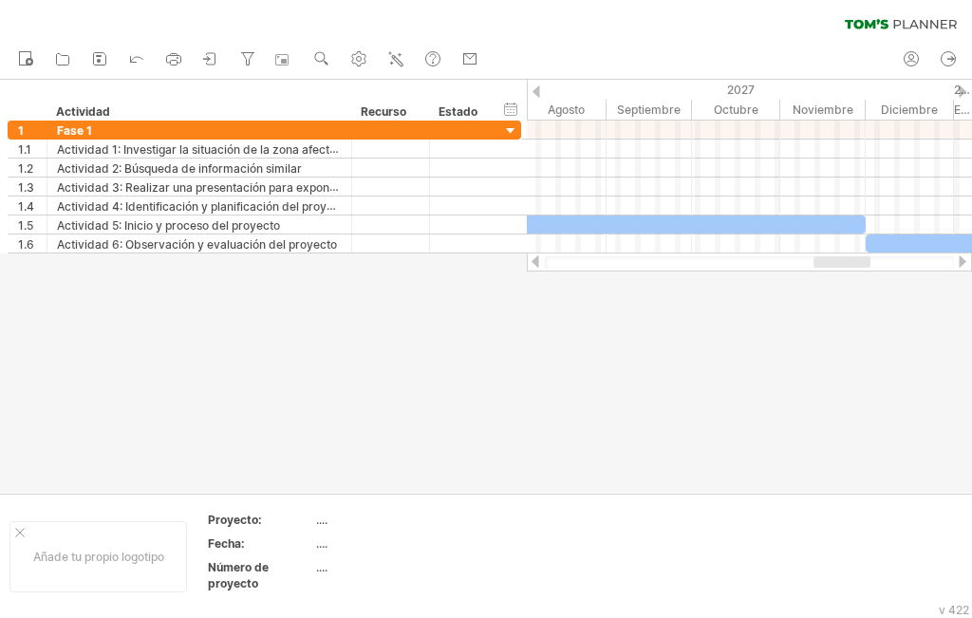
click at [536, 92] on div at bounding box center [537, 91] width 8 height 12
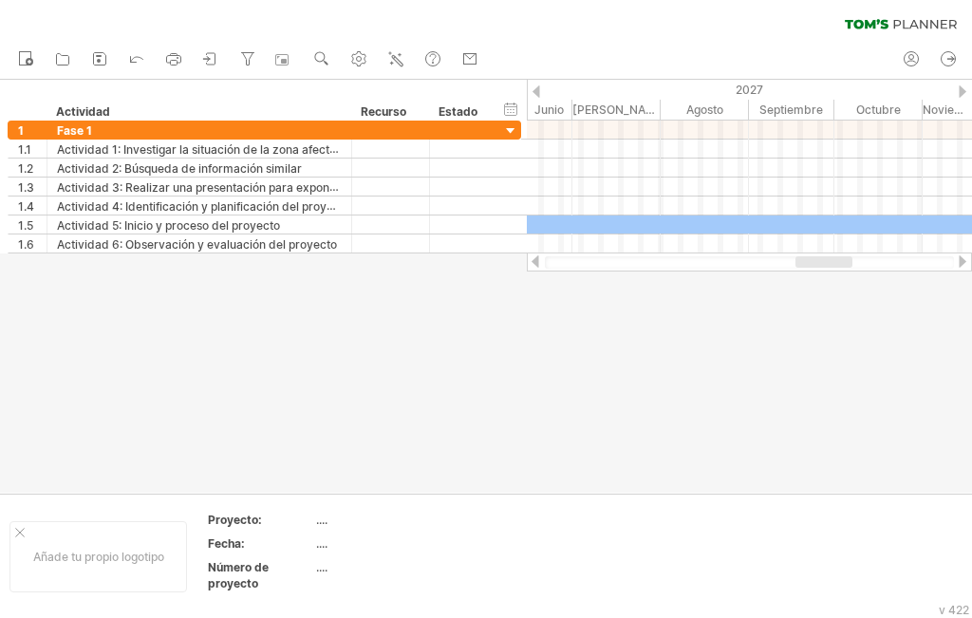
click at [536, 92] on div at bounding box center [537, 91] width 8 height 12
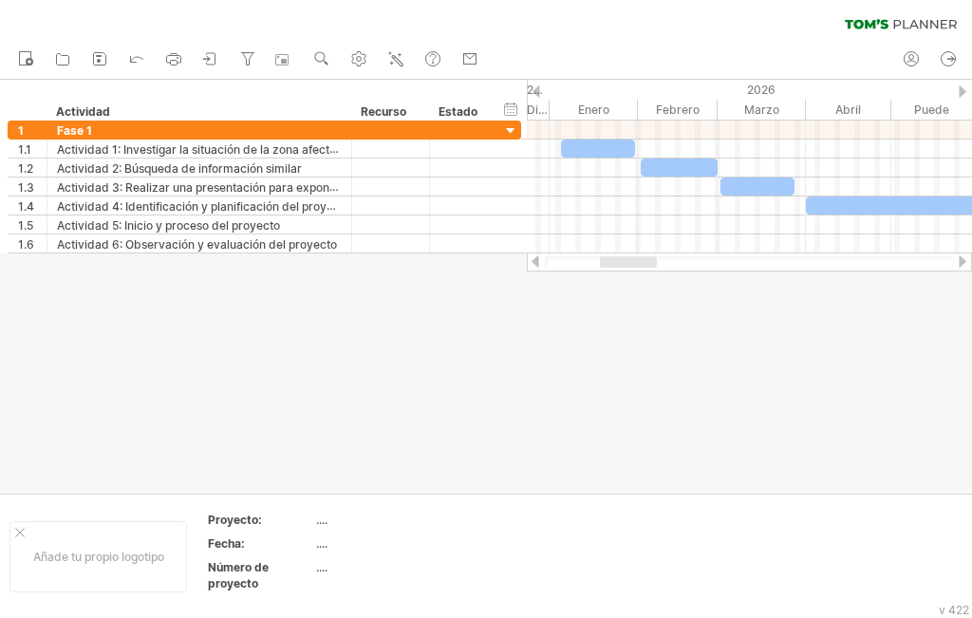
drag, startPoint x: 809, startPoint y: 257, endPoint x: 624, endPoint y: 257, distance: 185.2
click at [624, 257] on div at bounding box center [628, 261] width 57 height 11
click at [510, 114] on div "ocultar inicio/fin/duración mostrar inicio/fin/duración" at bounding box center [511, 109] width 18 height 20
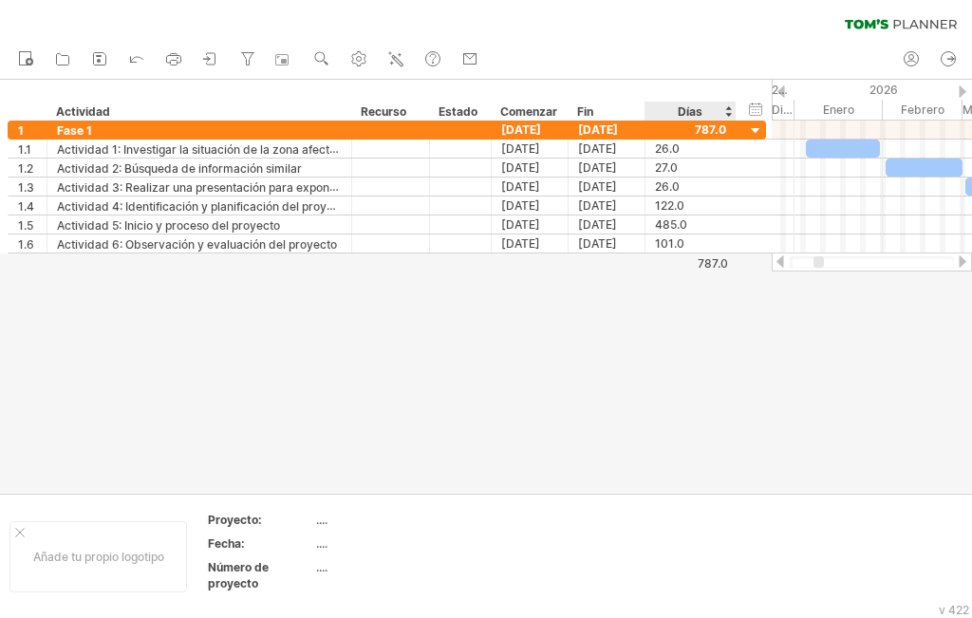
click at [746, 104] on div "ocultar inicio/fin/duración mostrar inicio/fin/duración ******** Actividad ****…" at bounding box center [386, 100] width 772 height 41
click at [759, 109] on div "ocultar inicio/fin/duración mostrar inicio/fin/duración" at bounding box center [756, 109] width 18 height 20
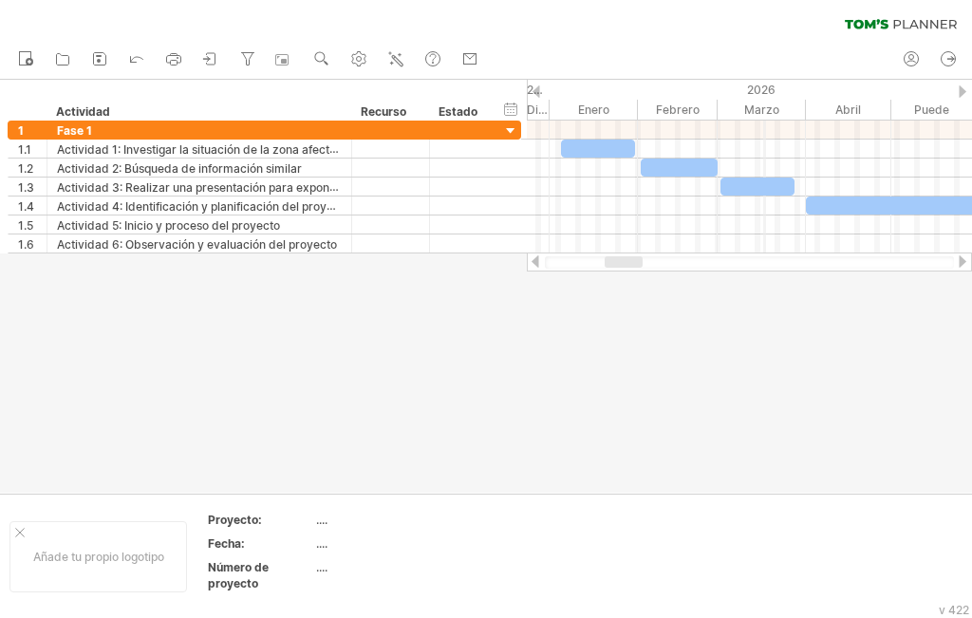
click at [764, 86] on font "2026" at bounding box center [761, 90] width 28 height 14
click at [604, 107] on font "Enero" at bounding box center [593, 110] width 31 height 14
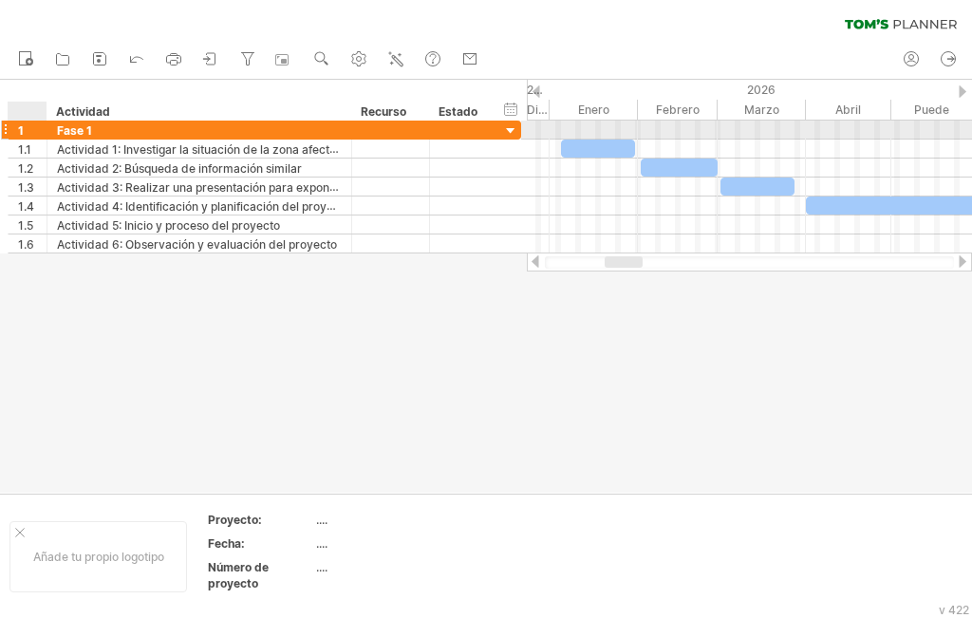
click at [46, 129] on div at bounding box center [44, 130] width 9 height 19
drag, startPoint x: 520, startPoint y: 133, endPoint x: 477, endPoint y: 135, distance: 43.7
click at [477, 135] on div "1 ******* Fase 1" at bounding box center [244, 130] width 472 height 19
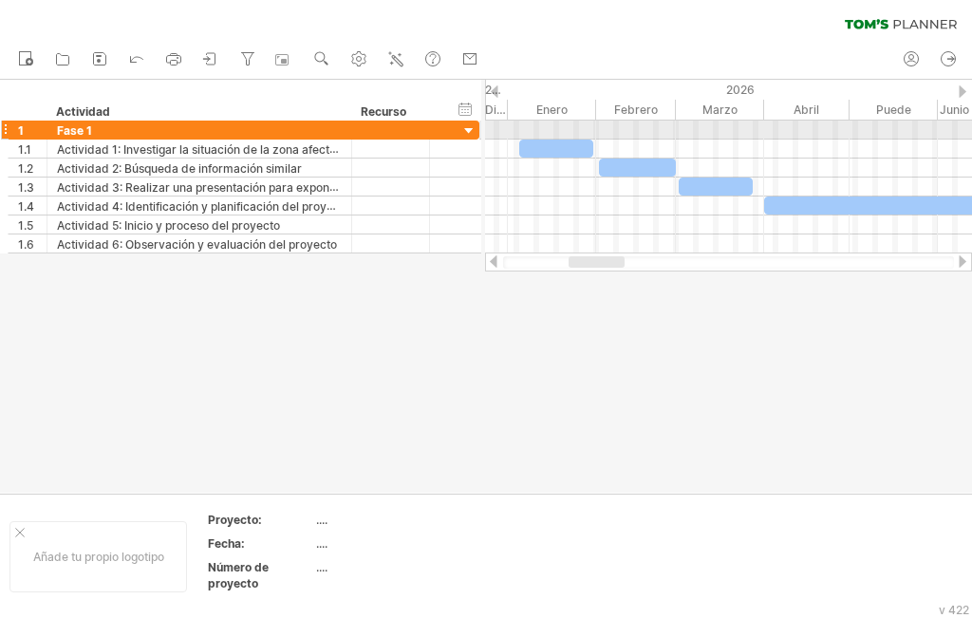
drag, startPoint x: 479, startPoint y: 129, endPoint x: 439, endPoint y: 128, distance: 39.9
click at [439, 128] on div "1 ******* Fase 1" at bounding box center [244, 130] width 472 height 19
drag, startPoint x: 479, startPoint y: 130, endPoint x: 413, endPoint y: 127, distance: 65.6
click at [413, 127] on div "1 ******* Fase 1" at bounding box center [244, 130] width 472 height 19
drag, startPoint x: 479, startPoint y: 128, endPoint x: 429, endPoint y: 128, distance: 49.4
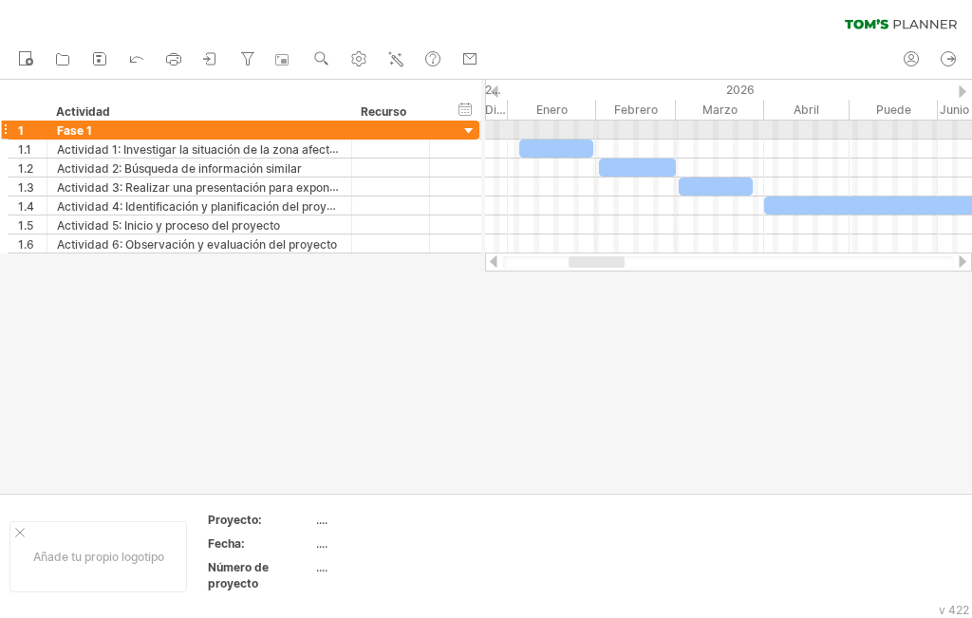
click at [429, 128] on div "1 ******* Fase 1" at bounding box center [244, 130] width 472 height 19
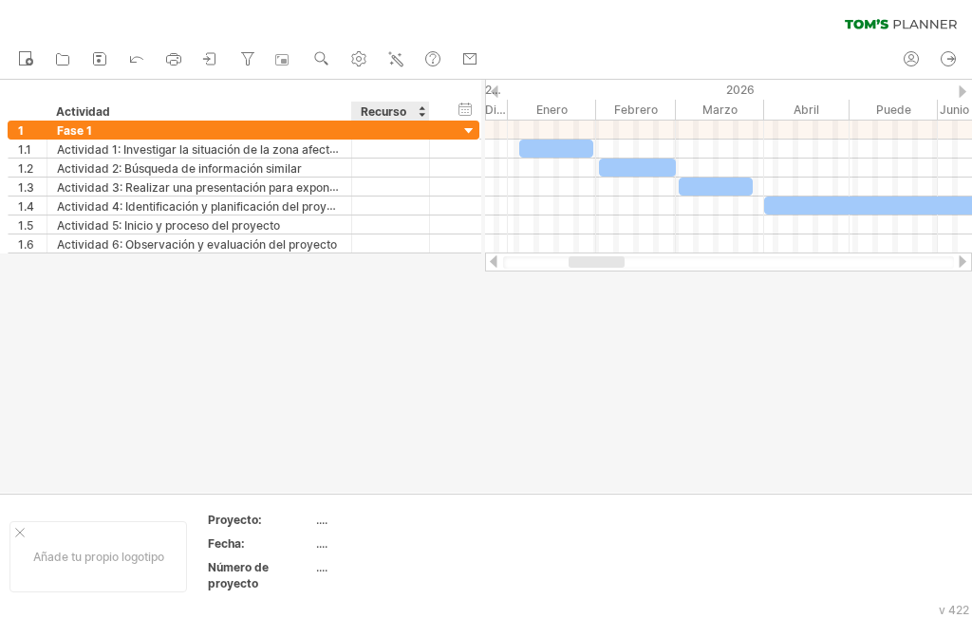
click at [405, 316] on div at bounding box center [486, 286] width 972 height 413
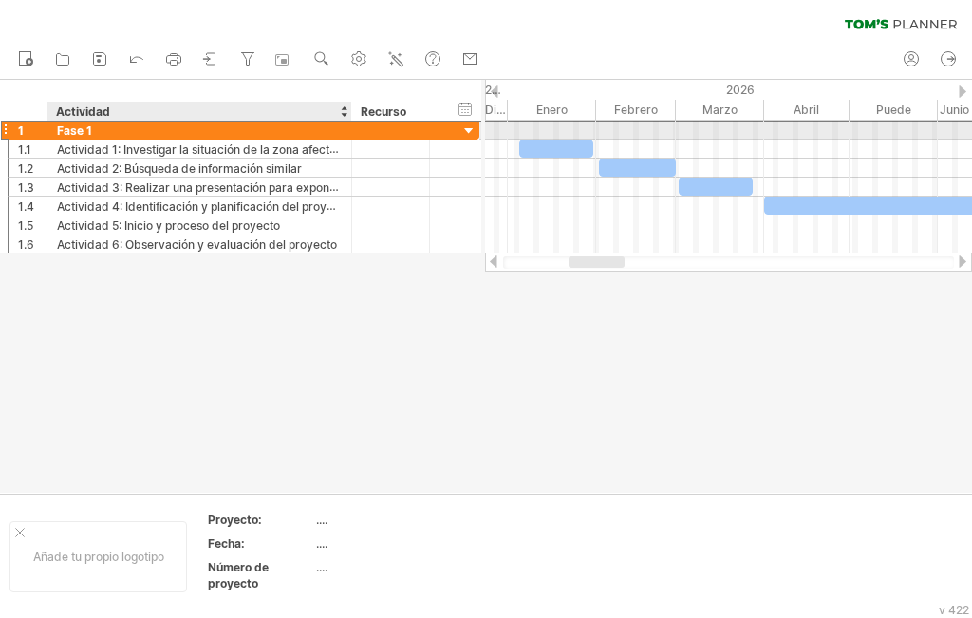
click at [192, 128] on div "Fase 1" at bounding box center [199, 130] width 285 height 18
click at [98, 126] on input "*******" at bounding box center [199, 130] width 285 height 18
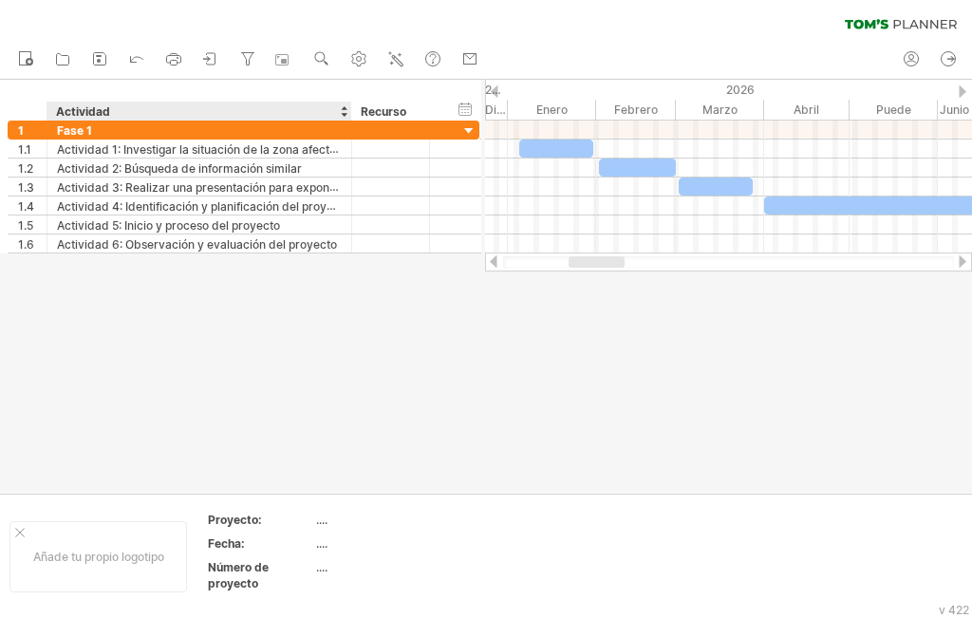
click at [393, 417] on div at bounding box center [486, 286] width 972 height 413
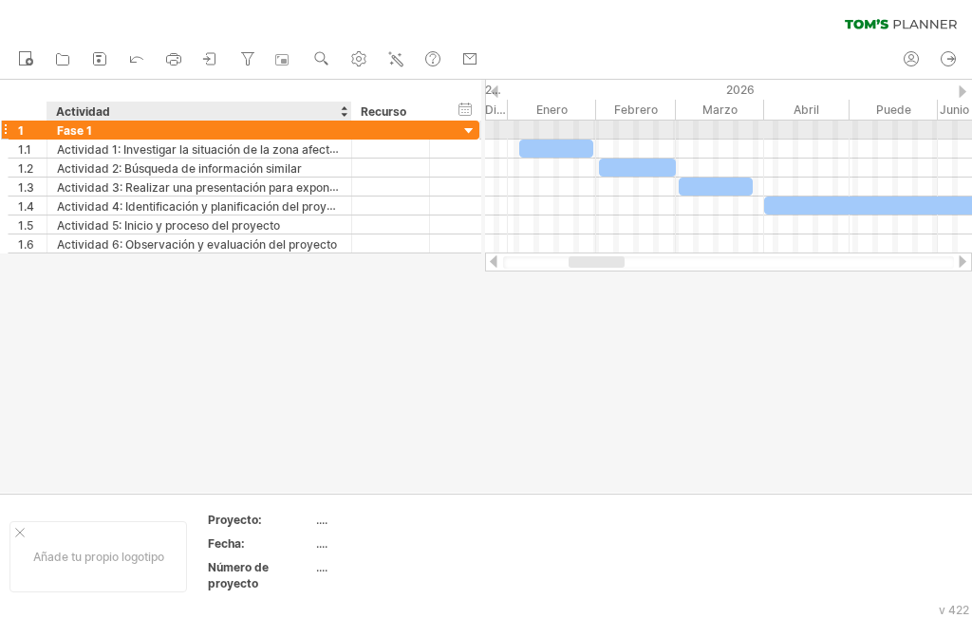
click at [117, 131] on div "Fase 1" at bounding box center [199, 130] width 285 height 18
drag, startPoint x: 105, startPoint y: 127, endPoint x: 52, endPoint y: 127, distance: 53.2
click at [52, 127] on div "******* Fase 1" at bounding box center [199, 130] width 305 height 18
paste input "**********"
type input "**********"
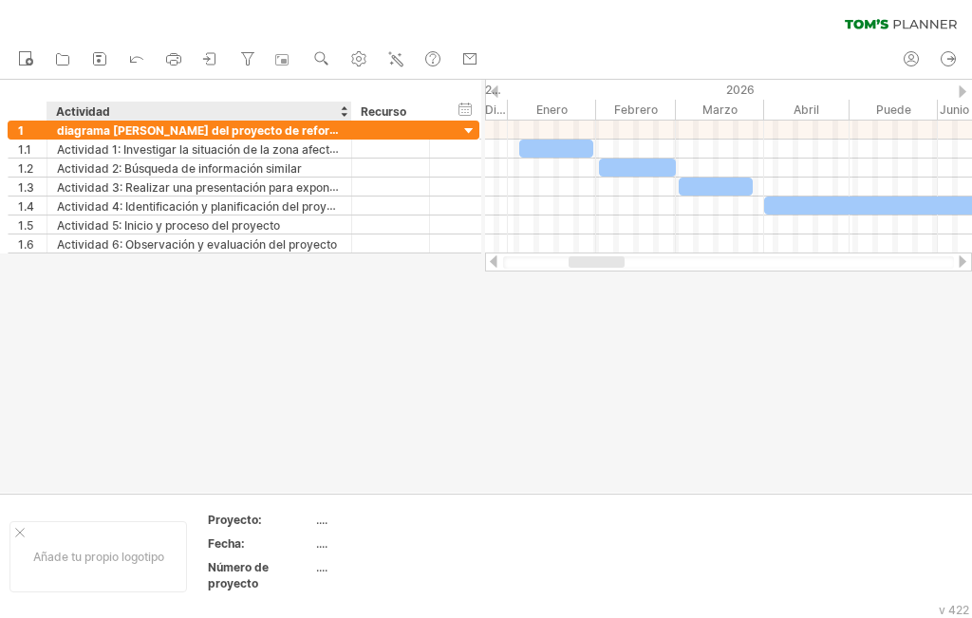
click at [256, 356] on div at bounding box center [486, 286] width 972 height 413
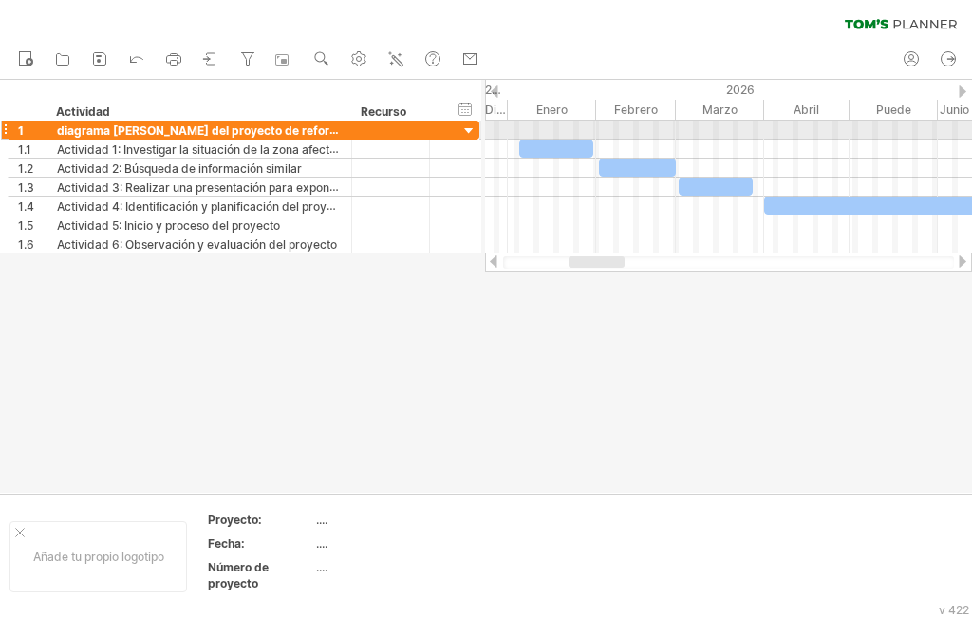
drag, startPoint x: 479, startPoint y: 132, endPoint x: 387, endPoint y: 124, distance: 91.5
click at [387, 124] on div "**********" at bounding box center [244, 130] width 472 height 19
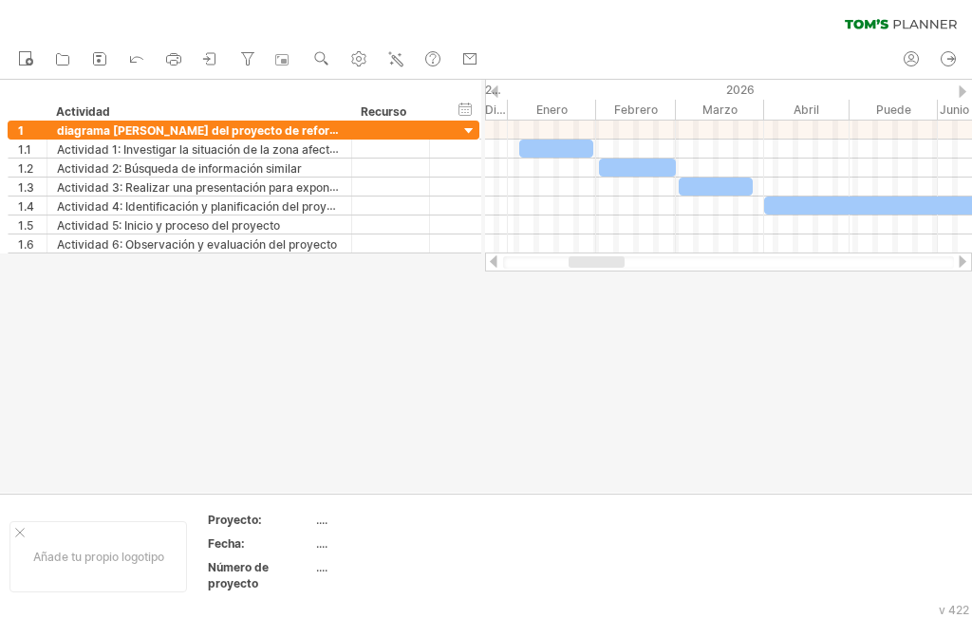
click at [643, 326] on div at bounding box center [486, 286] width 972 height 413
click at [742, 338] on div at bounding box center [486, 286] width 972 height 413
click at [63, 53] on icon at bounding box center [62, 58] width 19 height 19
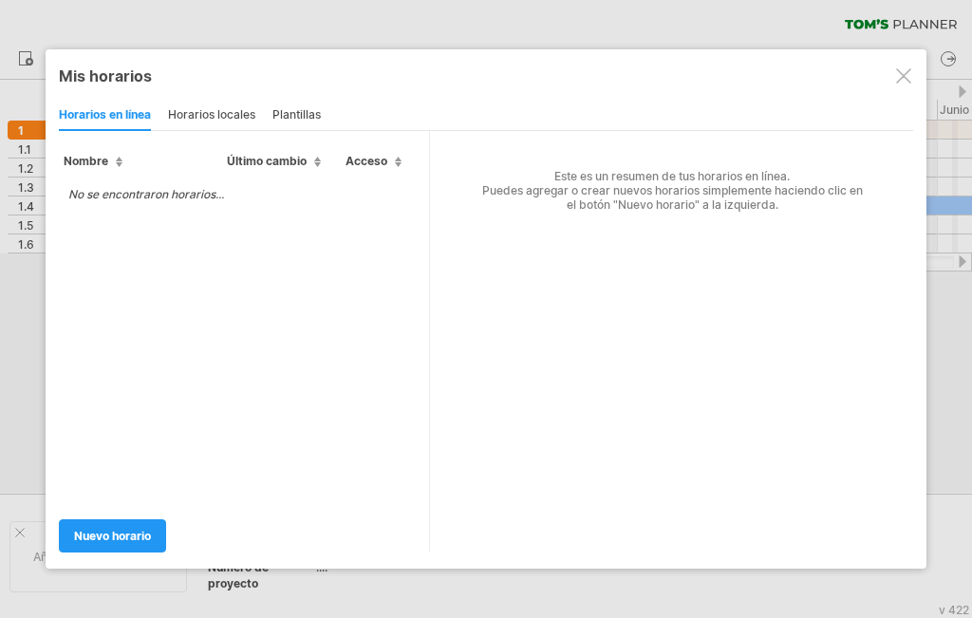
click at [905, 79] on div at bounding box center [903, 75] width 15 height 15
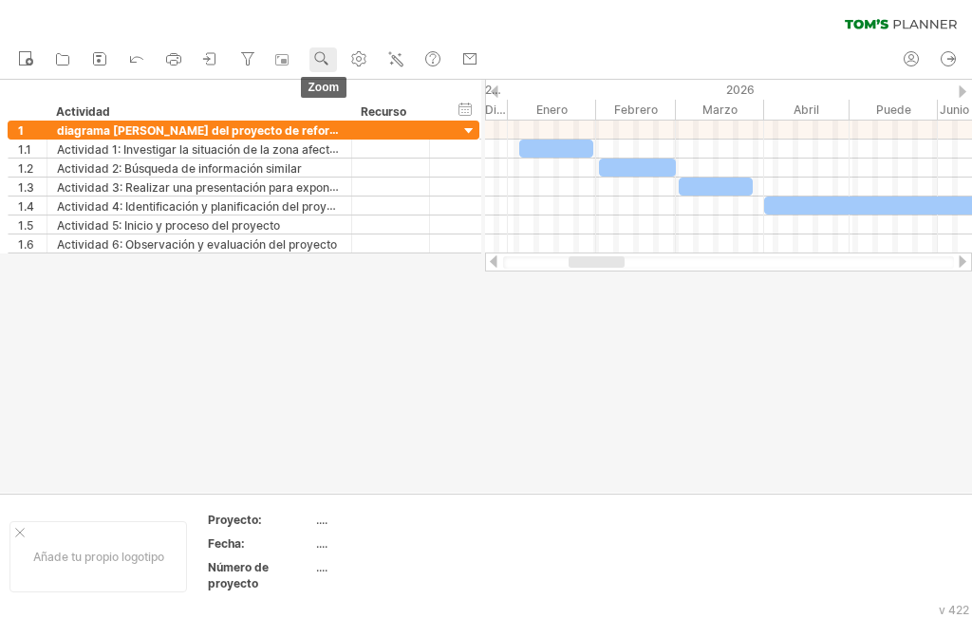
click at [322, 59] on use at bounding box center [321, 58] width 19 height 19
click at [328, 56] on use at bounding box center [321, 58] width 19 height 19
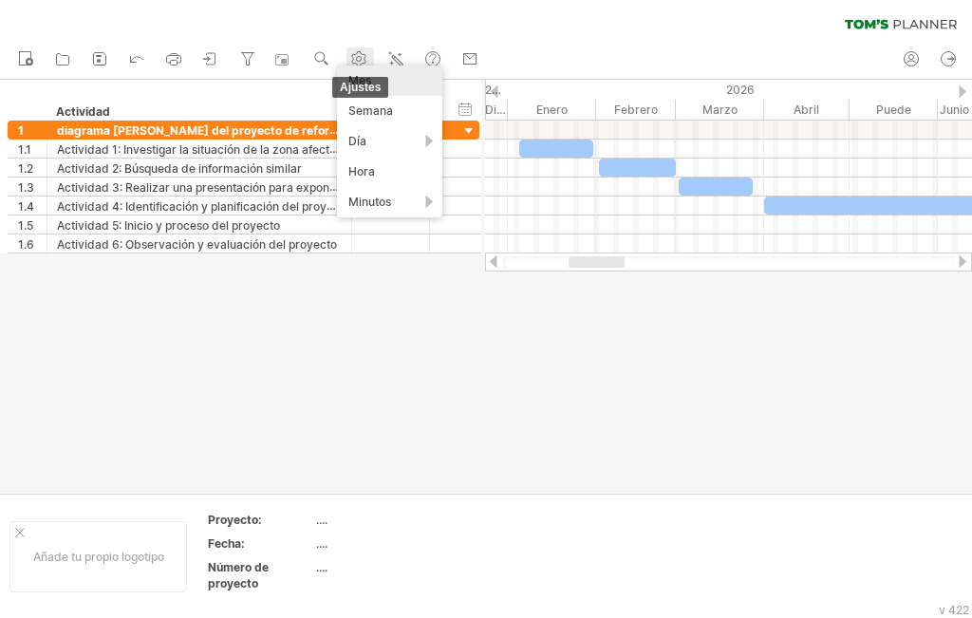
click at [362, 52] on icon at bounding box center [359, 59] width 14 height 14
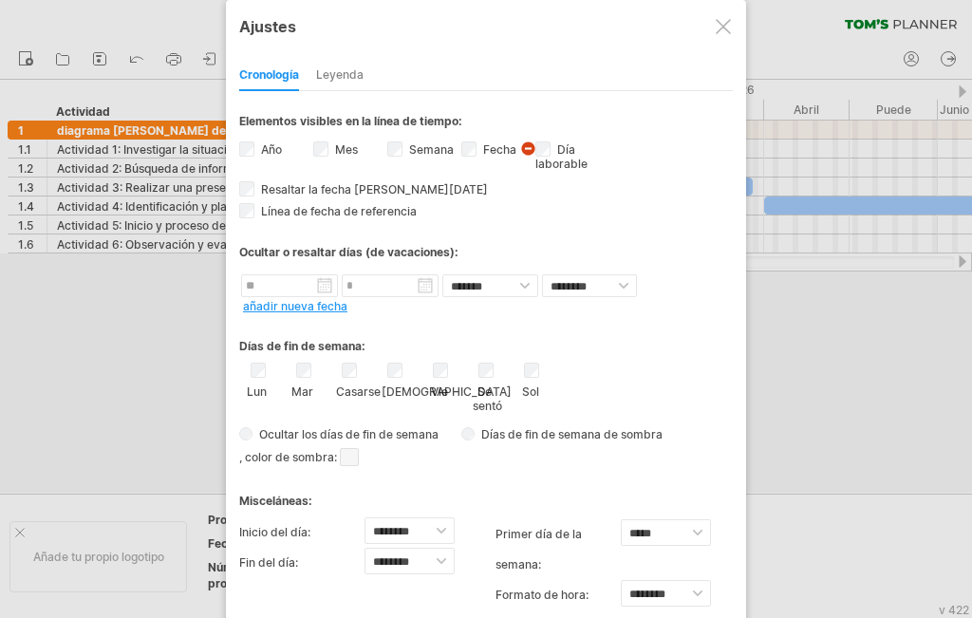
click at [723, 23] on div at bounding box center [723, 26] width 15 height 15
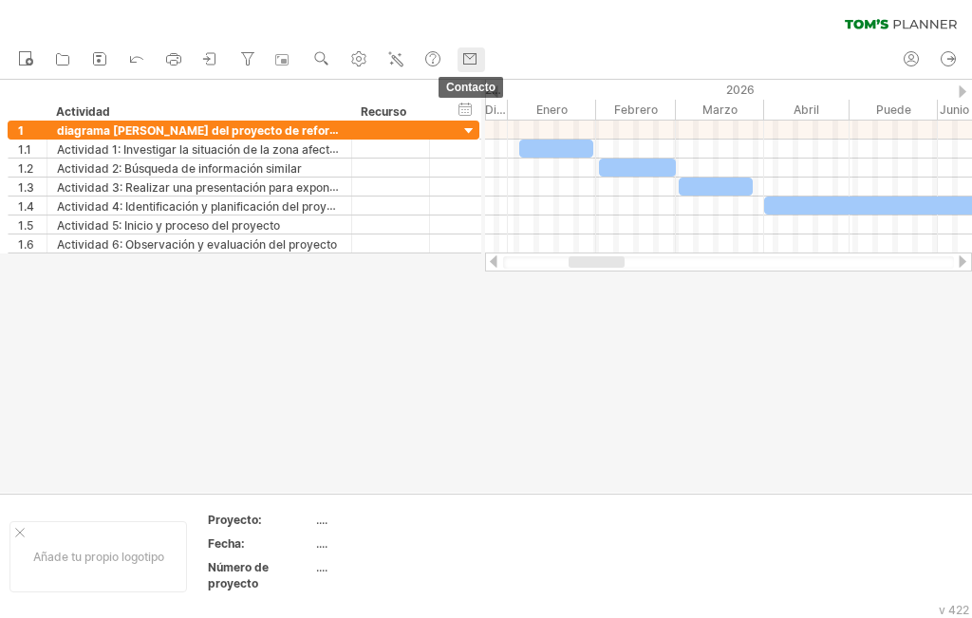
click at [482, 66] on link "contacto" at bounding box center [472, 59] width 28 height 25
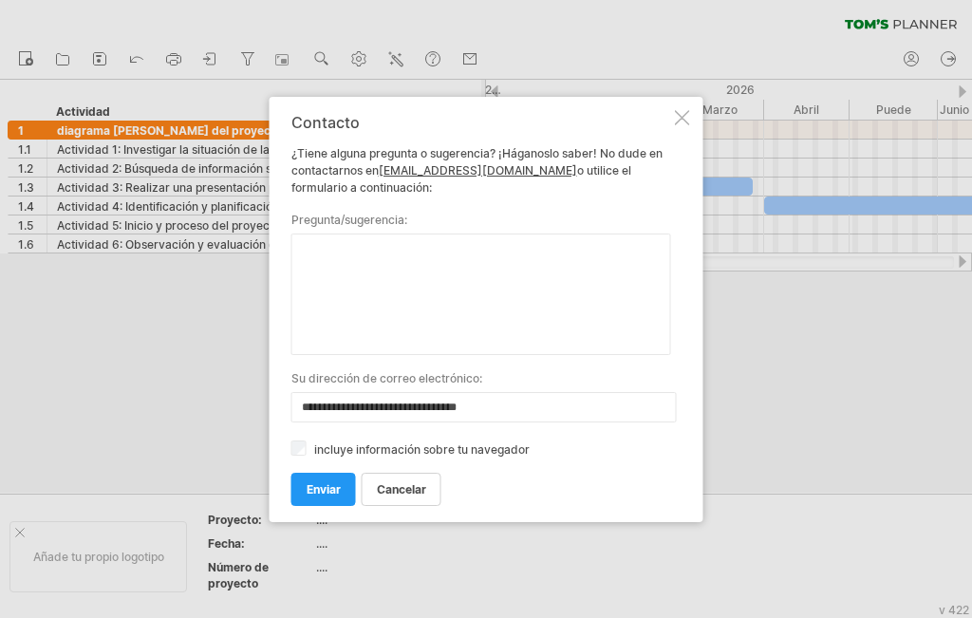
click at [679, 120] on div at bounding box center [682, 117] width 15 height 15
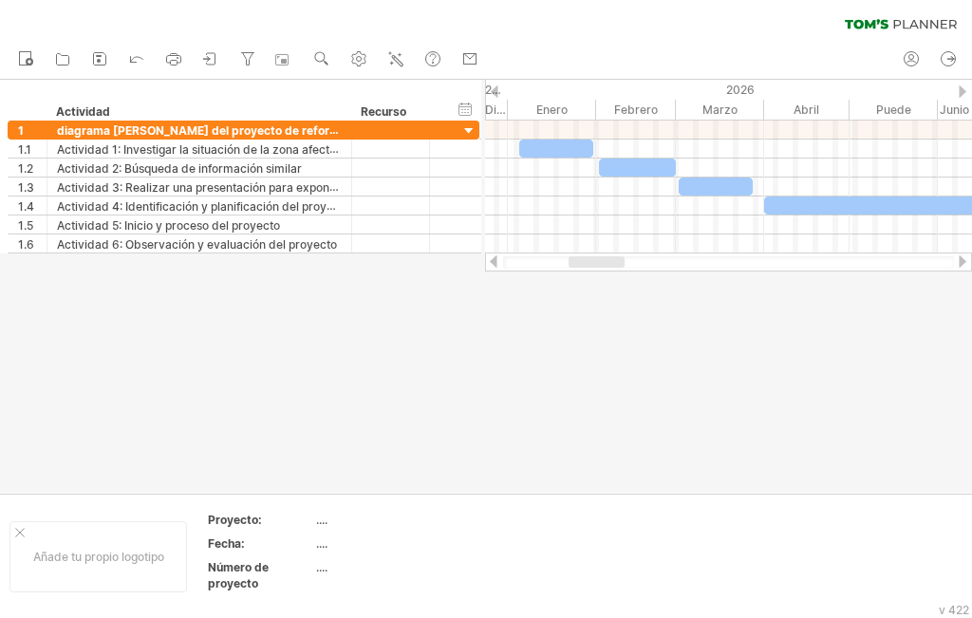
click at [546, 399] on div at bounding box center [486, 286] width 972 height 413
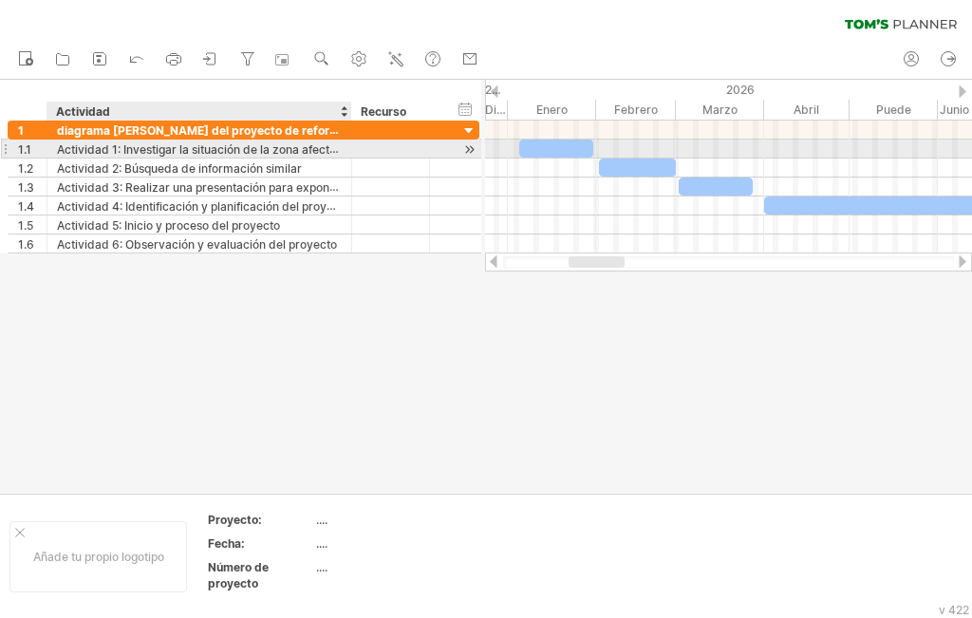
click at [196, 149] on font "Actividad 1: Investigar la situación de la zona afectada" at bounding box center [203, 148] width 293 height 15
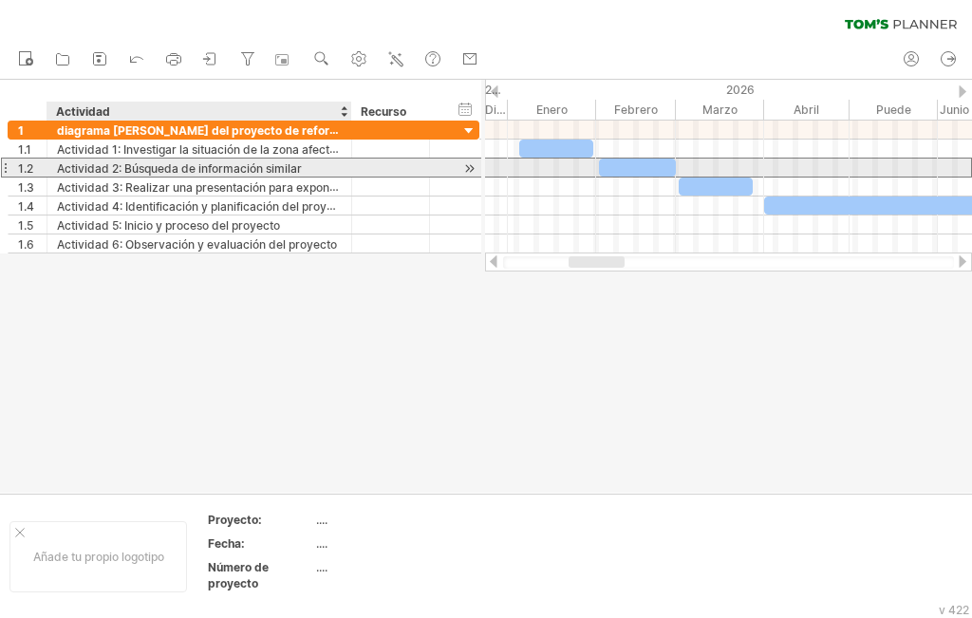
click at [194, 169] on font "Actividad 2: Búsqueda de información similar" at bounding box center [179, 168] width 245 height 14
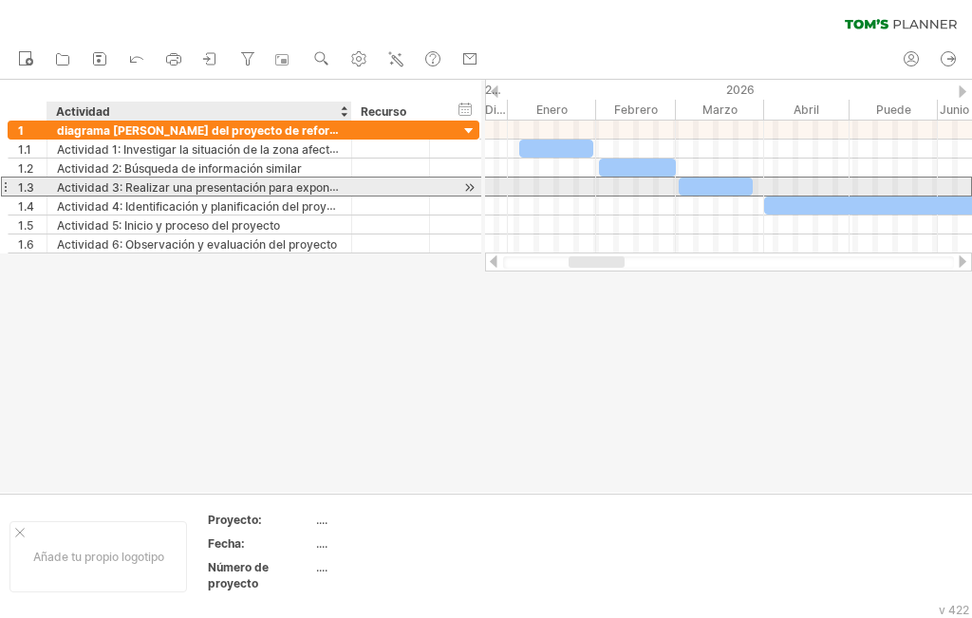
click at [195, 187] on font "Actividad 3: Realizar una presentación para exponer el proyecto" at bounding box center [231, 186] width 348 height 15
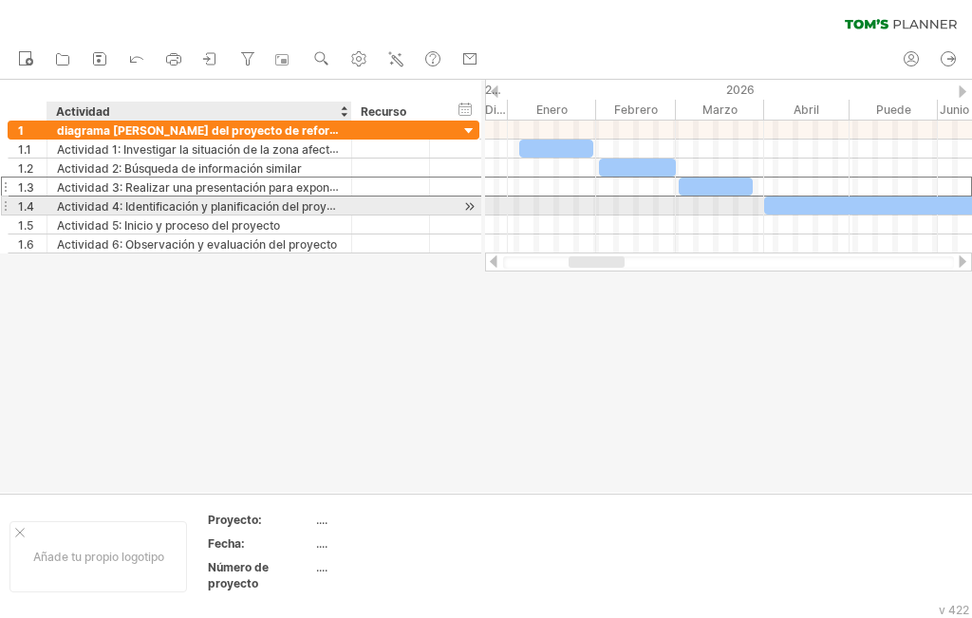
click at [194, 205] on font "Actividad 4: Identificación y planificación del proyecto" at bounding box center [203, 205] width 293 height 15
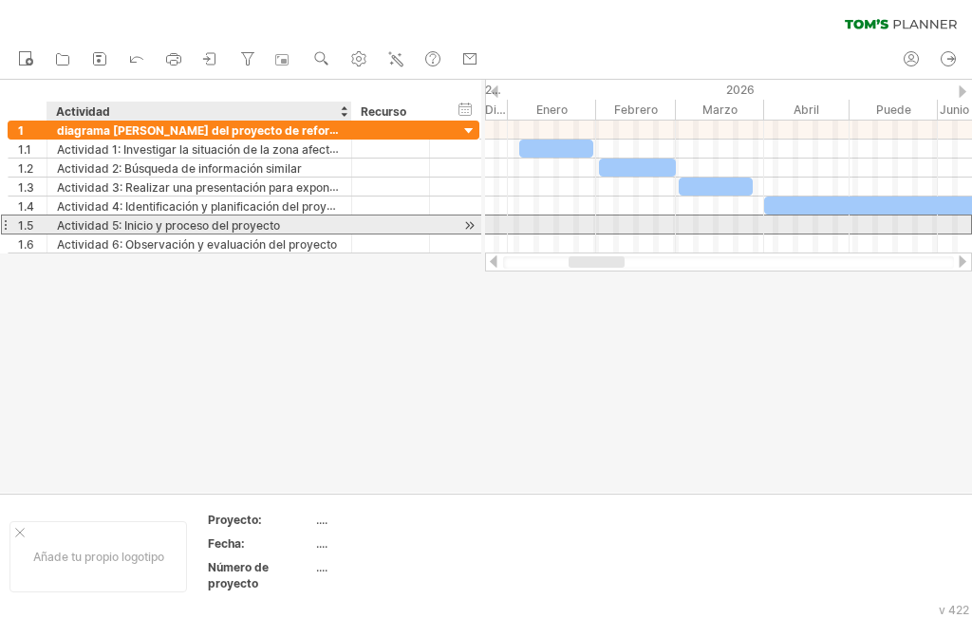
click at [187, 226] on font "Actividad 5: Inicio y proceso del proyecto" at bounding box center [168, 225] width 223 height 14
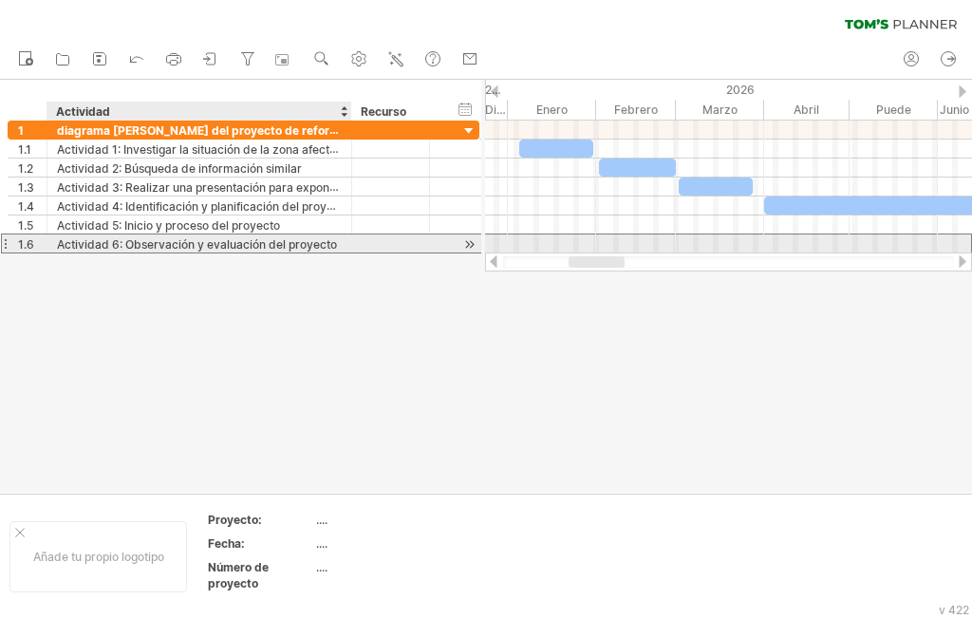
click at [197, 241] on font "Actividad 6: Observación y evaluación del proyecto" at bounding box center [197, 244] width 280 height 14
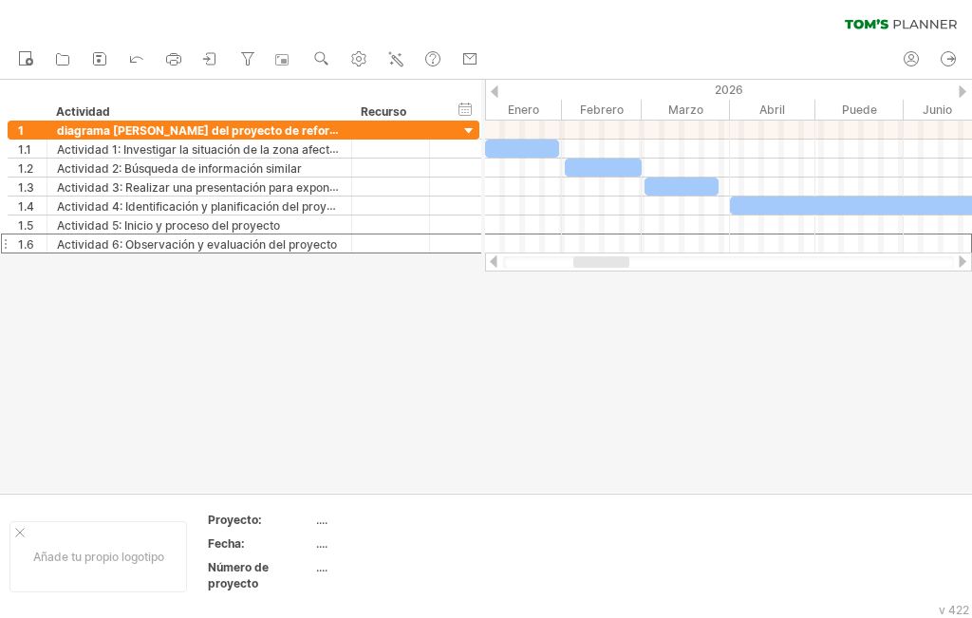
click at [608, 271] on div at bounding box center [728, 262] width 487 height 19
click at [411, 330] on div at bounding box center [486, 286] width 972 height 413
click at [236, 516] on font "Proyecto:" at bounding box center [235, 520] width 54 height 14
click at [240, 557] on table "Proyecto: .... Fecha: .... Número de proyecto ...." at bounding box center [342, 555] width 273 height 89
click at [255, 586] on font "Número de proyecto" at bounding box center [238, 575] width 61 height 30
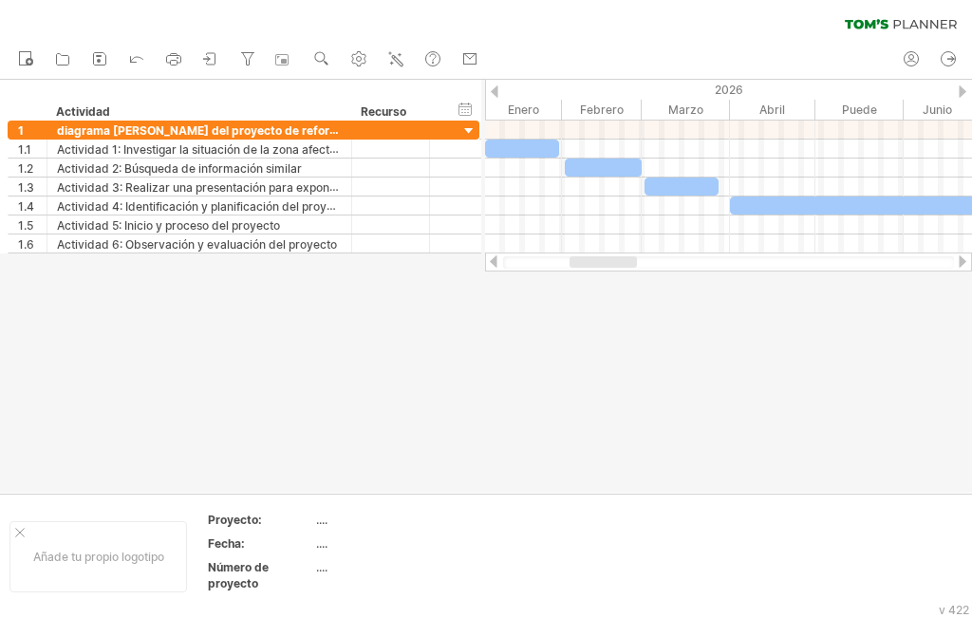
click at [550, 374] on div at bounding box center [486, 286] width 972 height 413
click at [883, 28] on icon at bounding box center [867, 23] width 44 height 9
click at [65, 49] on icon at bounding box center [62, 58] width 19 height 19
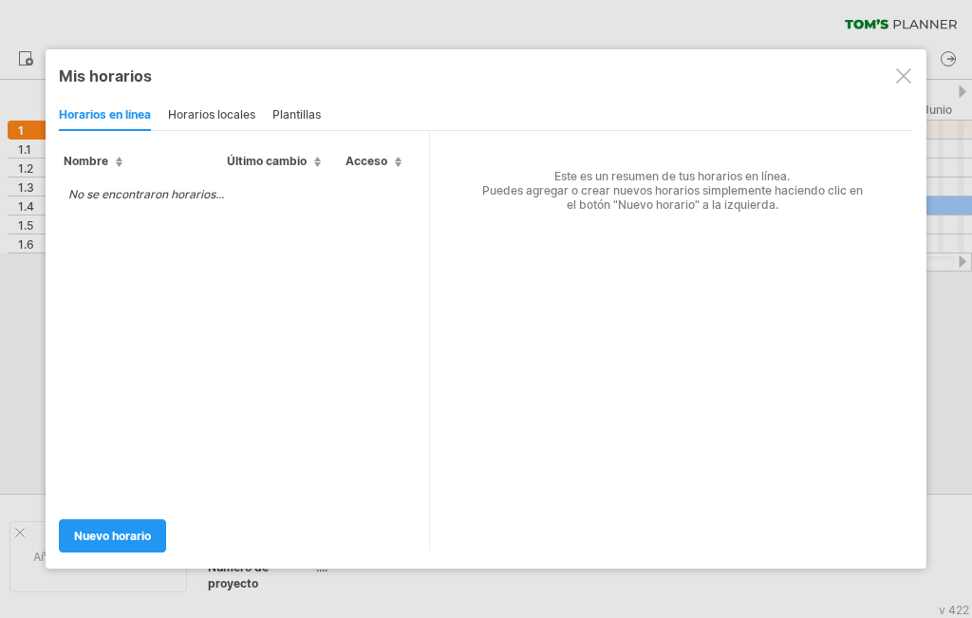
click at [206, 104] on div "horarios locales" at bounding box center [211, 116] width 87 height 30
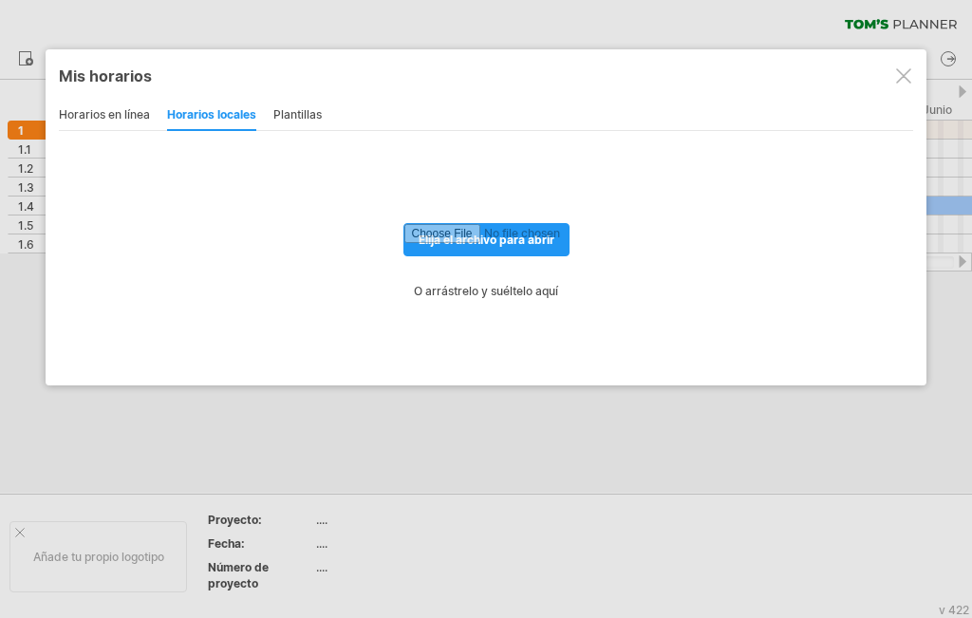
click at [291, 119] on font "plantillas" at bounding box center [297, 114] width 48 height 14
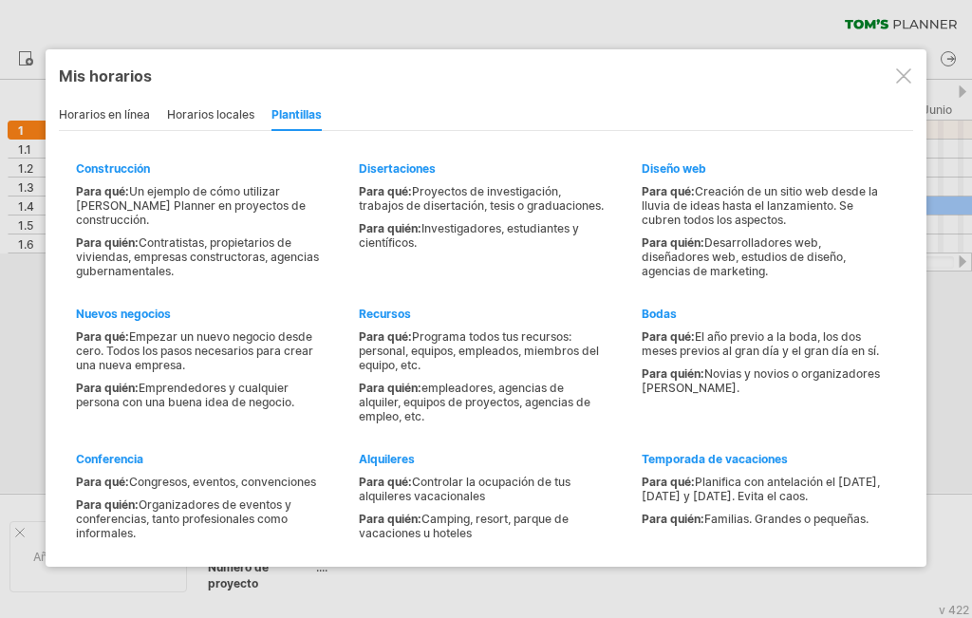
click at [122, 109] on font "horarios en línea" at bounding box center [104, 114] width 91 height 14
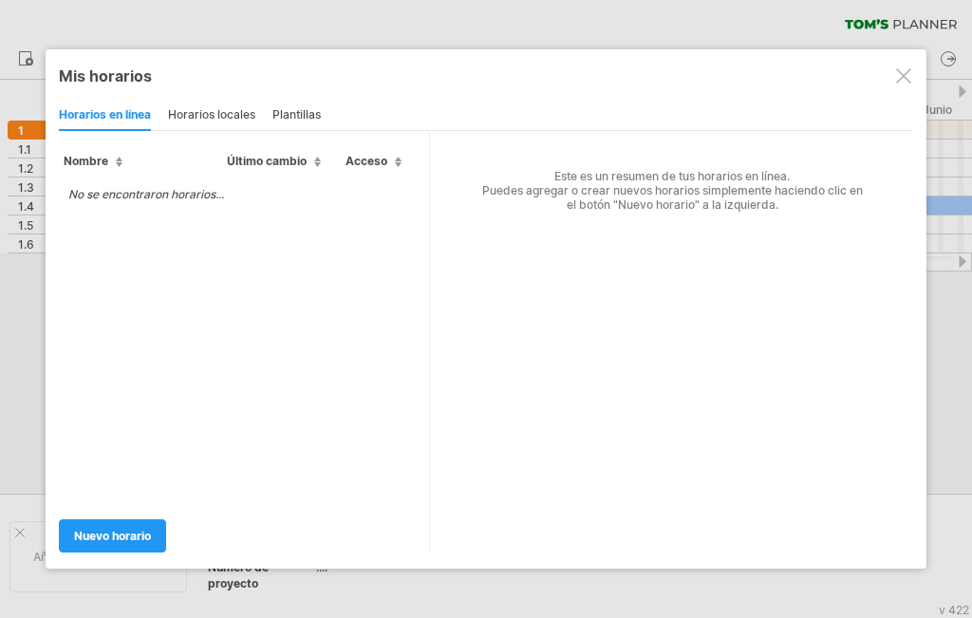
click at [906, 71] on div at bounding box center [903, 75] width 15 height 15
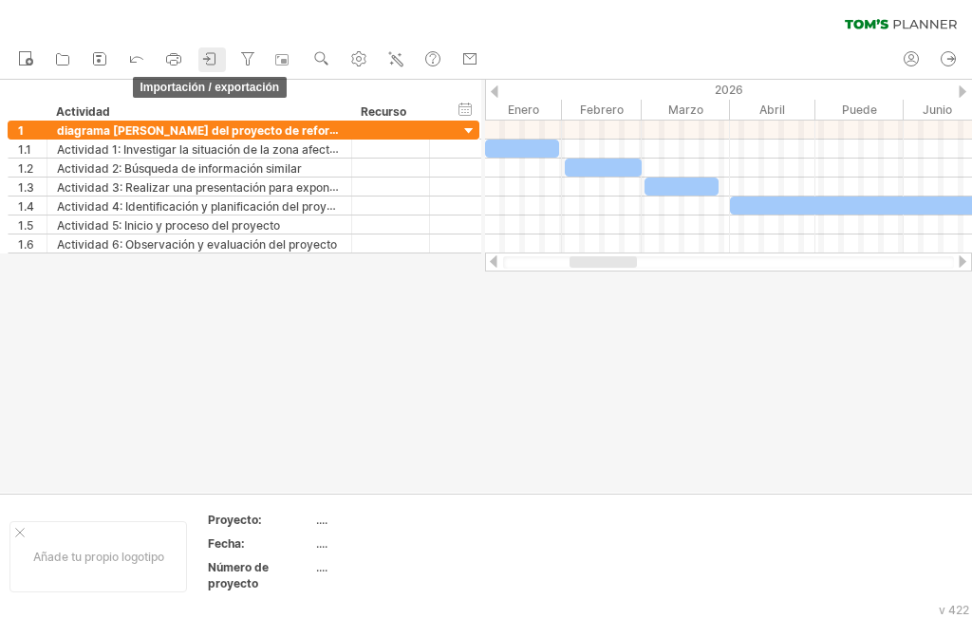
click at [206, 61] on icon at bounding box center [210, 58] width 19 height 19
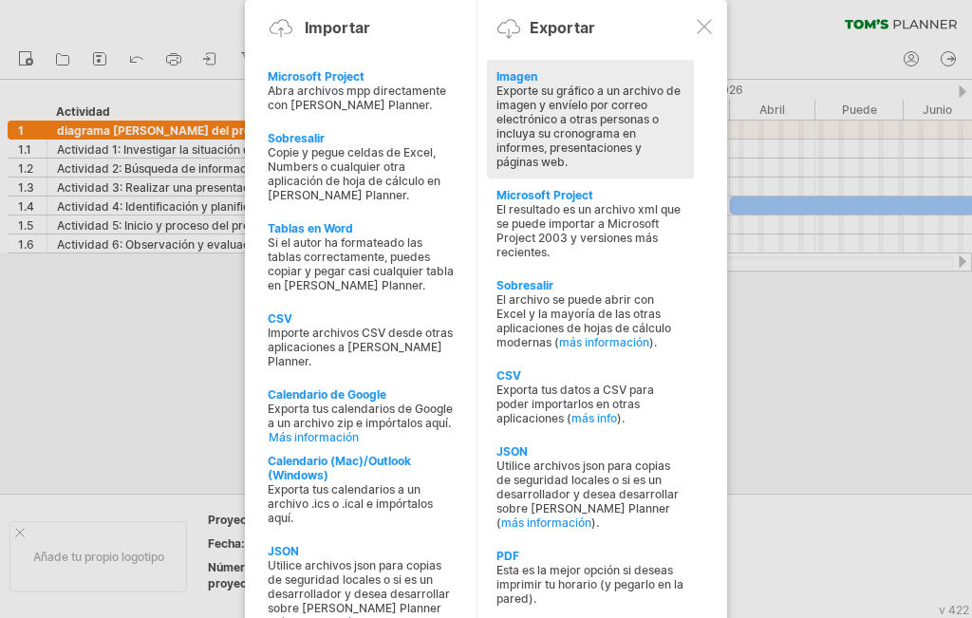
click at [517, 74] on font "Imagen" at bounding box center [517, 76] width 41 height 14
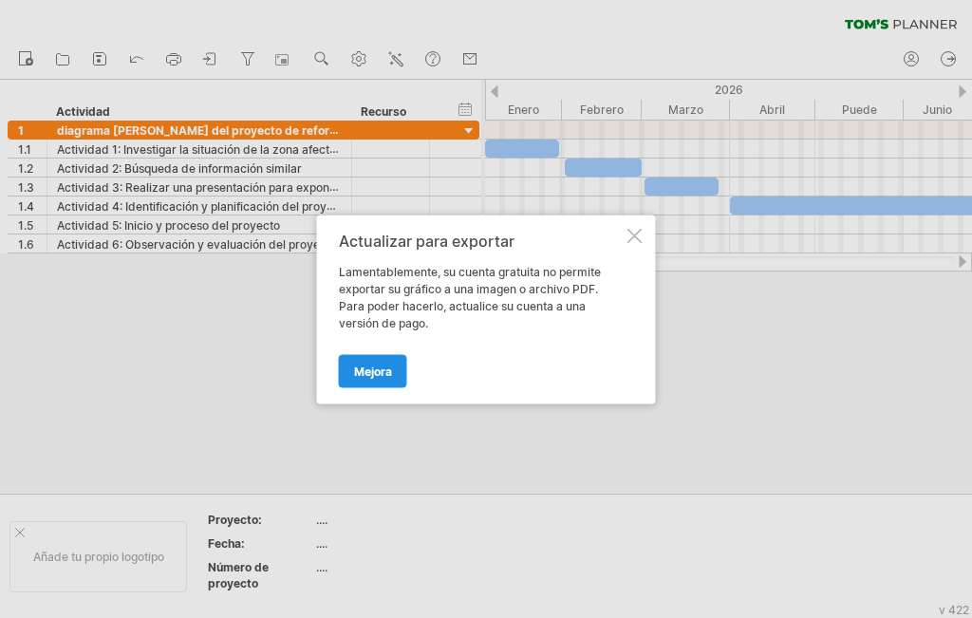
click at [376, 367] on font "Mejora" at bounding box center [373, 371] width 38 height 14
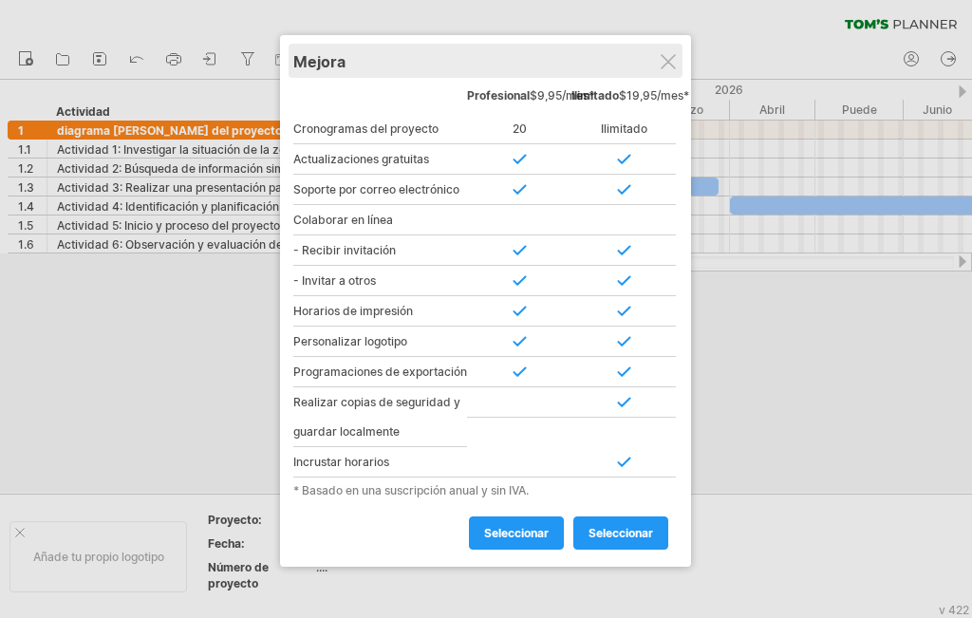
click at [665, 53] on div "Mejora" at bounding box center [485, 61] width 385 height 34
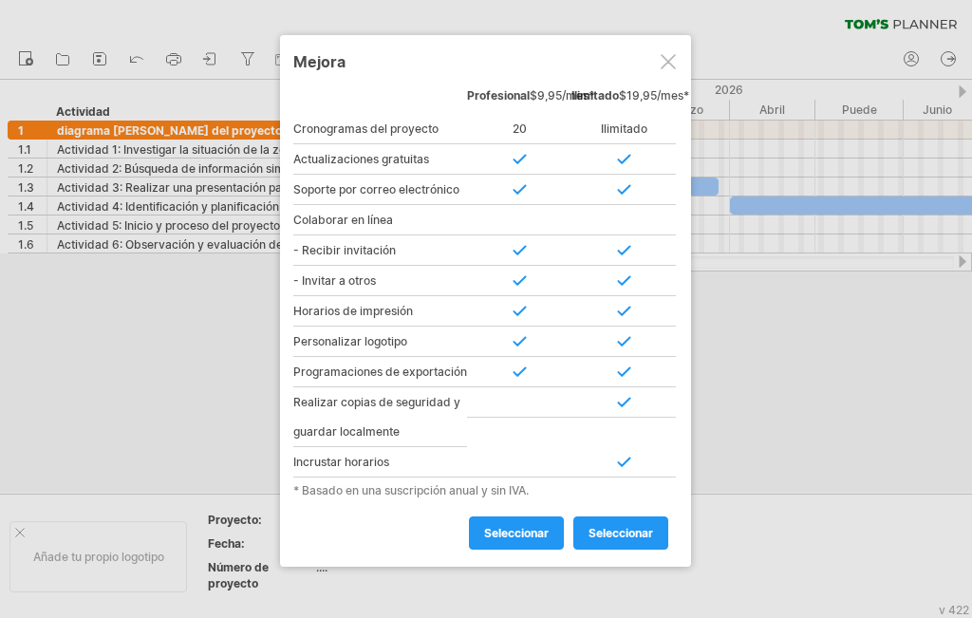
click at [663, 63] on div at bounding box center [668, 61] width 15 height 15
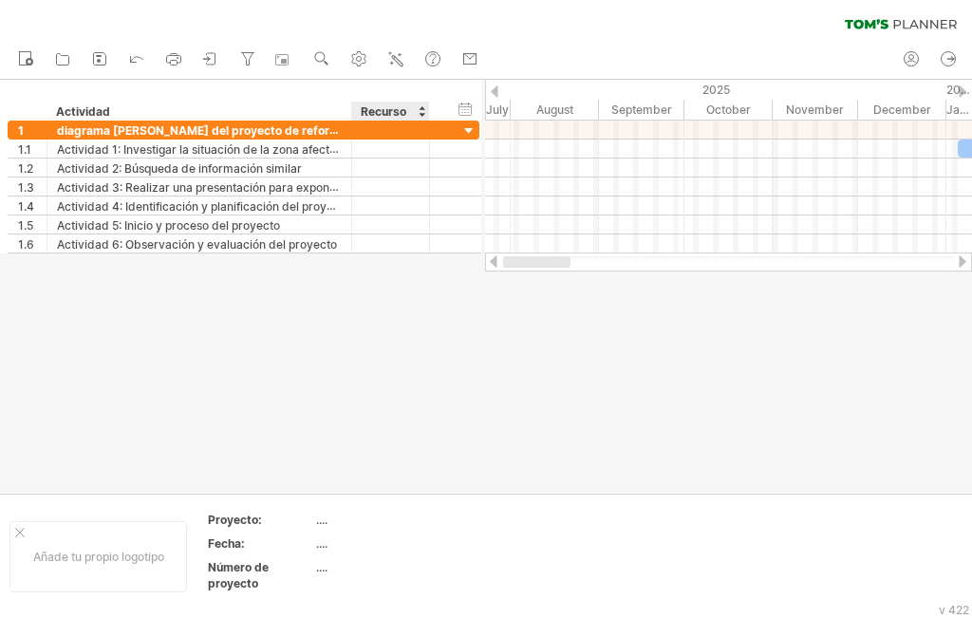
drag, startPoint x: 595, startPoint y: 257, endPoint x: 395, endPoint y: 317, distance: 209.1
click at [395, 317] on div "Intentando acceder a [DOMAIN_NAME] Conectado de nuevo... 0% borrar filtro" at bounding box center [486, 309] width 972 height 618
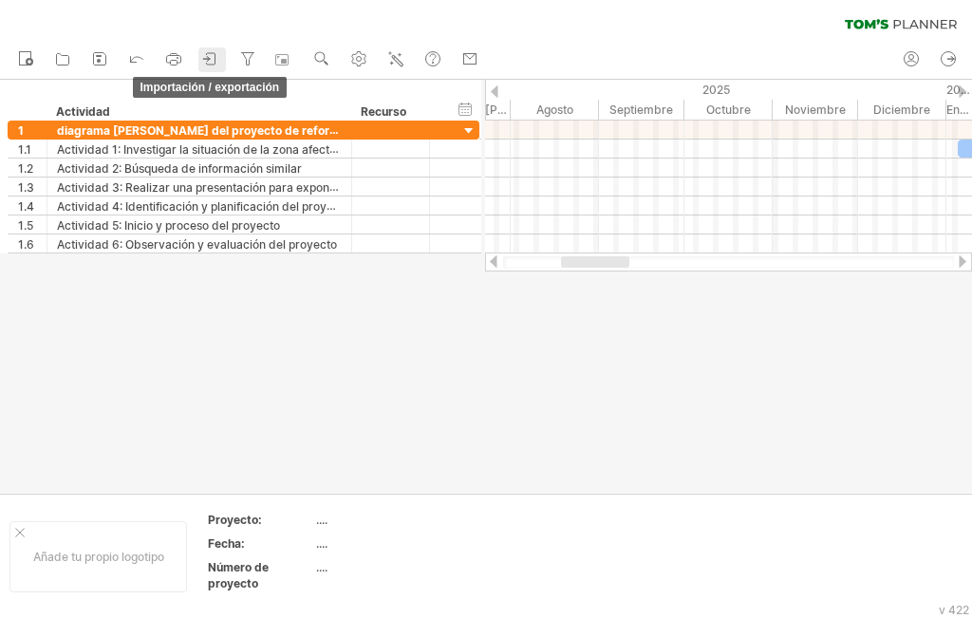
click at [211, 54] on icon at bounding box center [210, 58] width 19 height 19
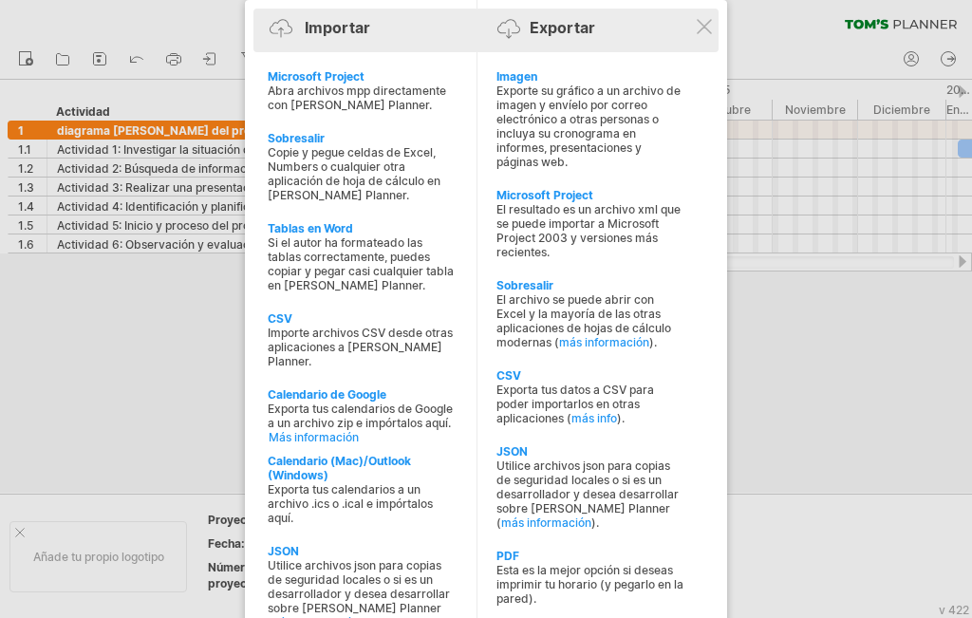
click at [346, 32] on font "Importar" at bounding box center [338, 27] width 66 height 19
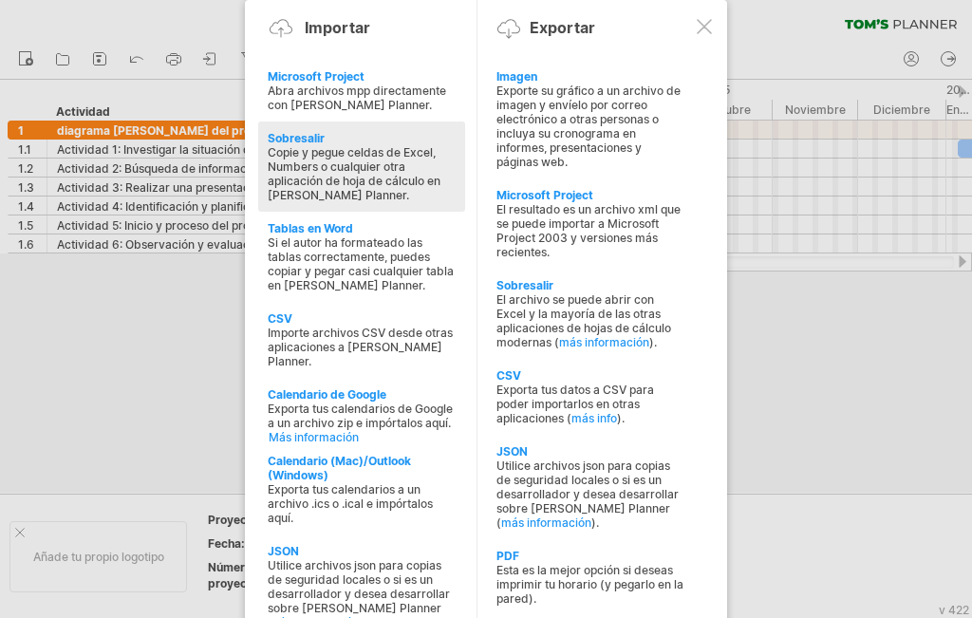
click at [311, 165] on font "Copie y pegue celdas de Excel, Numbers o cualquier otra aplicación de hoja de c…" at bounding box center [354, 173] width 173 height 57
type textarea "**********"
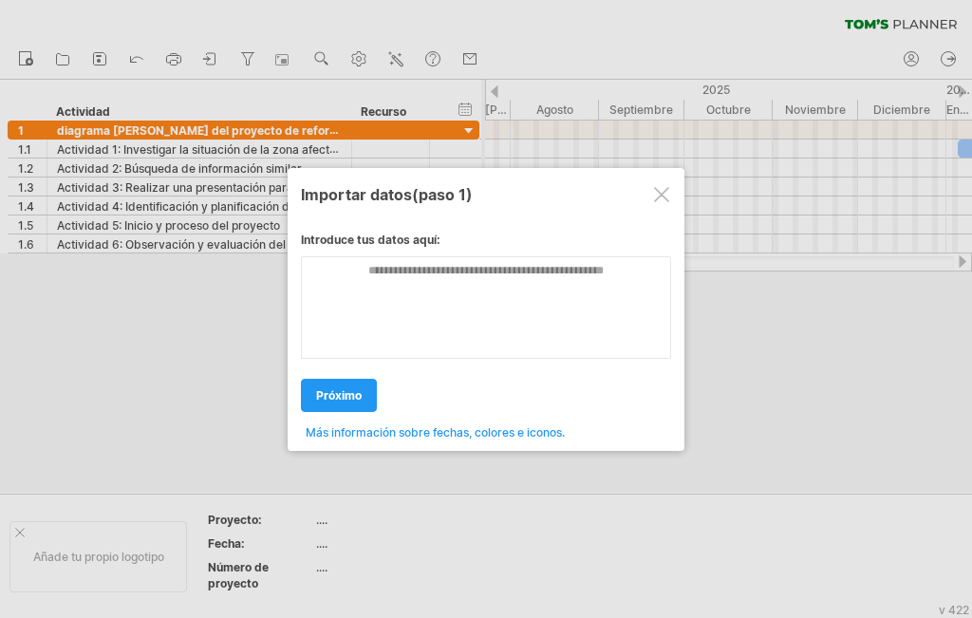
click at [664, 197] on div at bounding box center [661, 194] width 15 height 15
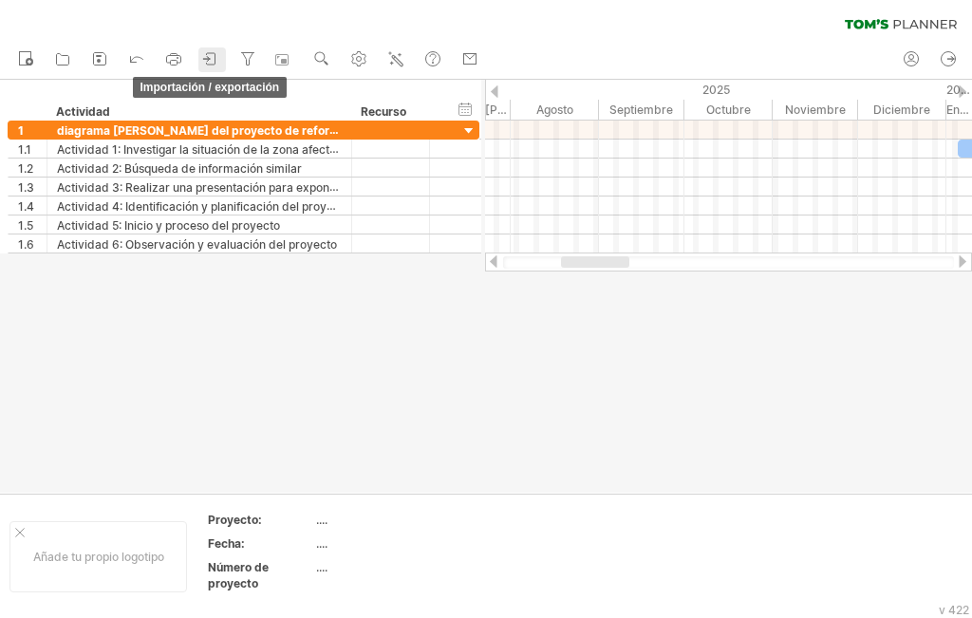
click at [214, 65] on icon at bounding box center [211, 58] width 9 height 11
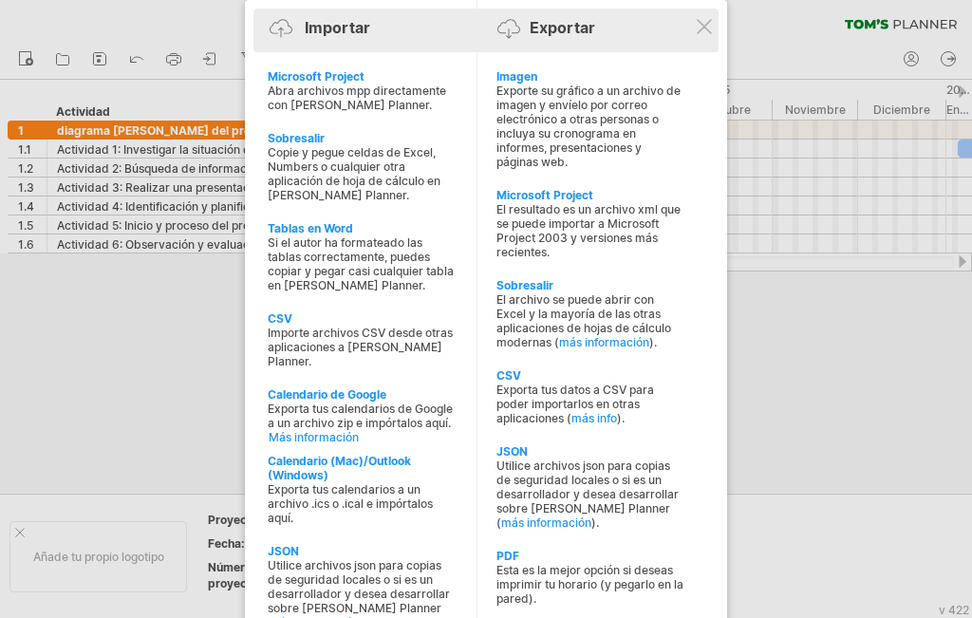
click at [708, 34] on div "Importar Exportar" at bounding box center [486, 31] width 456 height 28
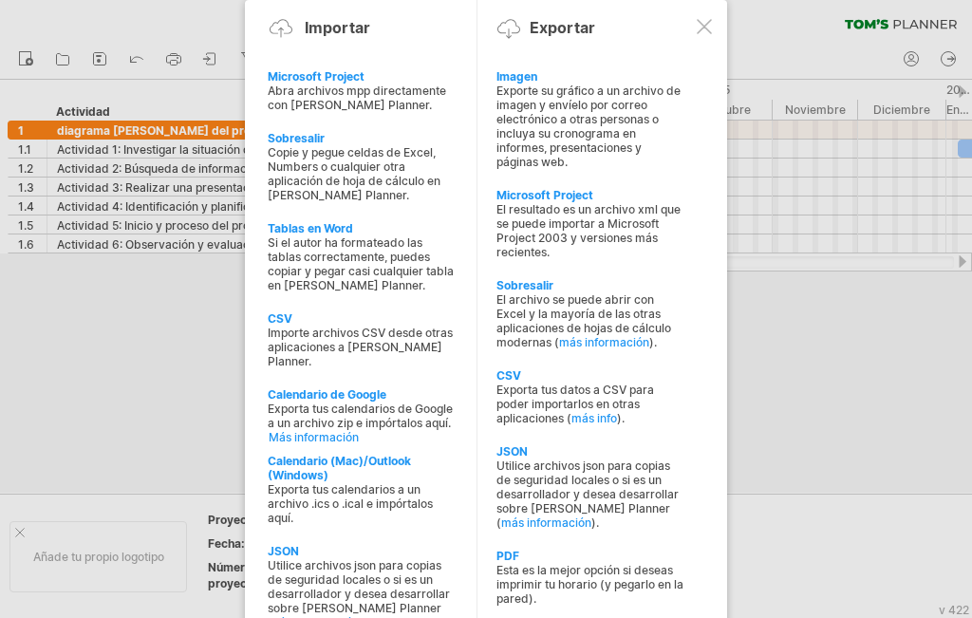
click at [699, 27] on div at bounding box center [704, 26] width 15 height 15
